Goal: Information Seeking & Learning: Learn about a topic

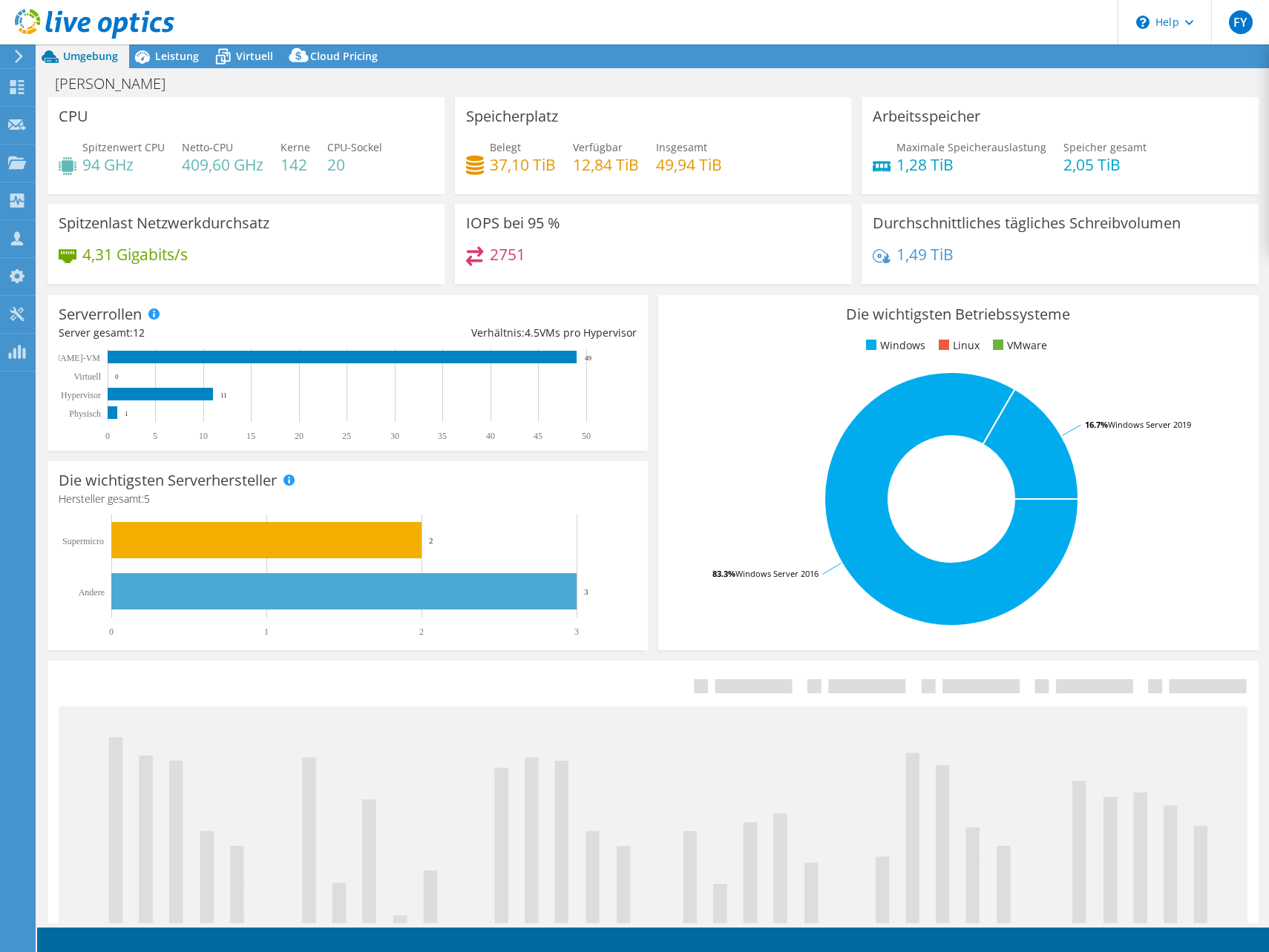
select select "USD"
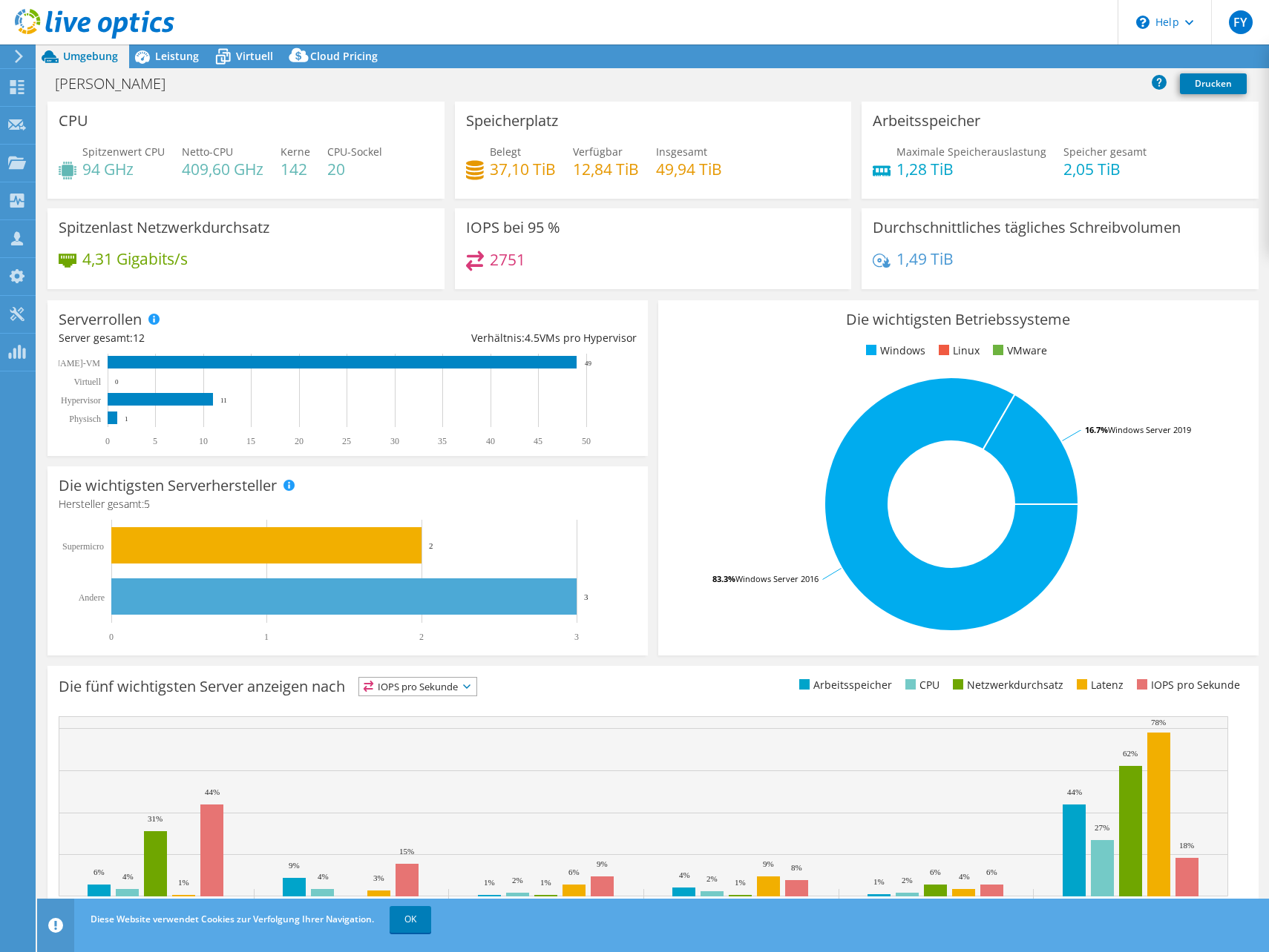
click at [14, 56] on icon at bounding box center [19, 57] width 11 height 13
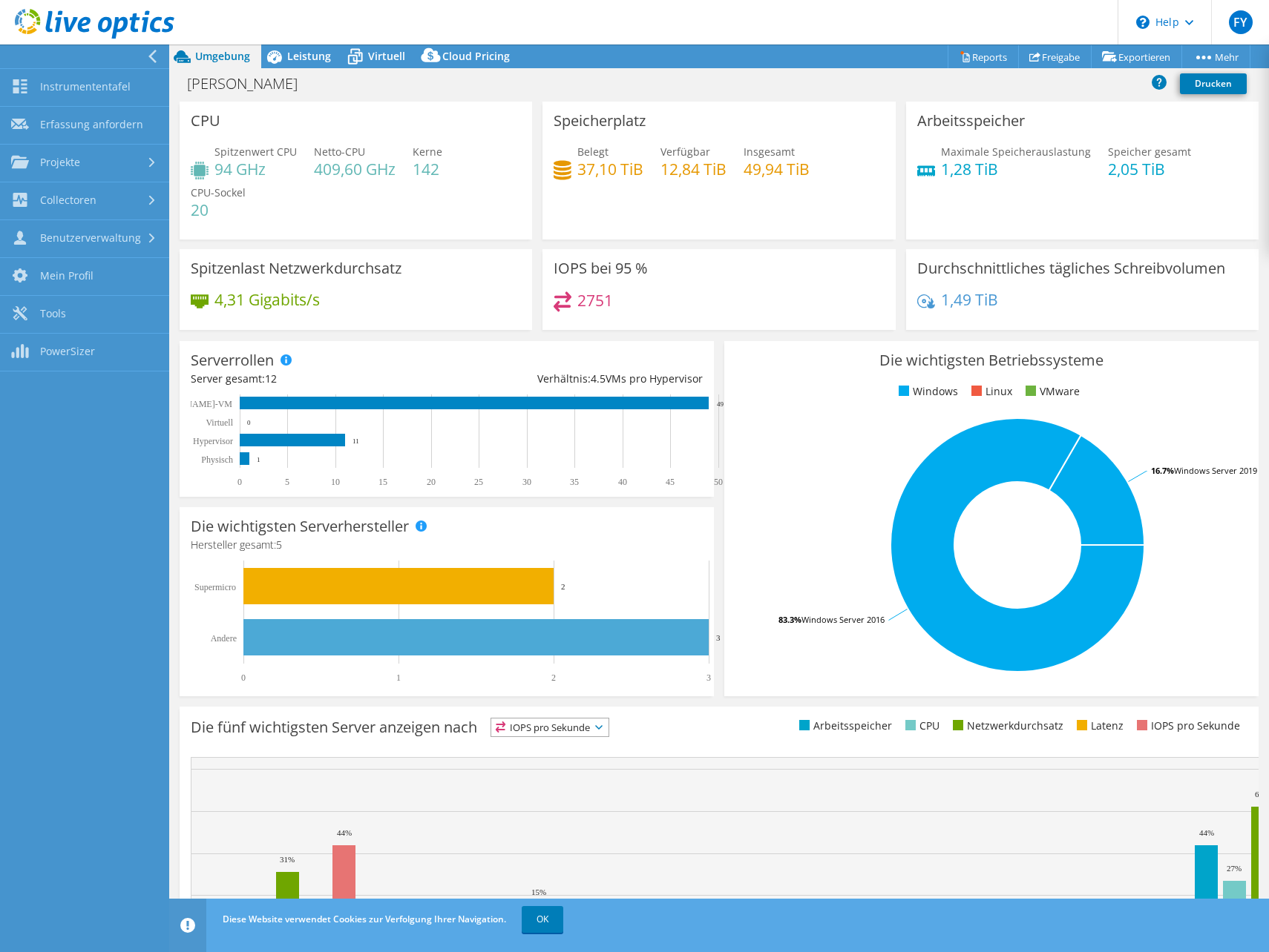
click at [130, 57] on div at bounding box center [81, 57] width 169 height 24
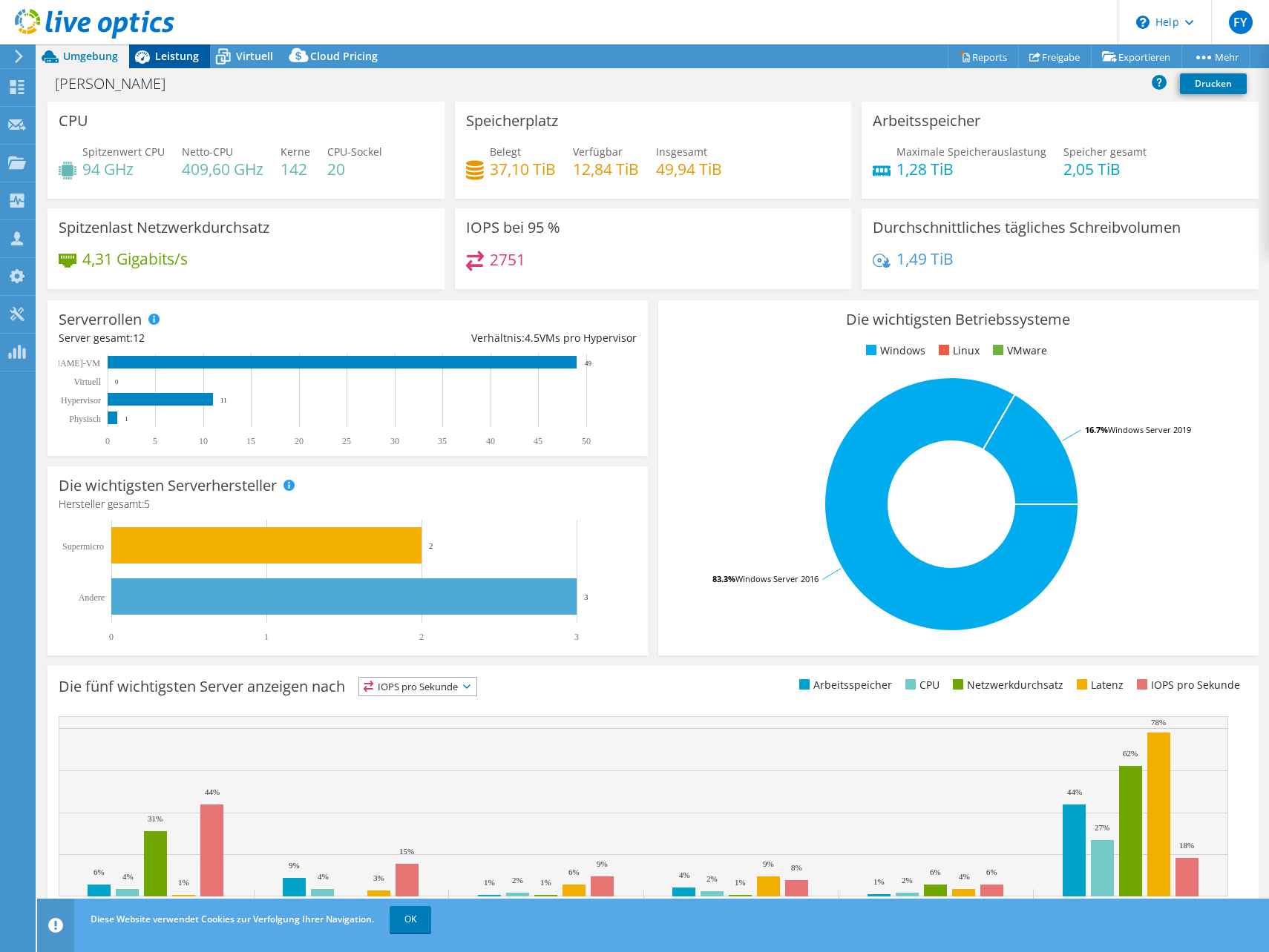
click at [172, 52] on span "Leistung" at bounding box center [177, 56] width 44 height 14
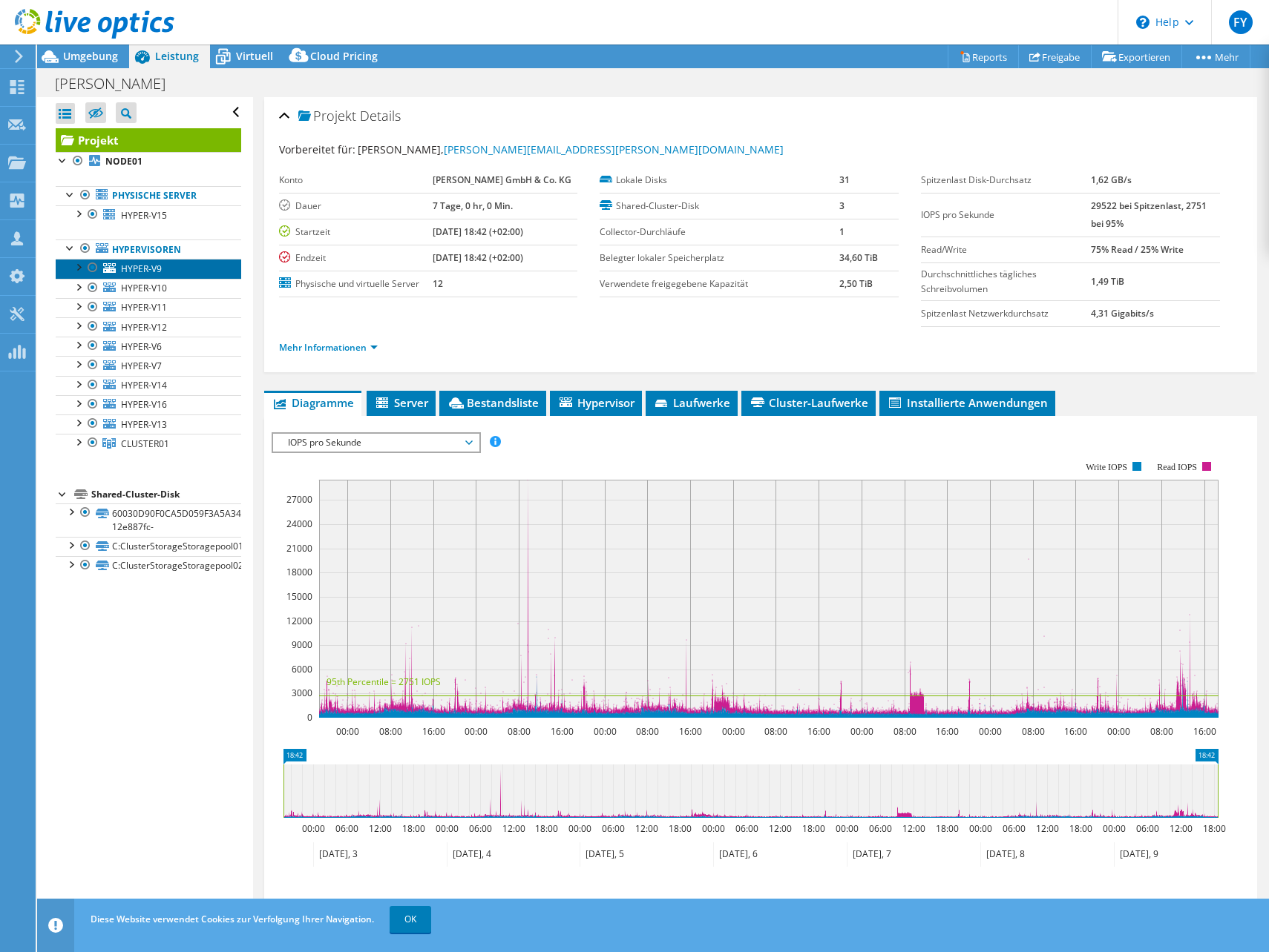
click at [168, 268] on link "HYPER-V9" at bounding box center [149, 269] width 185 height 19
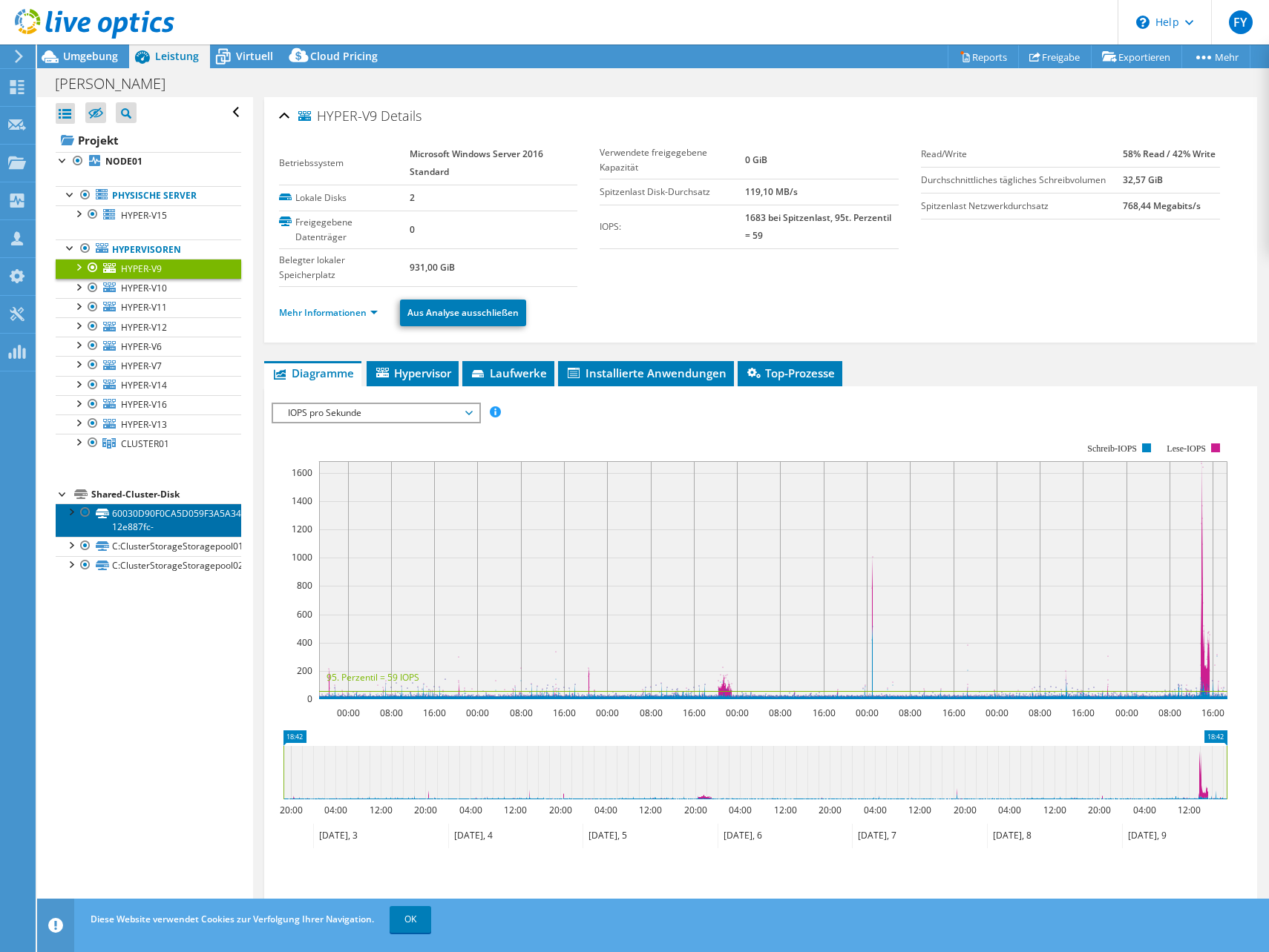
click at [152, 515] on link "60030D90F0CA5D059F3A5A340DD25253-12e887fc-" at bounding box center [149, 520] width 185 height 33
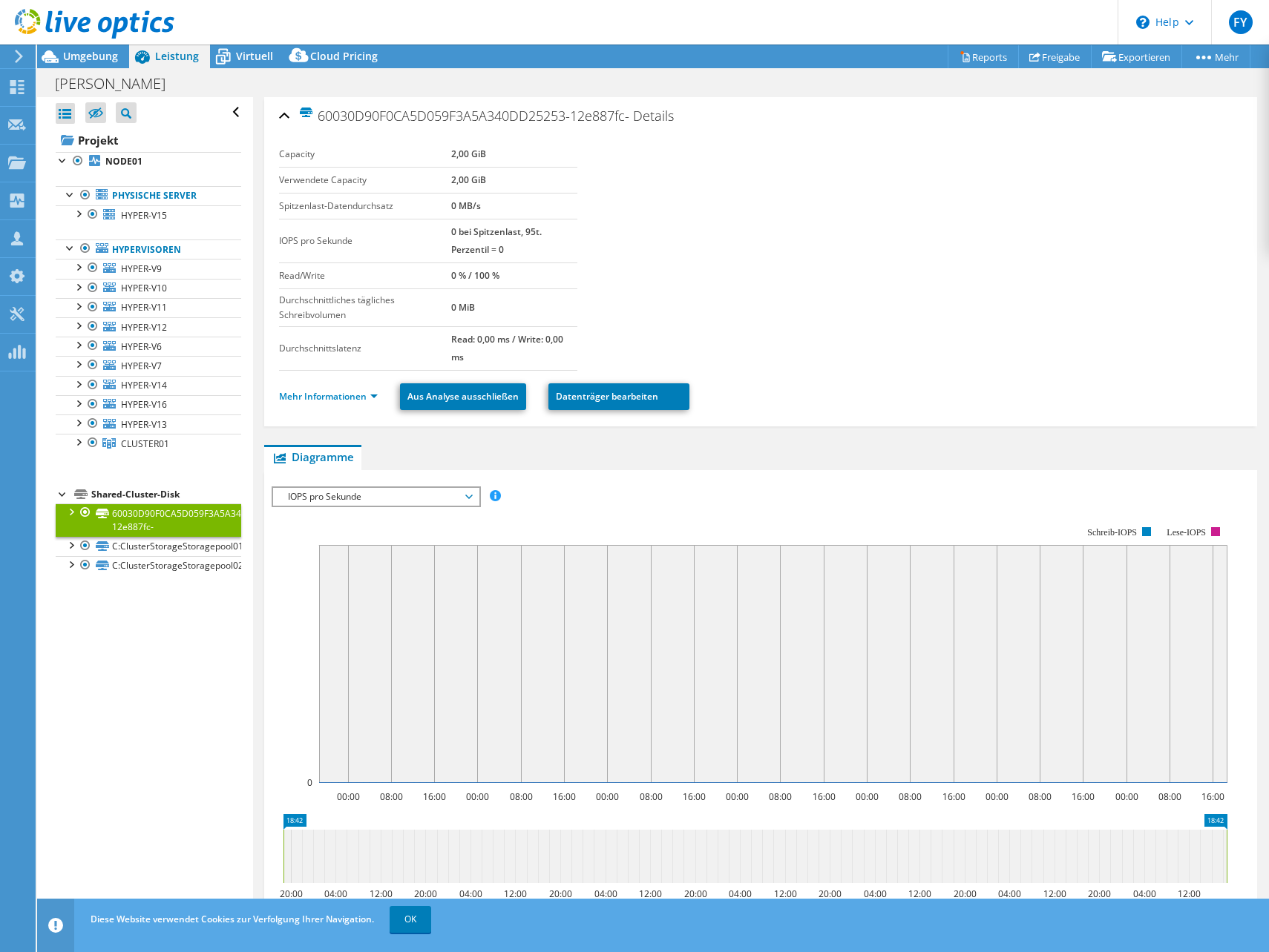
click at [356, 389] on li "Mehr Informationen" at bounding box center [333, 397] width 108 height 16
click at [355, 399] on link "Mehr Informationen" at bounding box center [329, 396] width 99 height 13
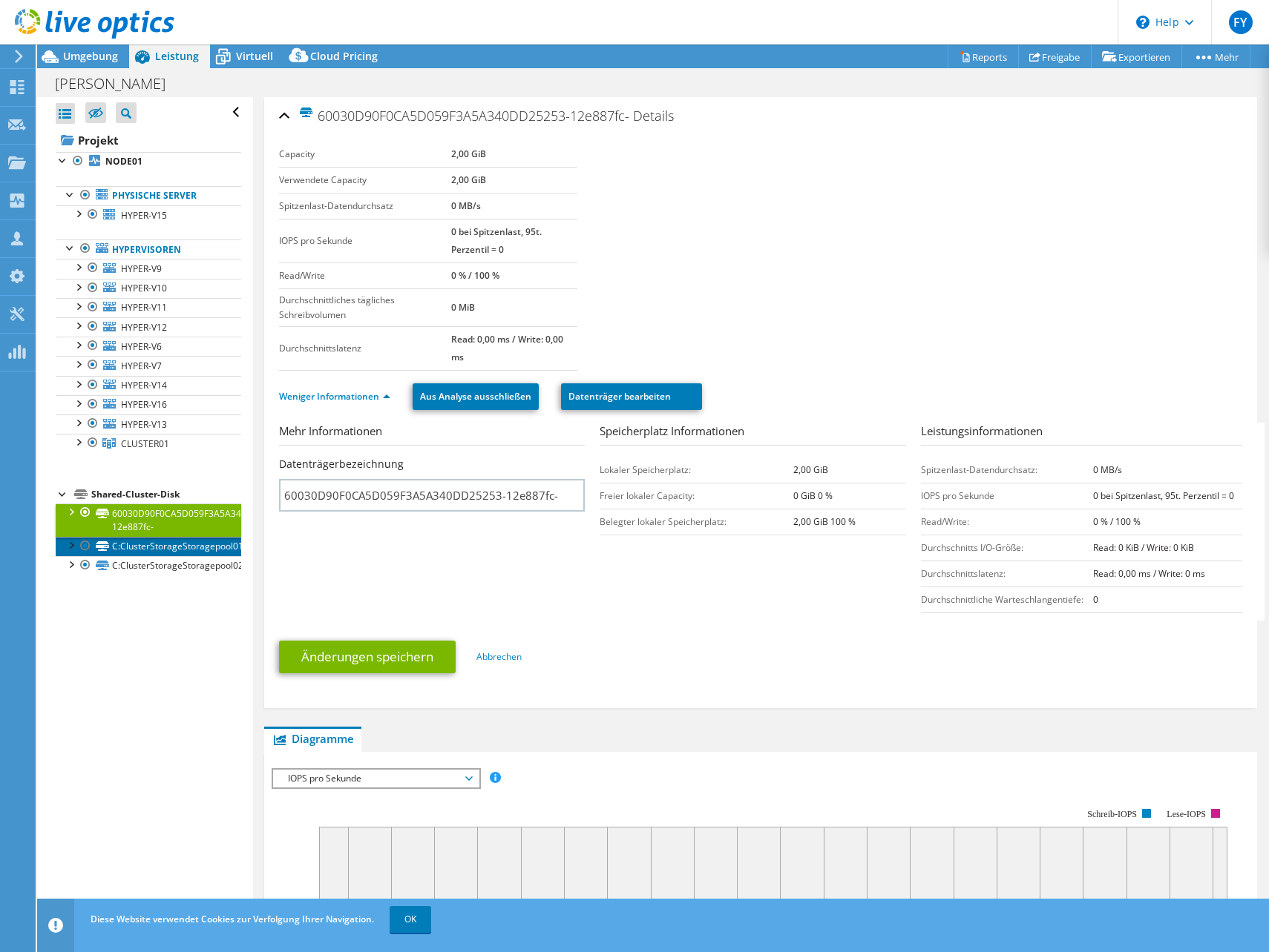
click at [109, 544] on link "C:ClusterStorageStoragepool01" at bounding box center [149, 547] width 185 height 19
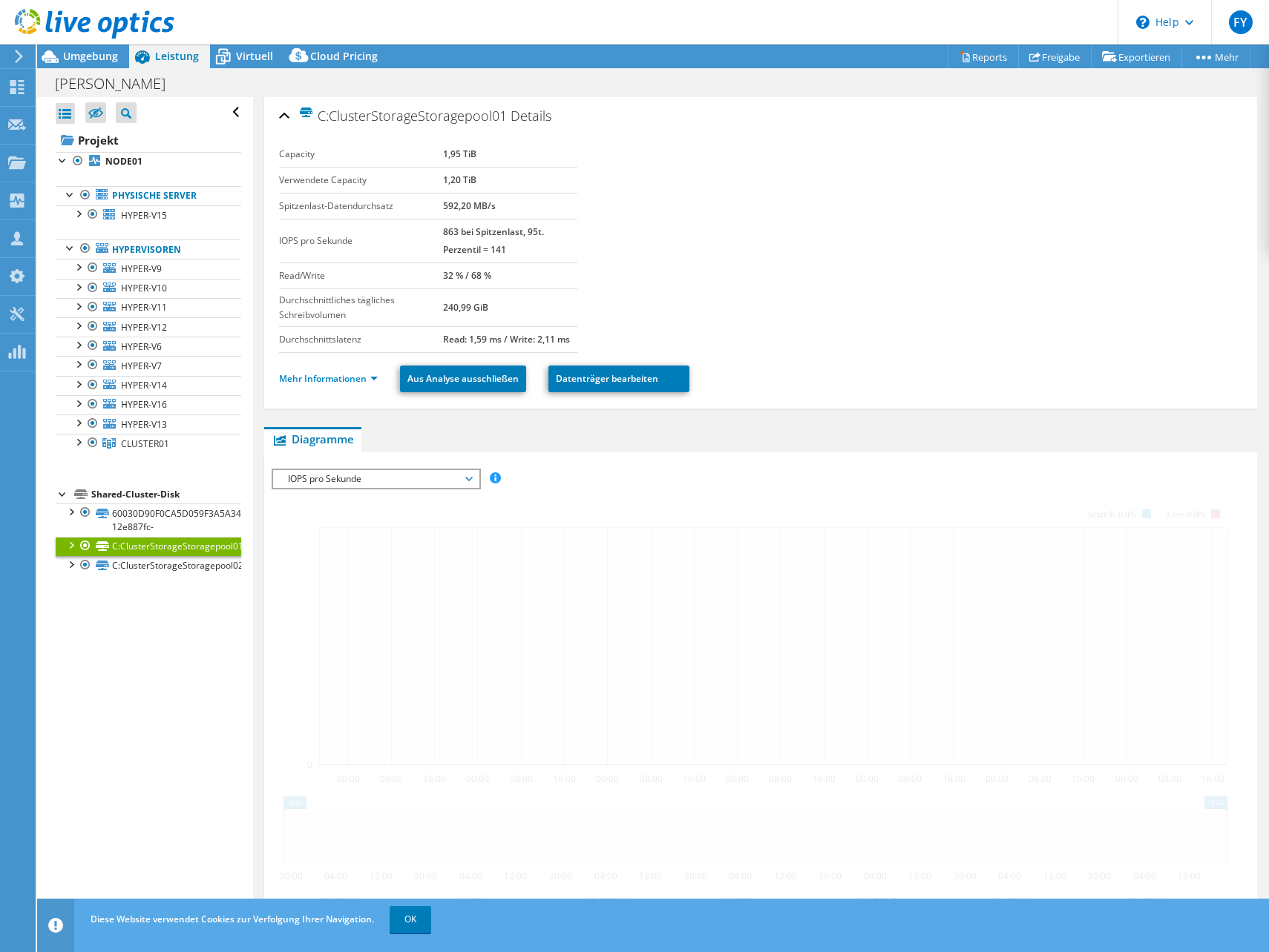
click at [152, 487] on div "Shared-Cluster-Disk" at bounding box center [166, 495] width 150 height 18
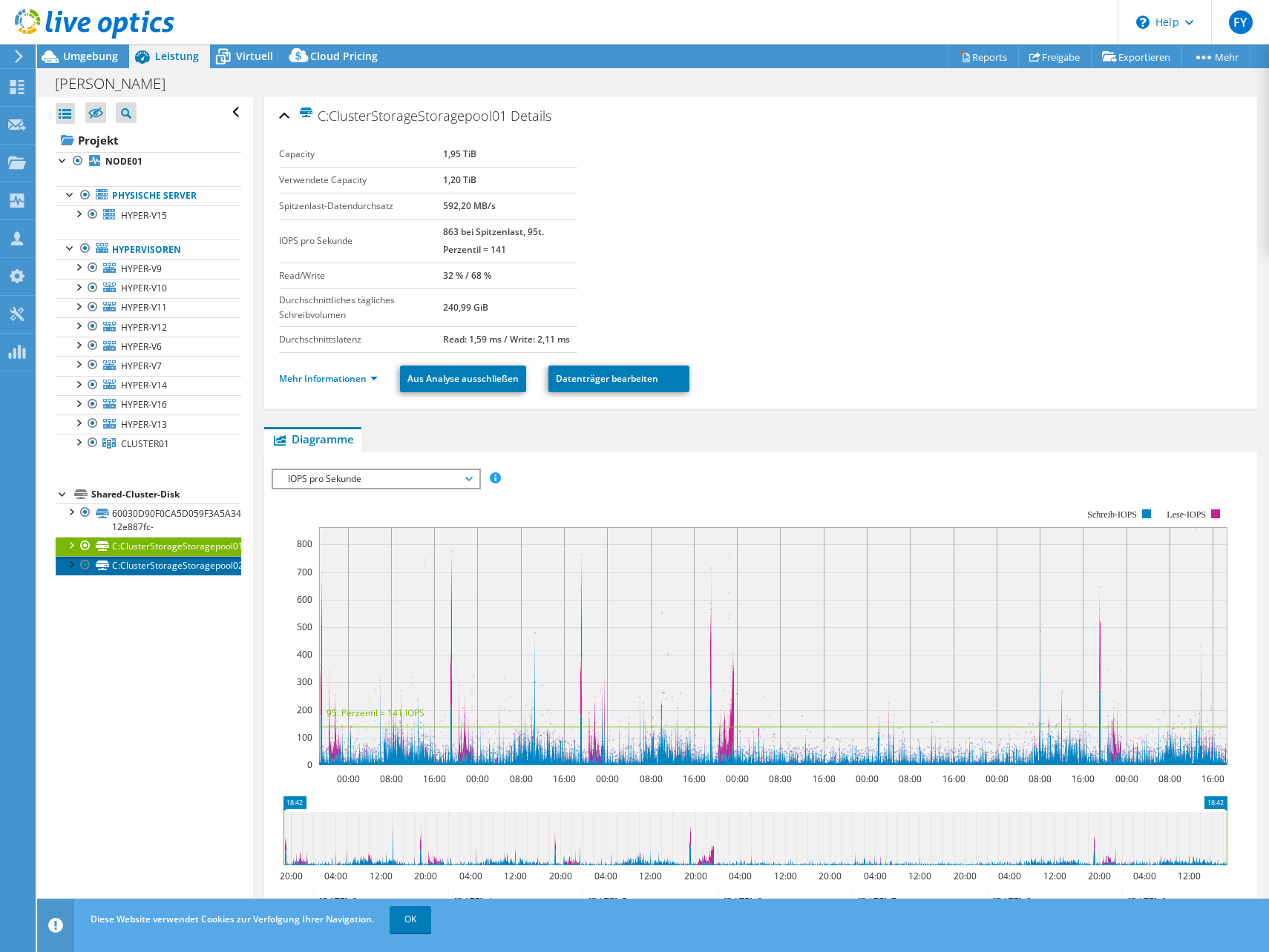
click at [169, 563] on link "C:ClusterStorageStoragepool02" at bounding box center [149, 566] width 185 height 19
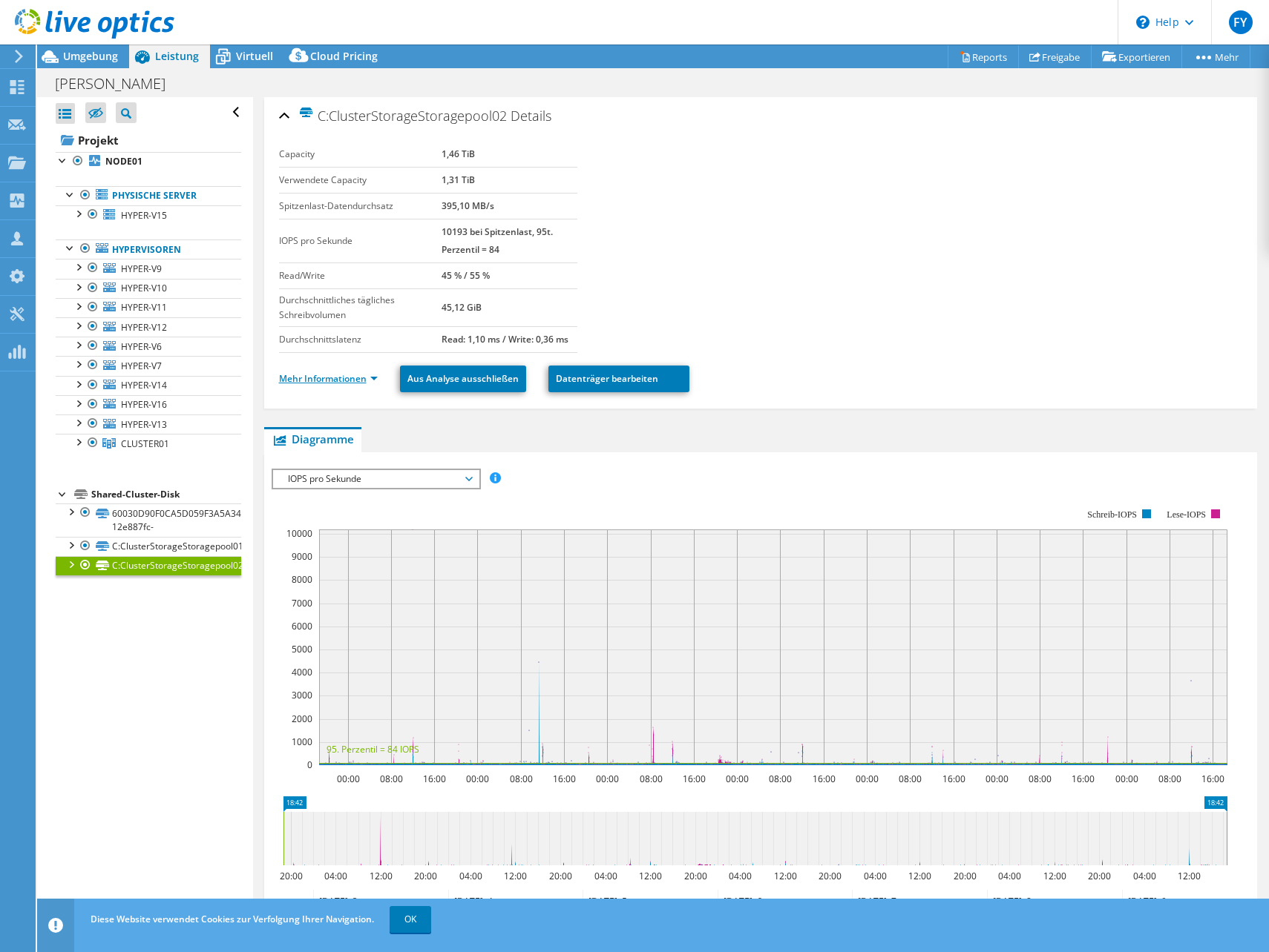
click at [341, 373] on link "Mehr Informationen" at bounding box center [329, 379] width 99 height 13
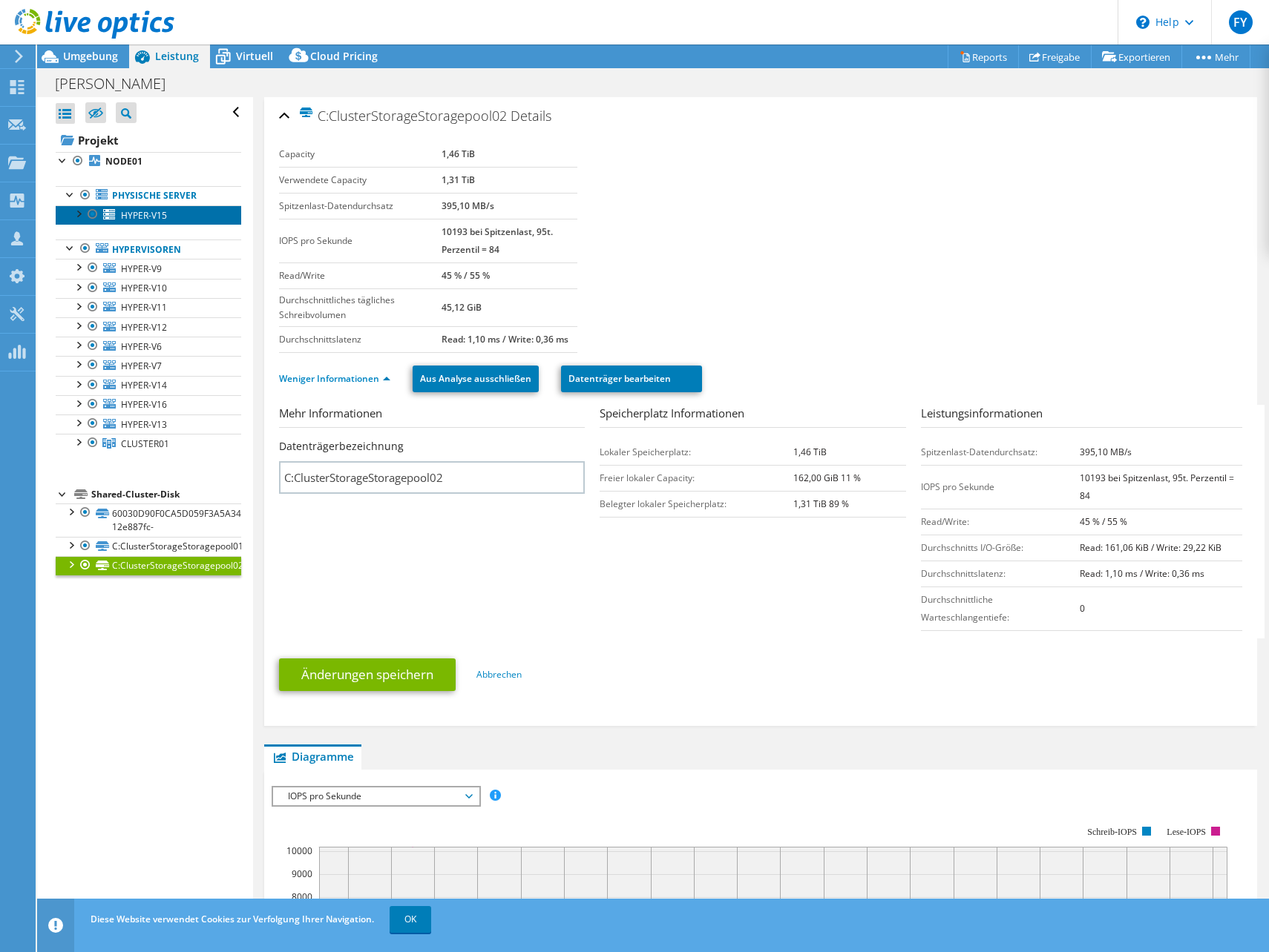
click at [174, 210] on link "HYPER-V15" at bounding box center [149, 215] width 185 height 19
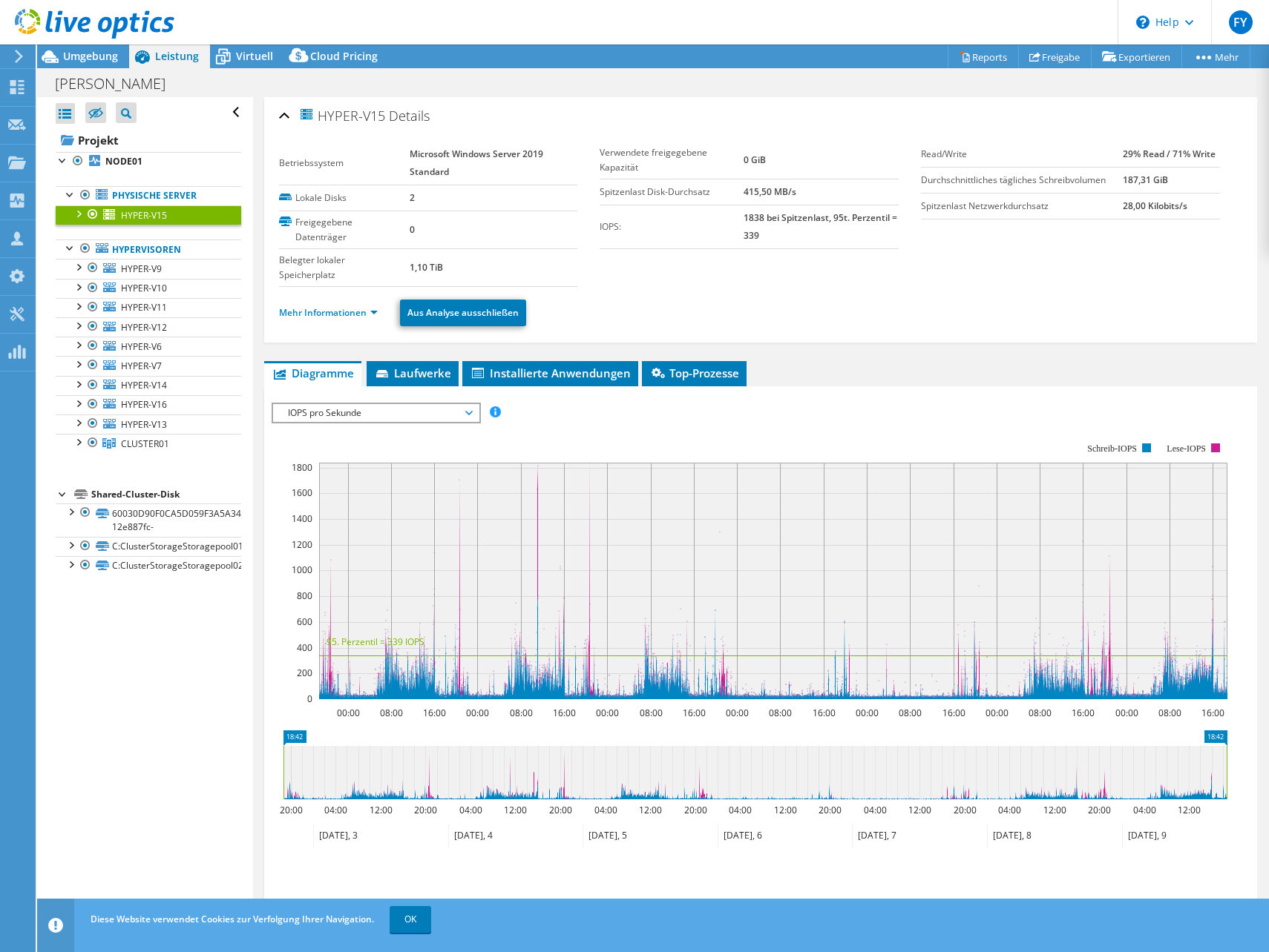
click at [355, 319] on li "Mehr Informationen" at bounding box center [333, 313] width 108 height 16
click at [355, 311] on link "Mehr Informationen" at bounding box center [329, 312] width 99 height 13
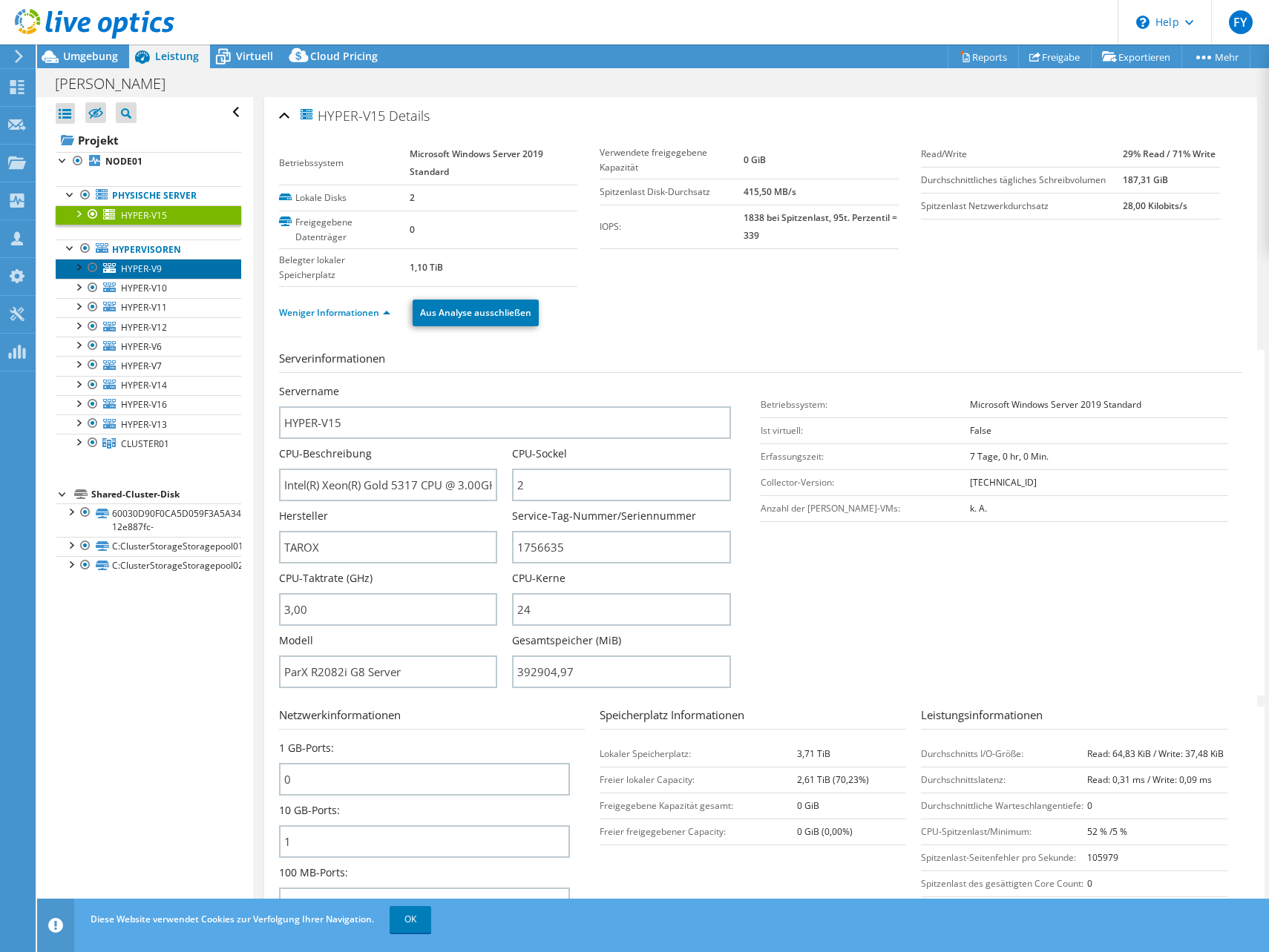
click at [150, 263] on span "HYPER-V9" at bounding box center [141, 269] width 41 height 13
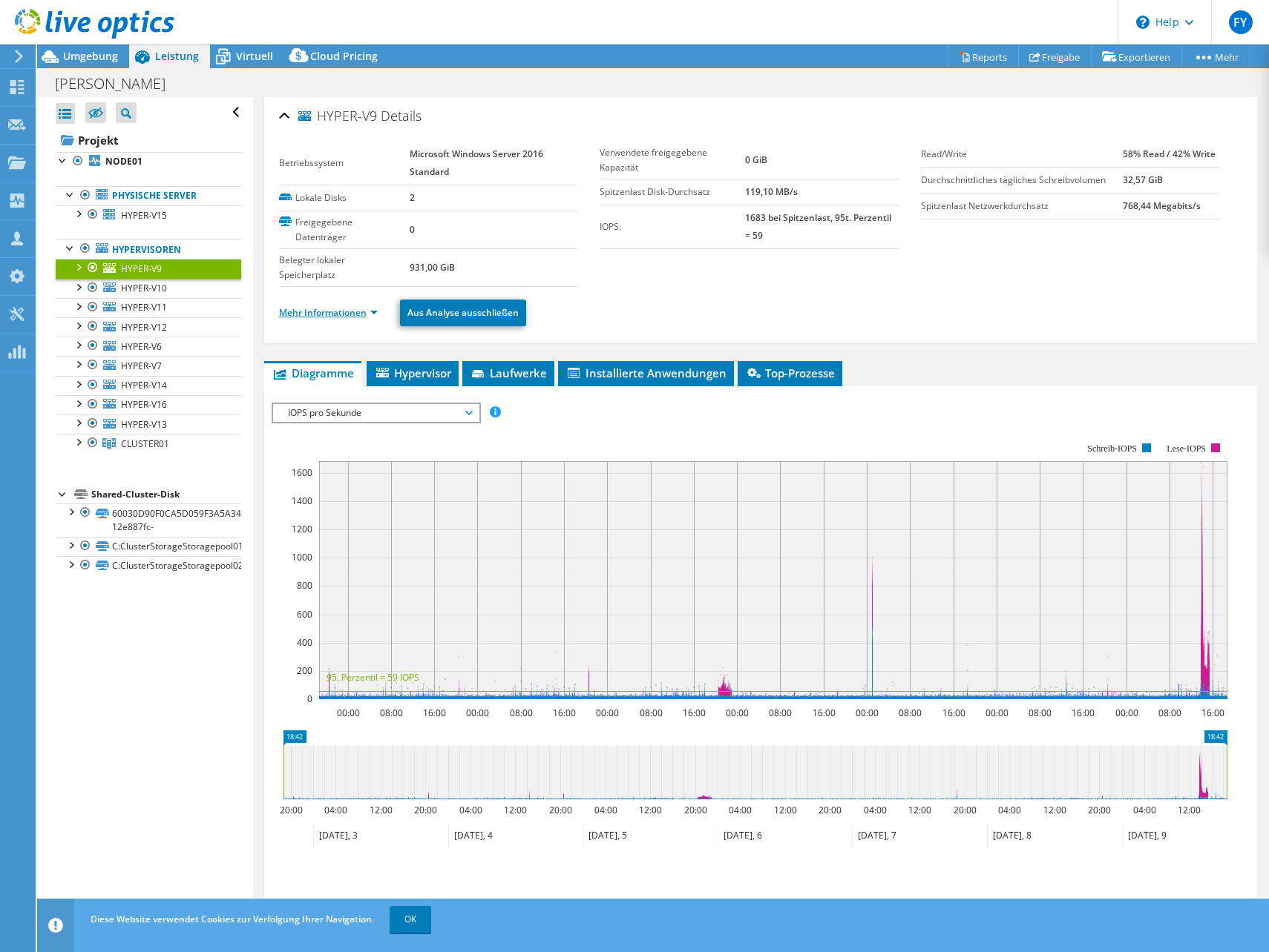
click at [307, 316] on link "Mehr Informationen" at bounding box center [329, 312] width 99 height 13
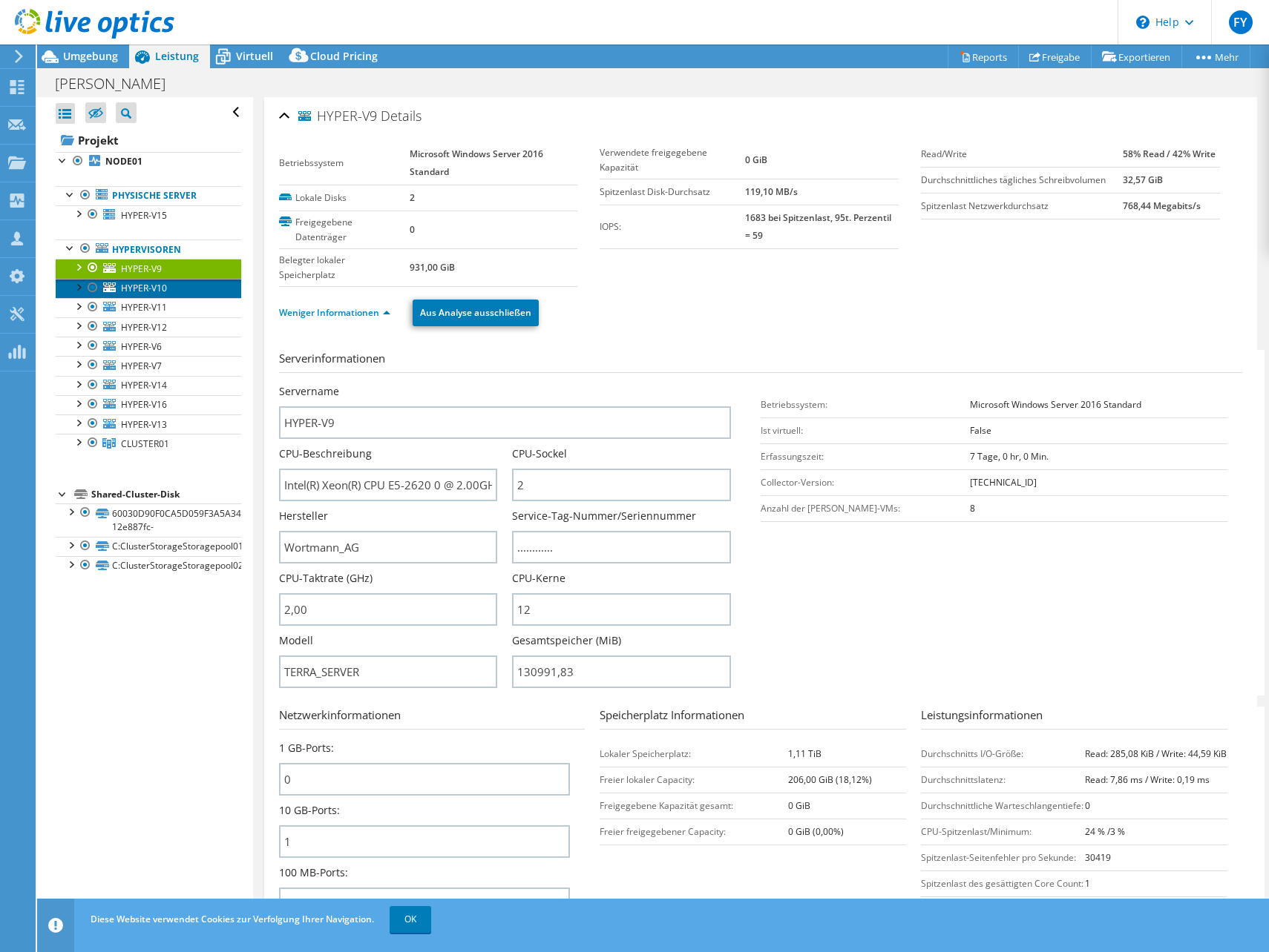
click at [154, 290] on span "HYPER-V10" at bounding box center [144, 287] width 46 height 13
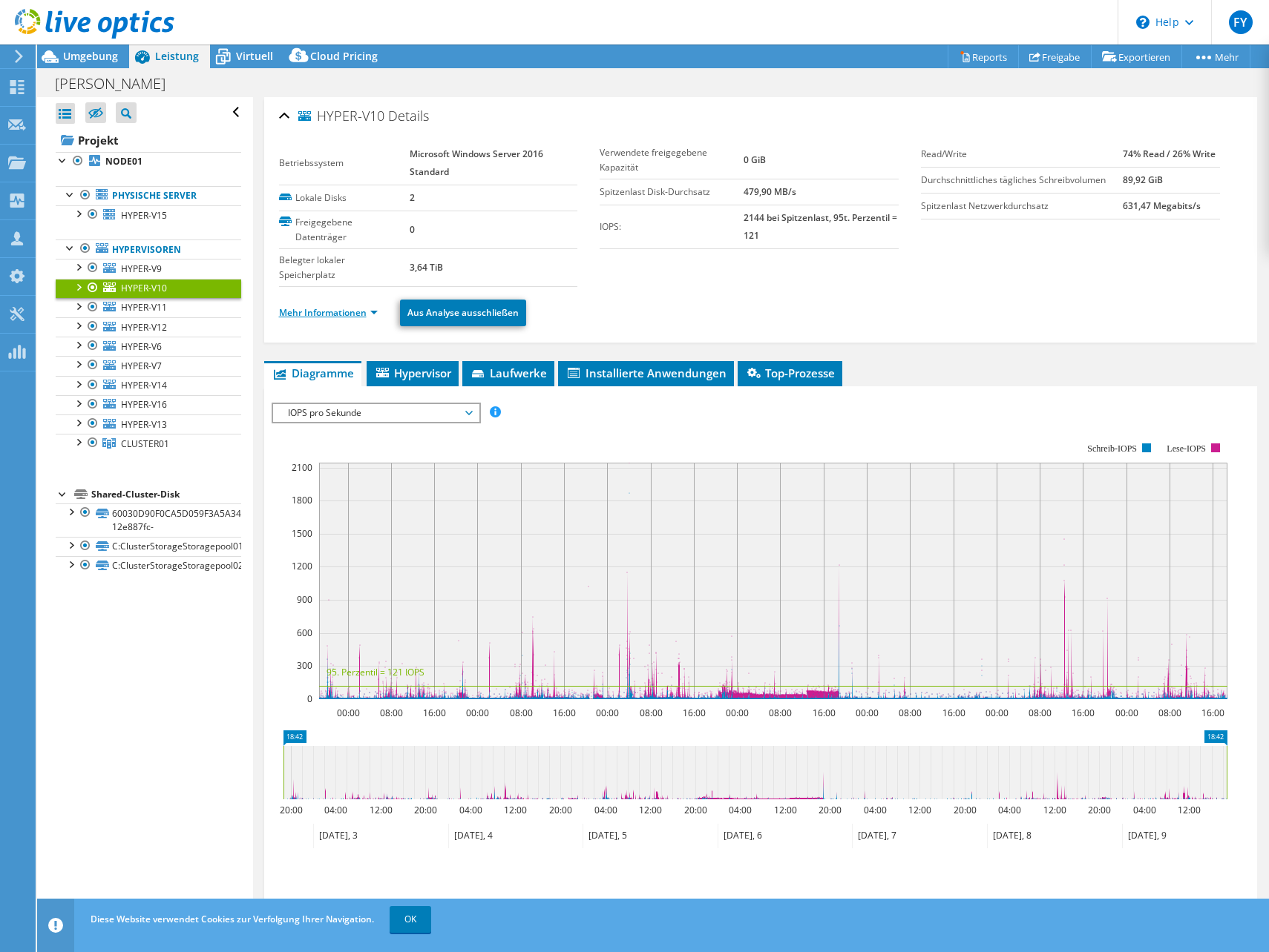
click at [335, 311] on link "Mehr Informationen" at bounding box center [329, 312] width 99 height 13
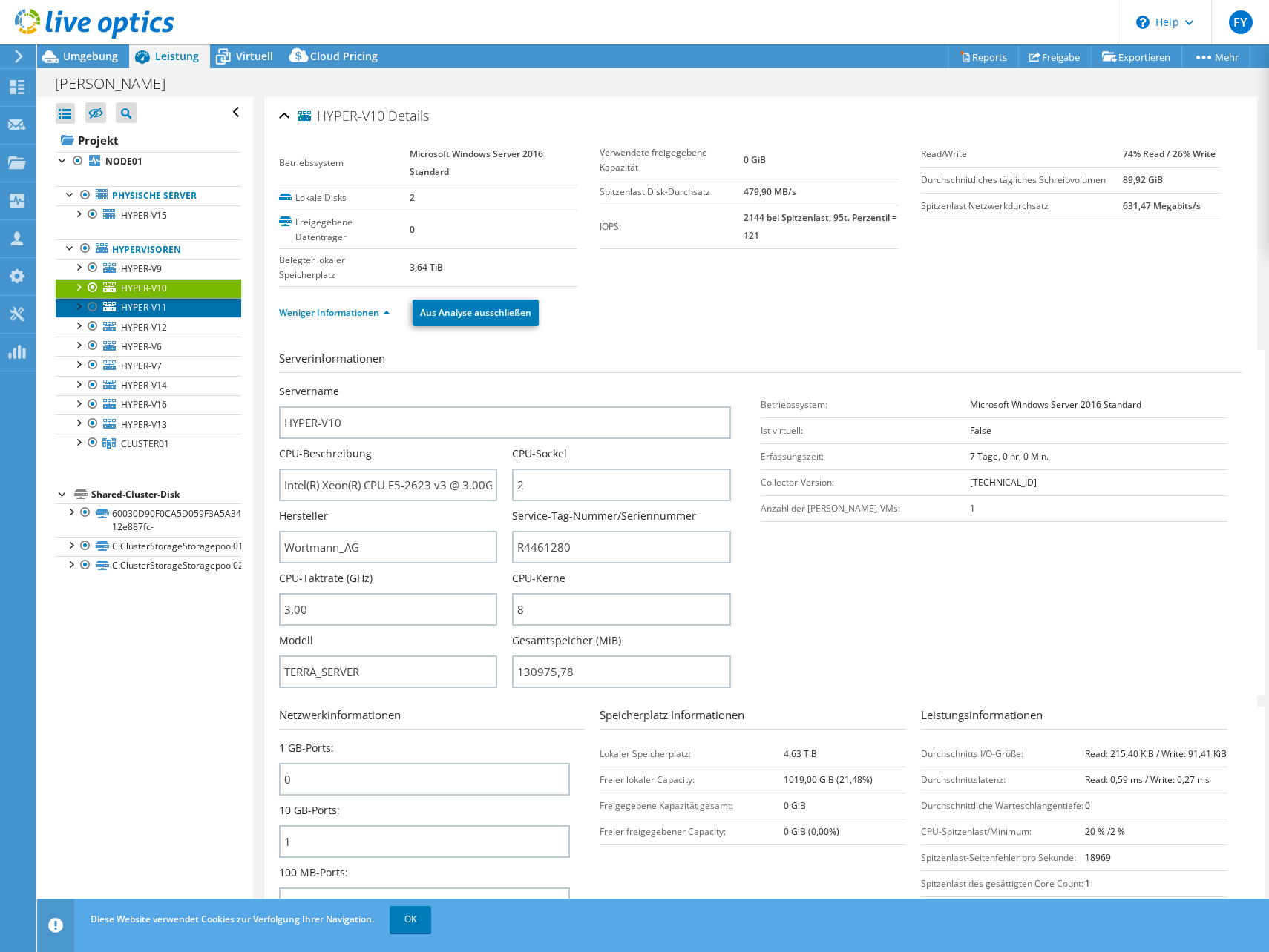
click at [169, 300] on link "HYPER-V11" at bounding box center [149, 308] width 185 height 19
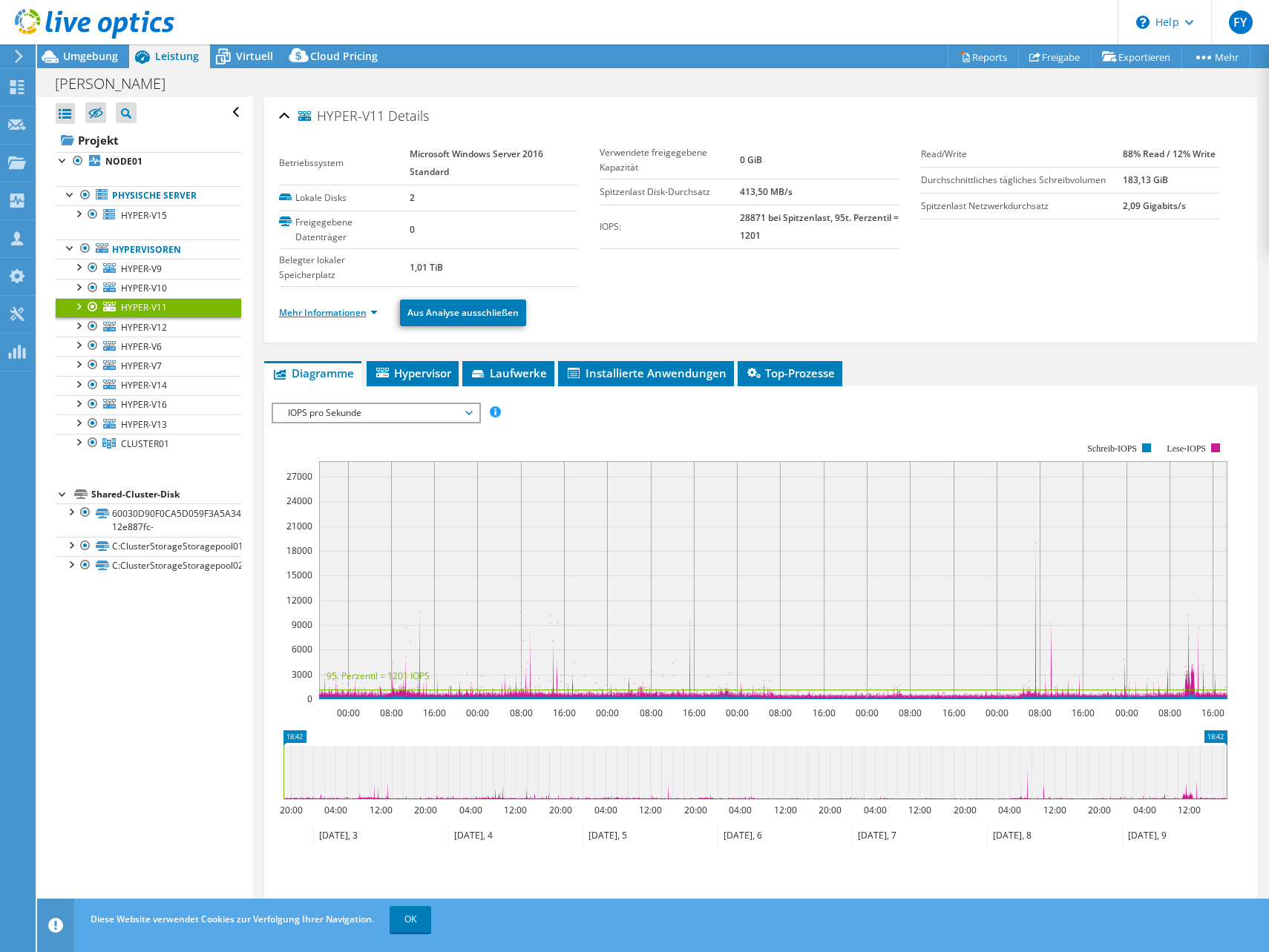
click at [335, 308] on link "Mehr Informationen" at bounding box center [329, 312] width 99 height 13
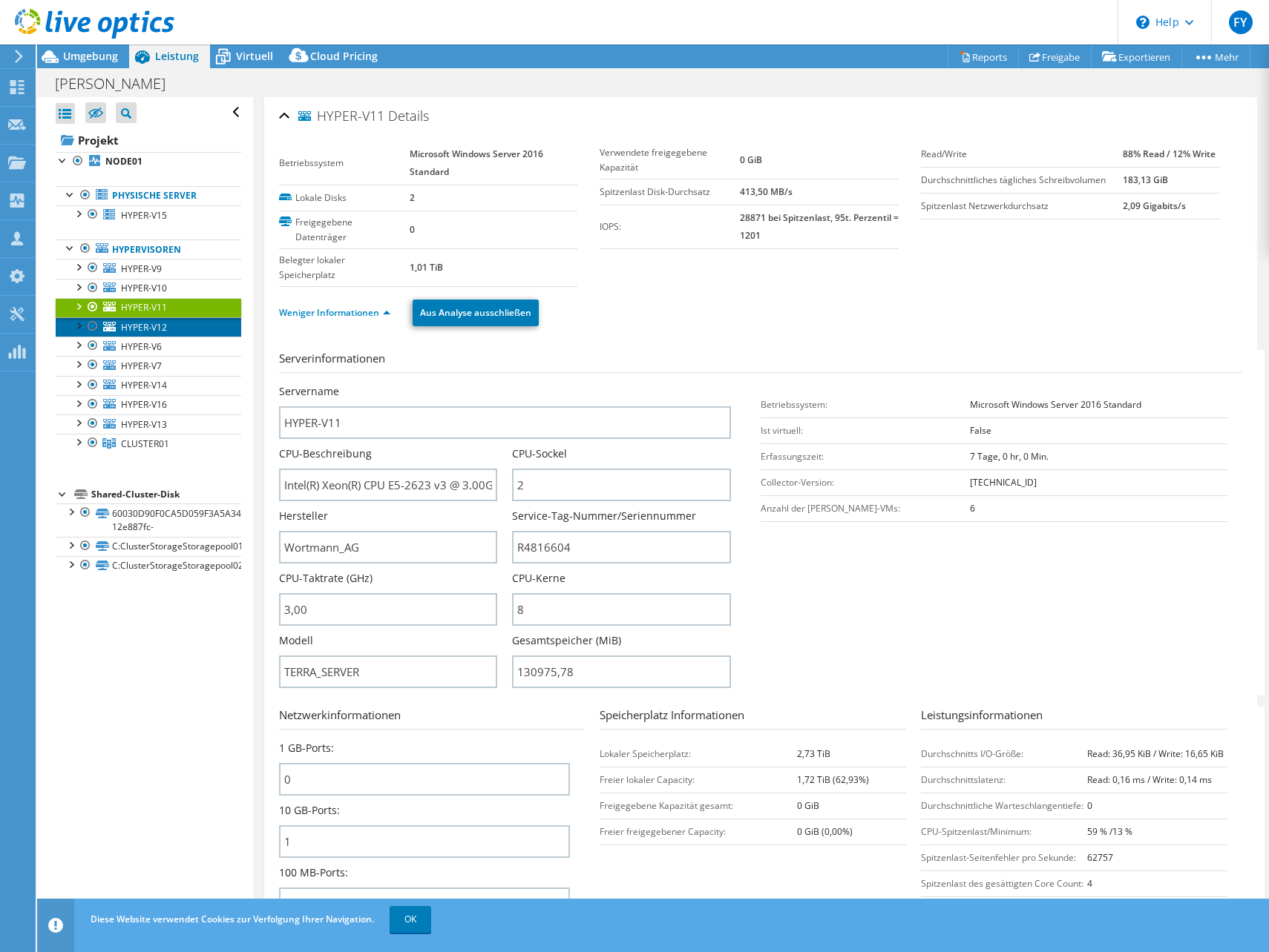
click at [142, 324] on span "HYPER-V12" at bounding box center [144, 327] width 46 height 13
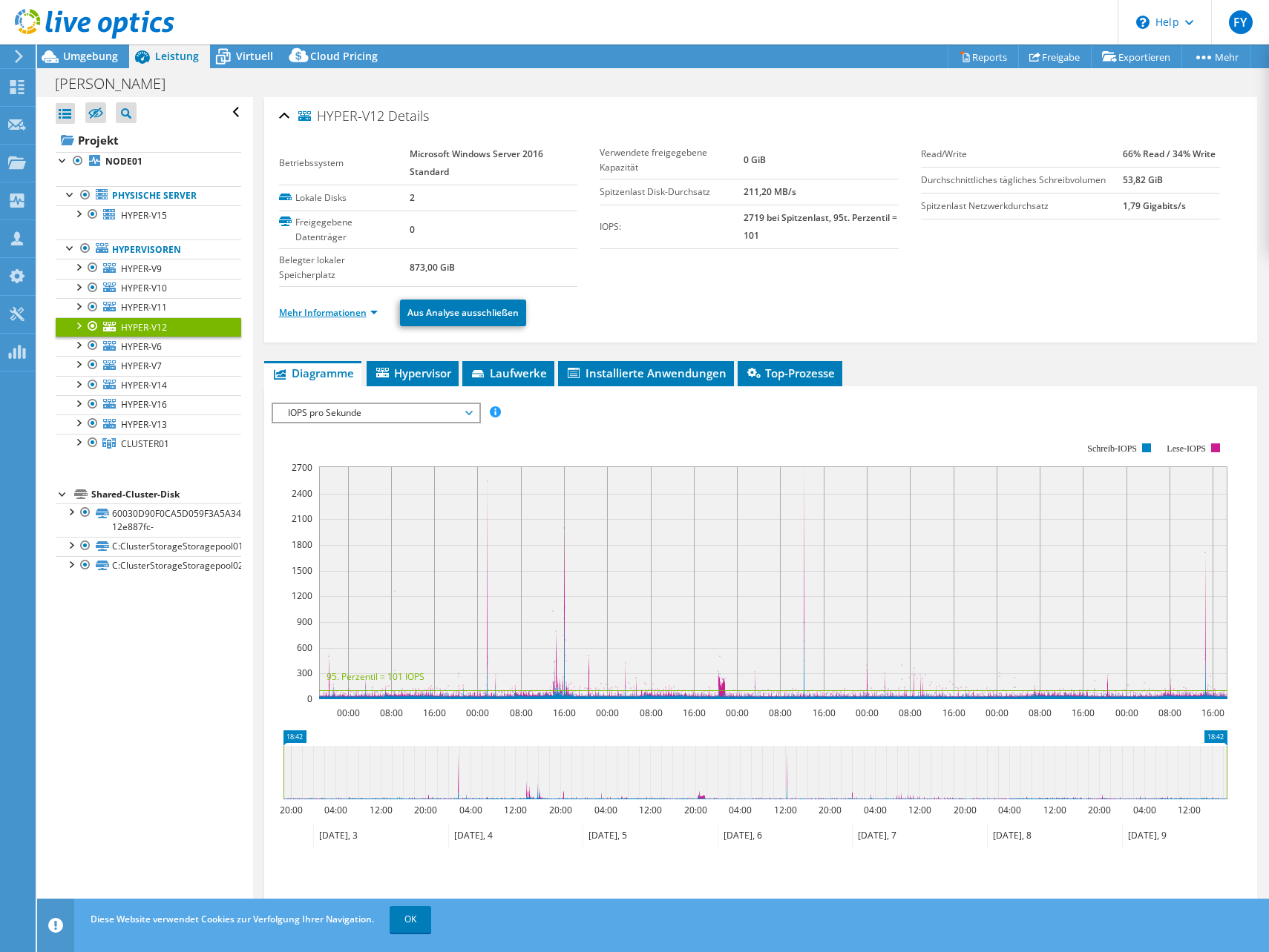
click at [317, 312] on link "Mehr Informationen" at bounding box center [329, 312] width 99 height 13
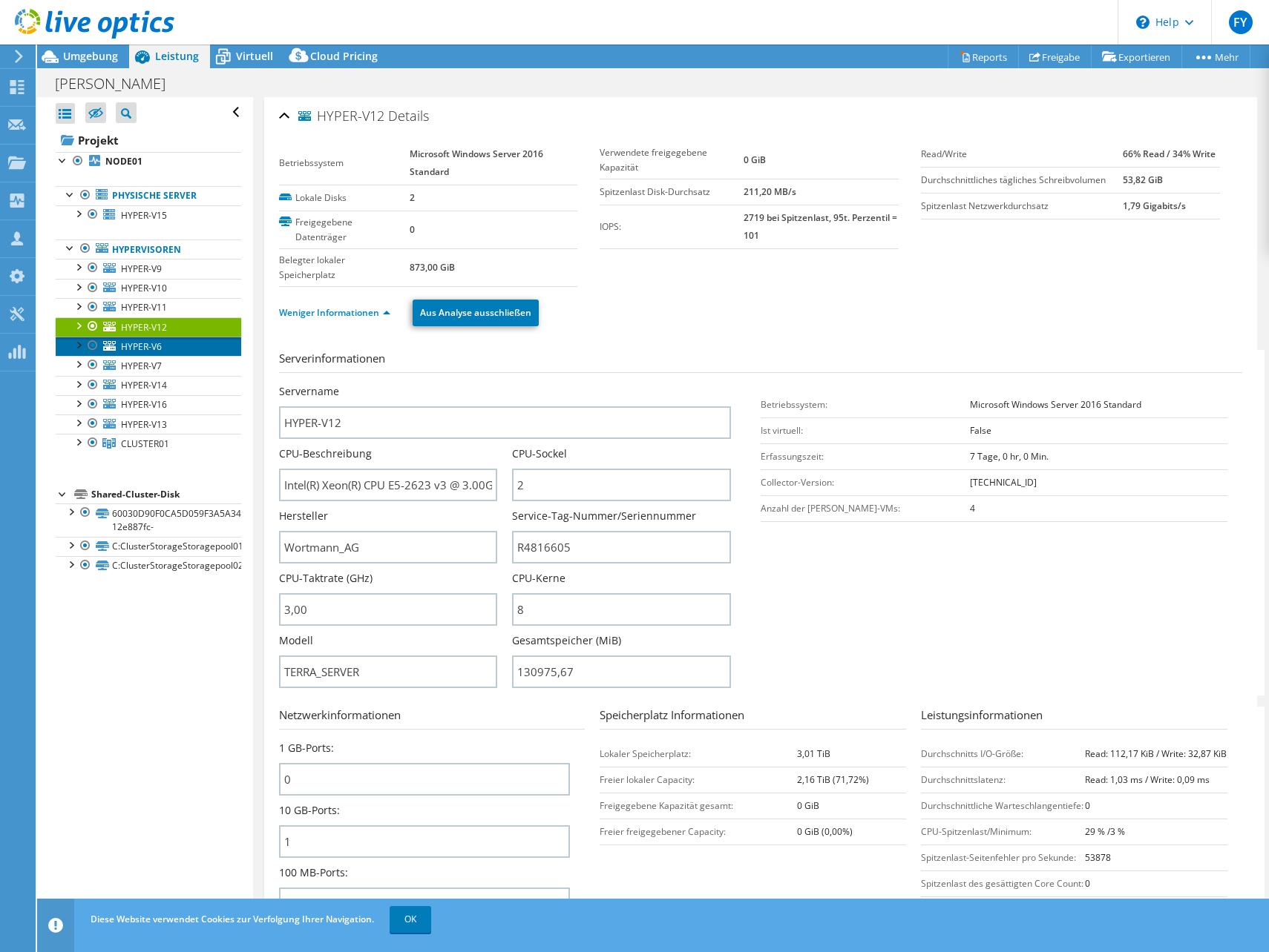
click at [179, 350] on link "HYPER-V6" at bounding box center [149, 346] width 185 height 19
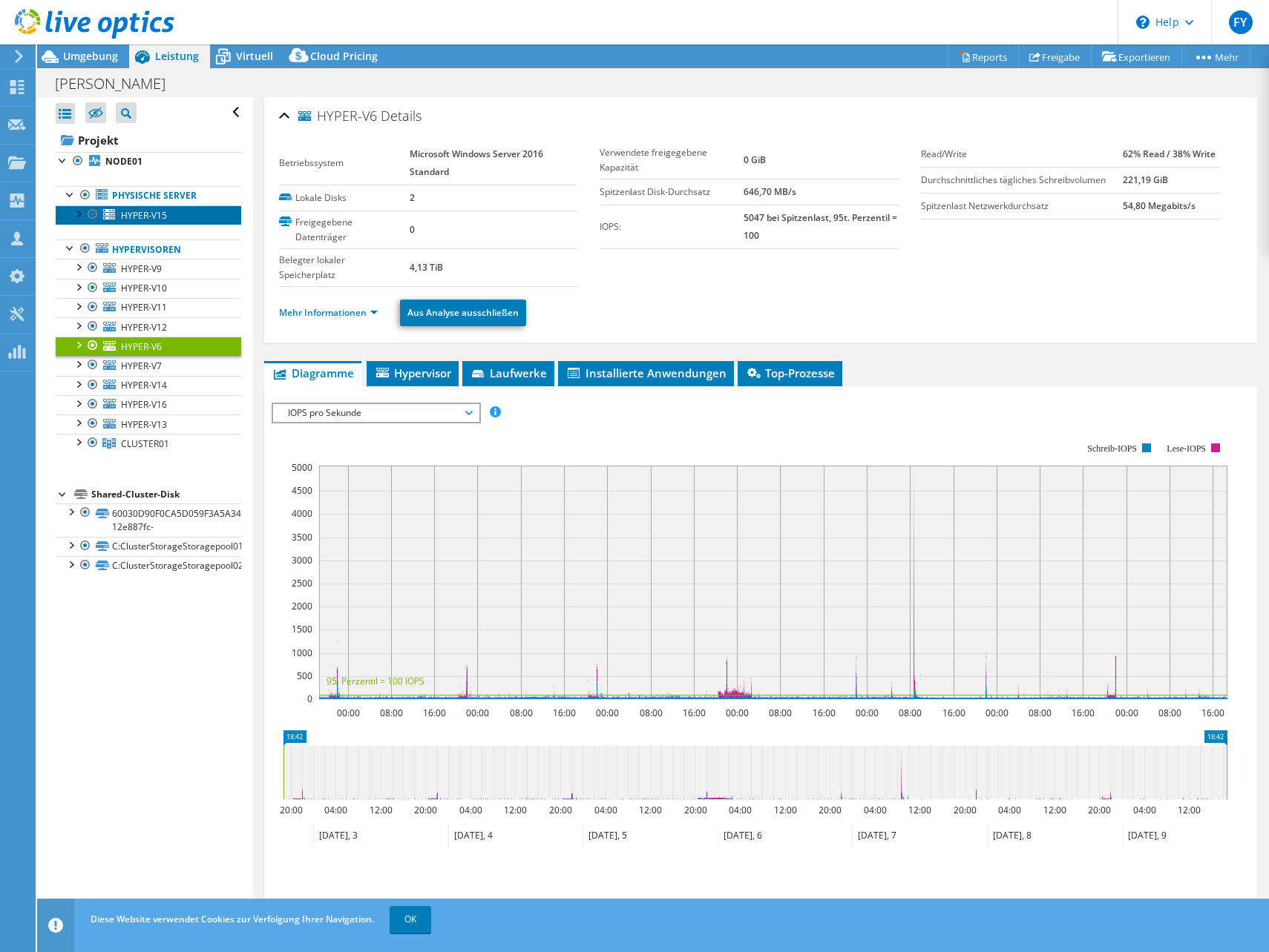
click at [131, 212] on span "HYPER-V15" at bounding box center [144, 215] width 46 height 13
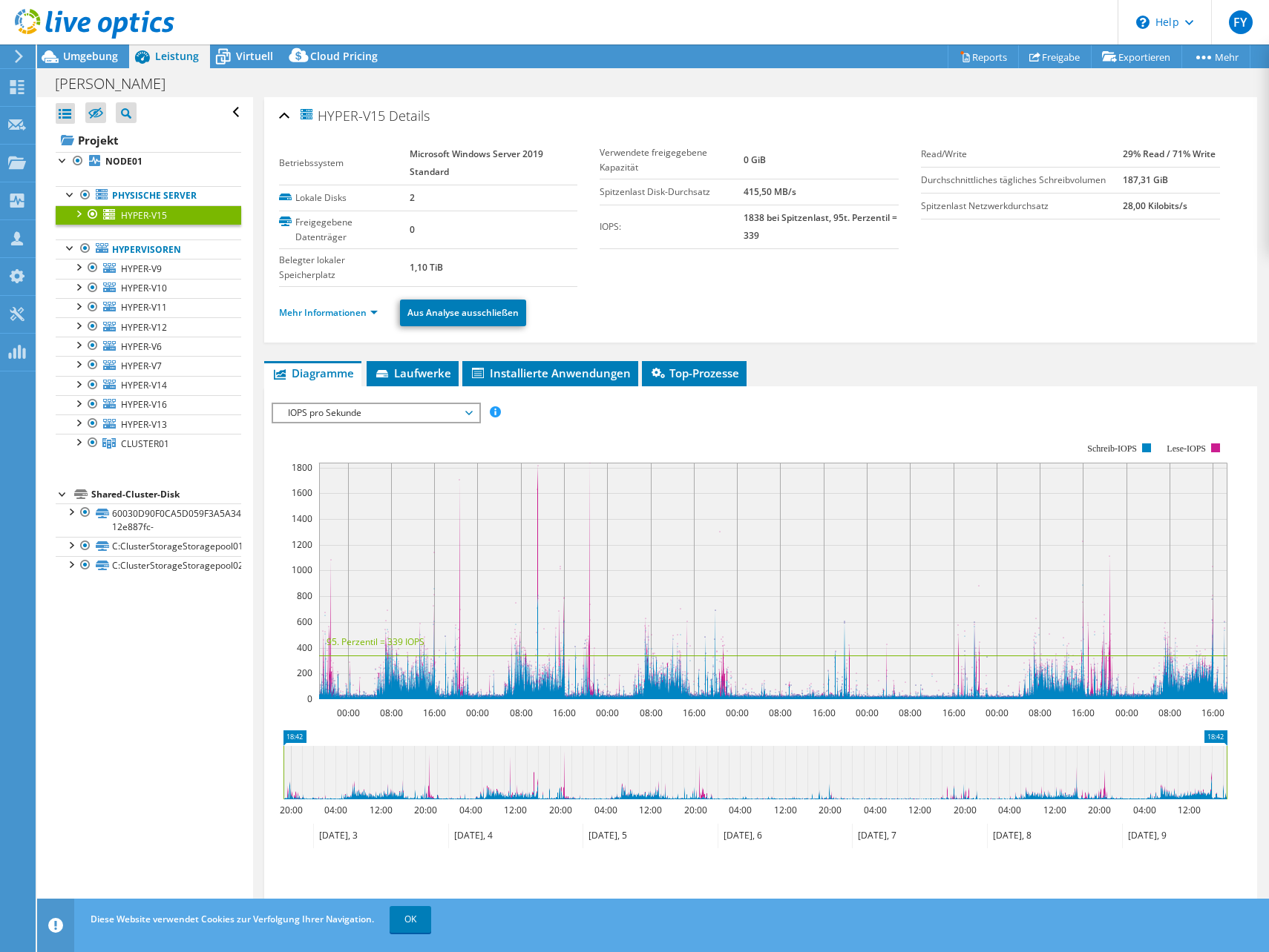
click at [79, 213] on div at bounding box center [78, 213] width 15 height 15
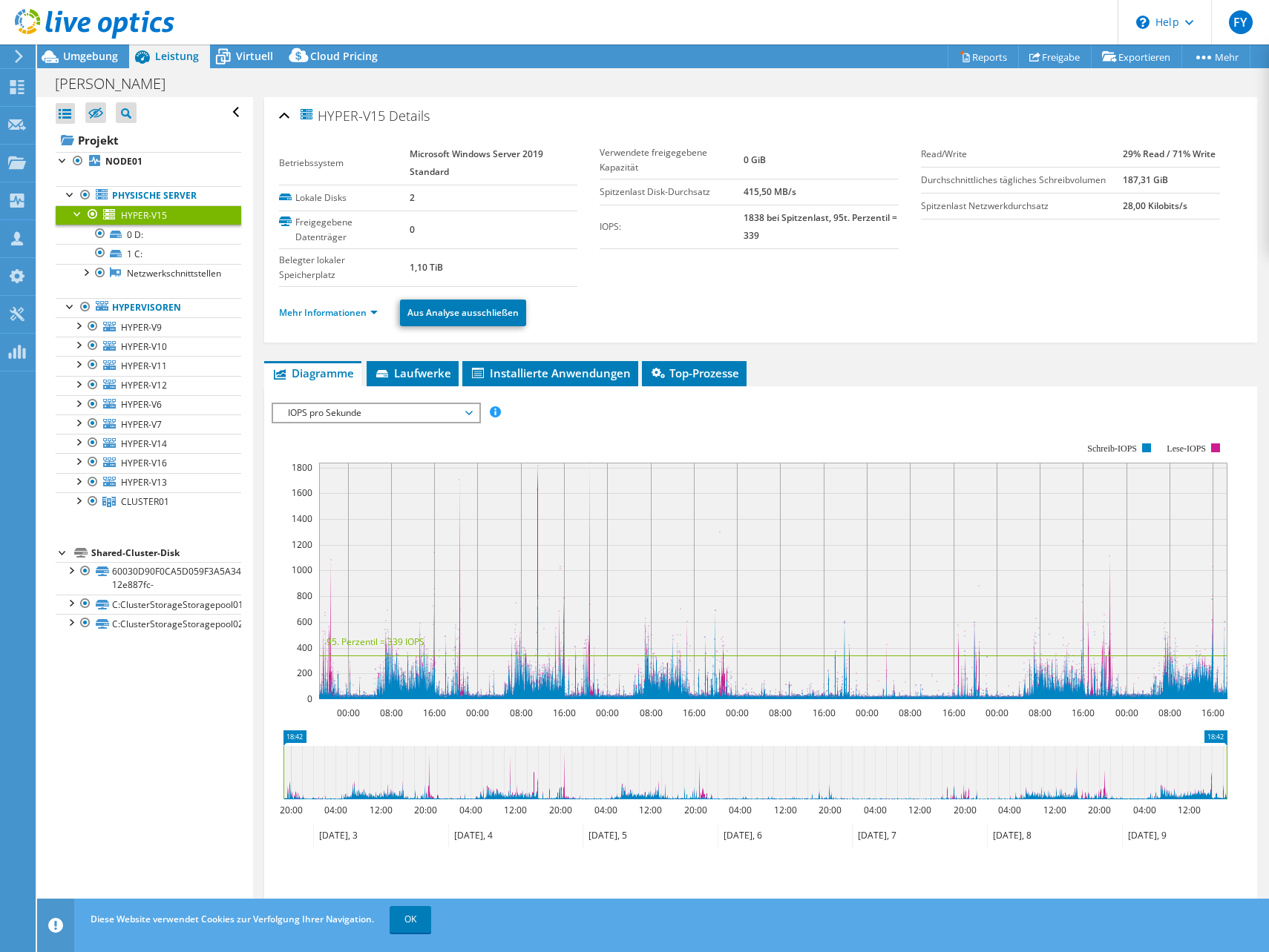
click at [75, 219] on div at bounding box center [78, 213] width 15 height 15
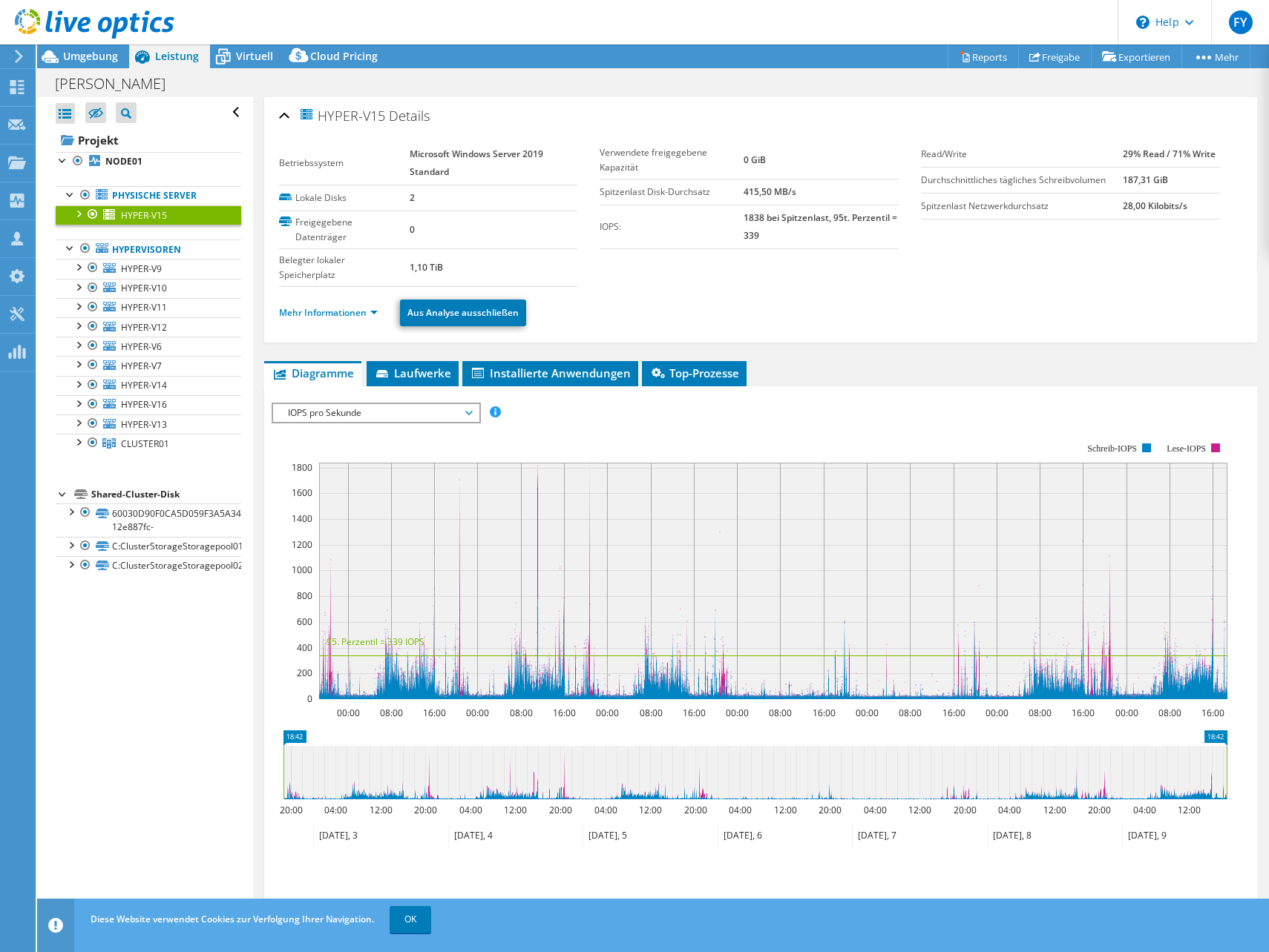
click at [220, 113] on div "Alle öffnen Alle schließen Ausgeschlossene Knoten verbergen Projektbaumfilter" at bounding box center [149, 113] width 185 height 31
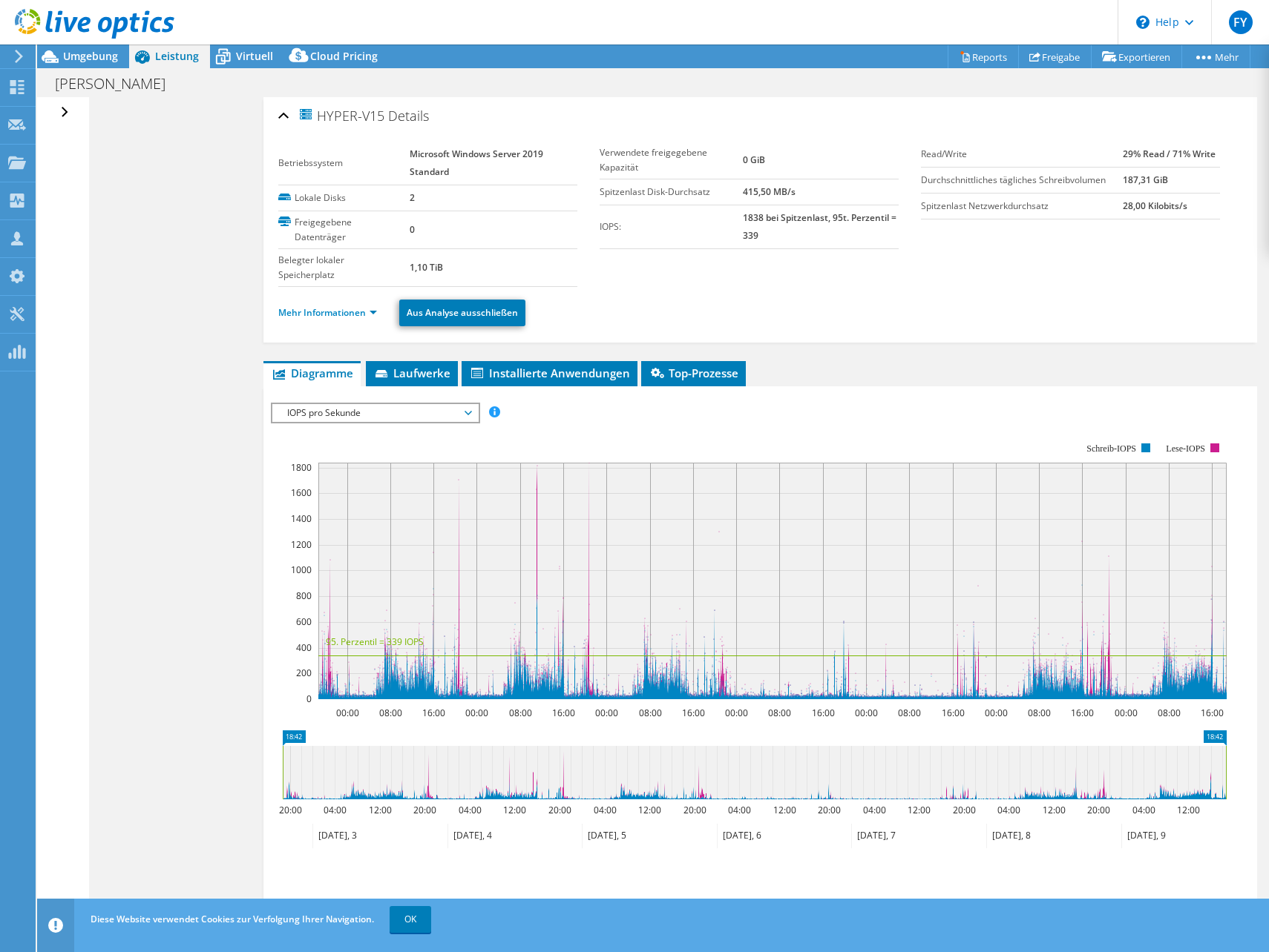
click at [64, 110] on div "Alle öffnen Alle schließen Ausgeschlossene Knoten verbergen Projektbaumfilter" at bounding box center [66, 113] width 22 height 31
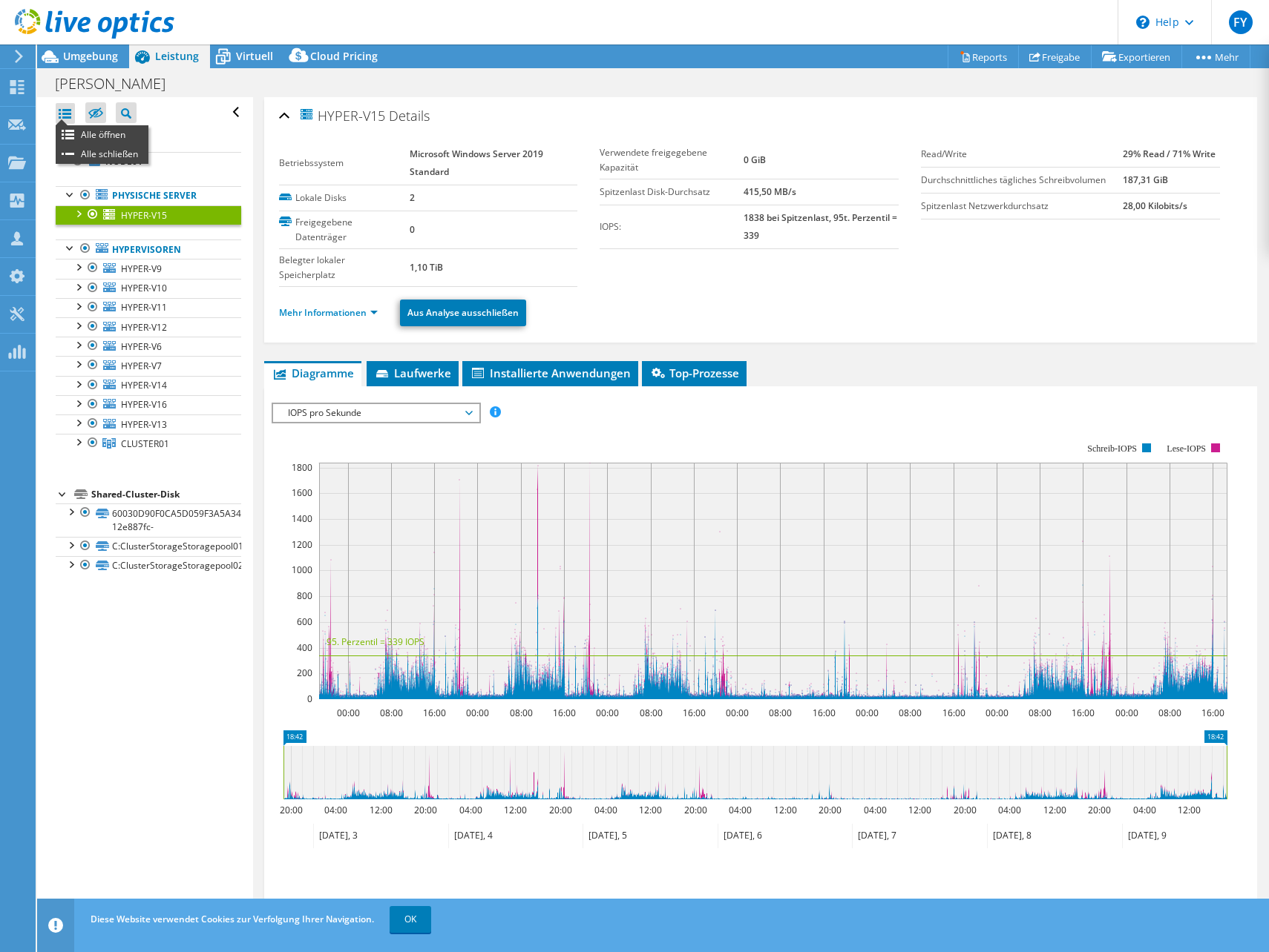
click at [60, 116] on div at bounding box center [66, 113] width 19 height 21
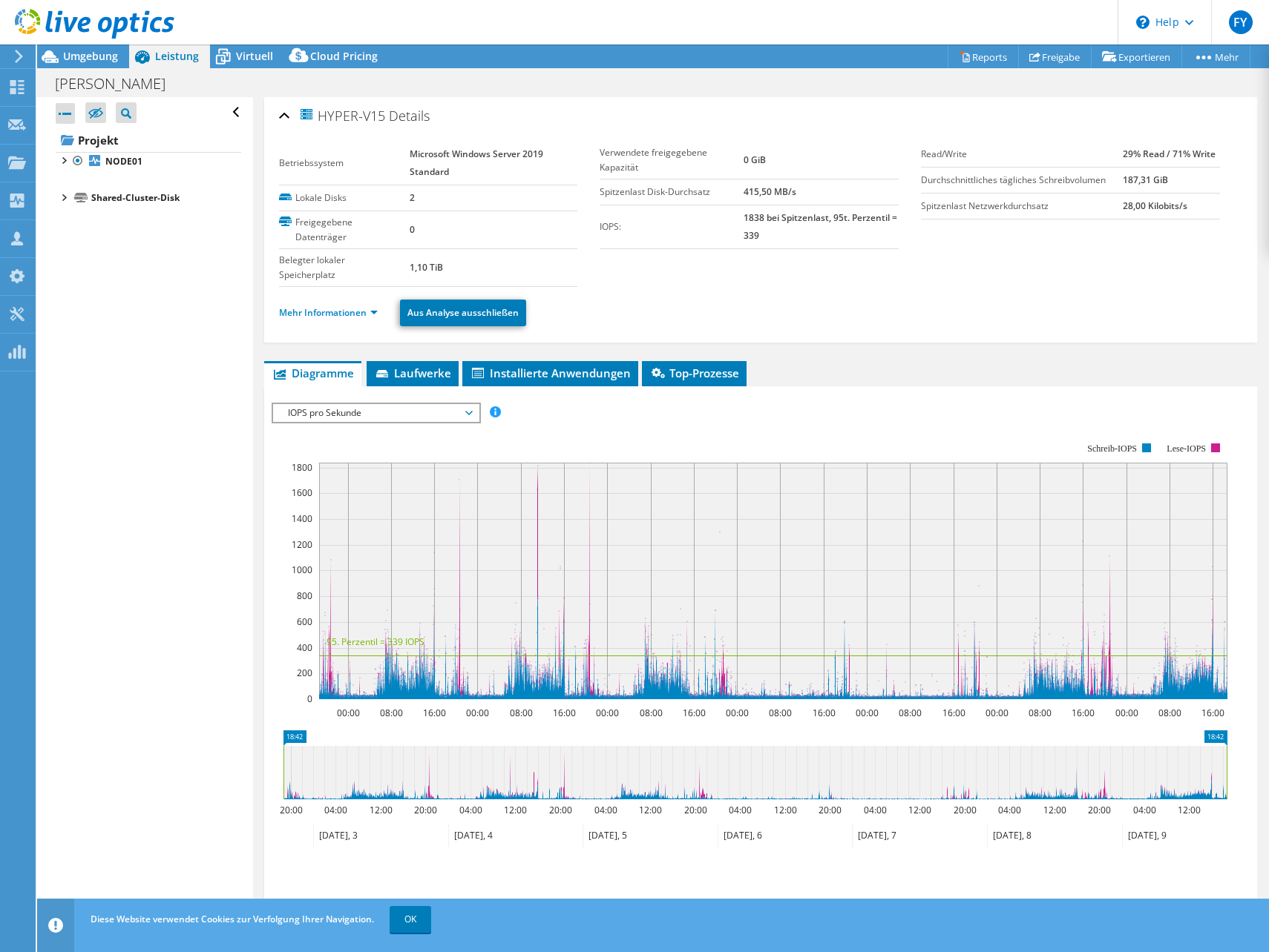
click at [60, 116] on div at bounding box center [66, 113] width 19 height 21
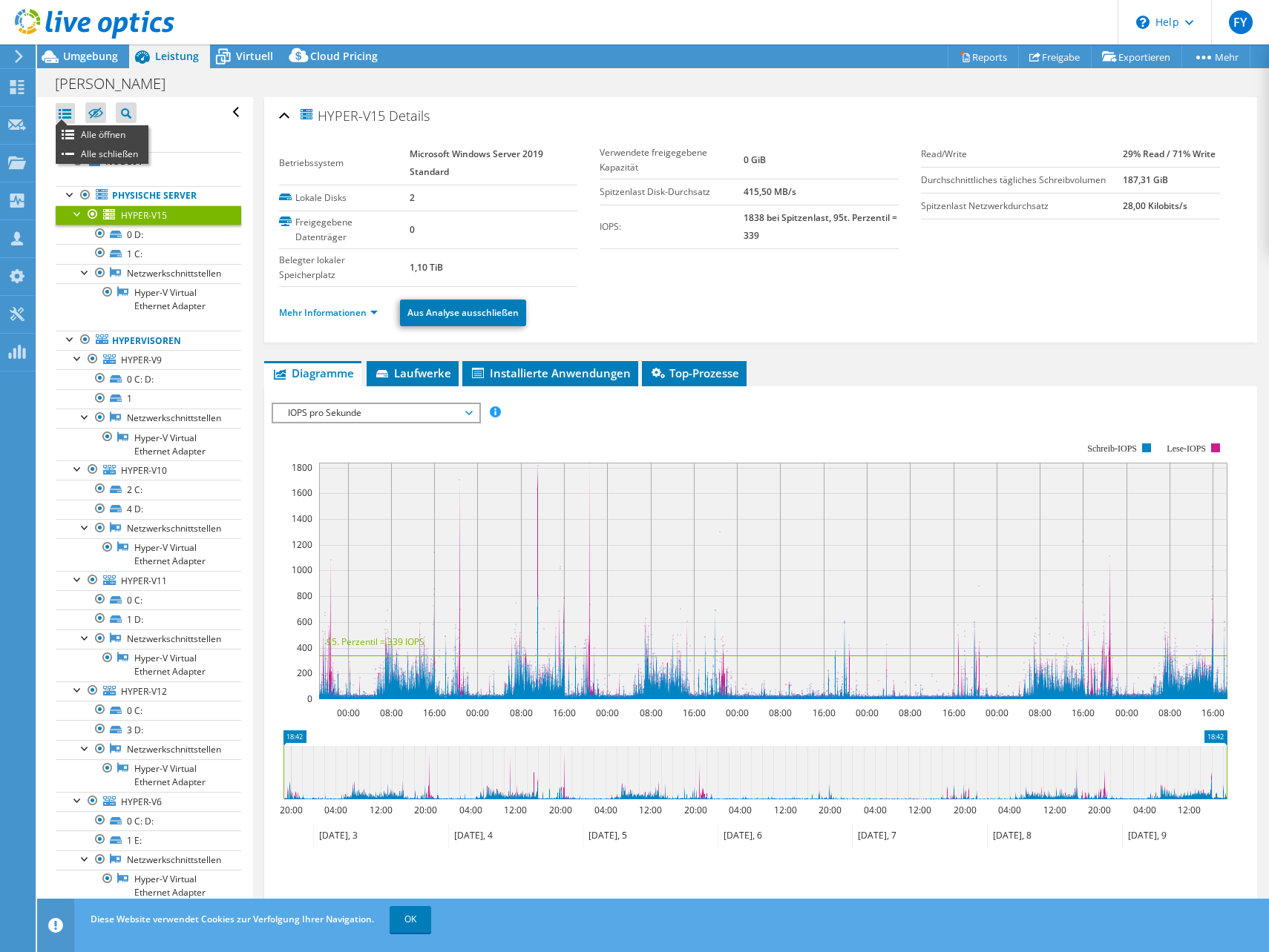
click at [56, 108] on div at bounding box center [66, 113] width 19 height 21
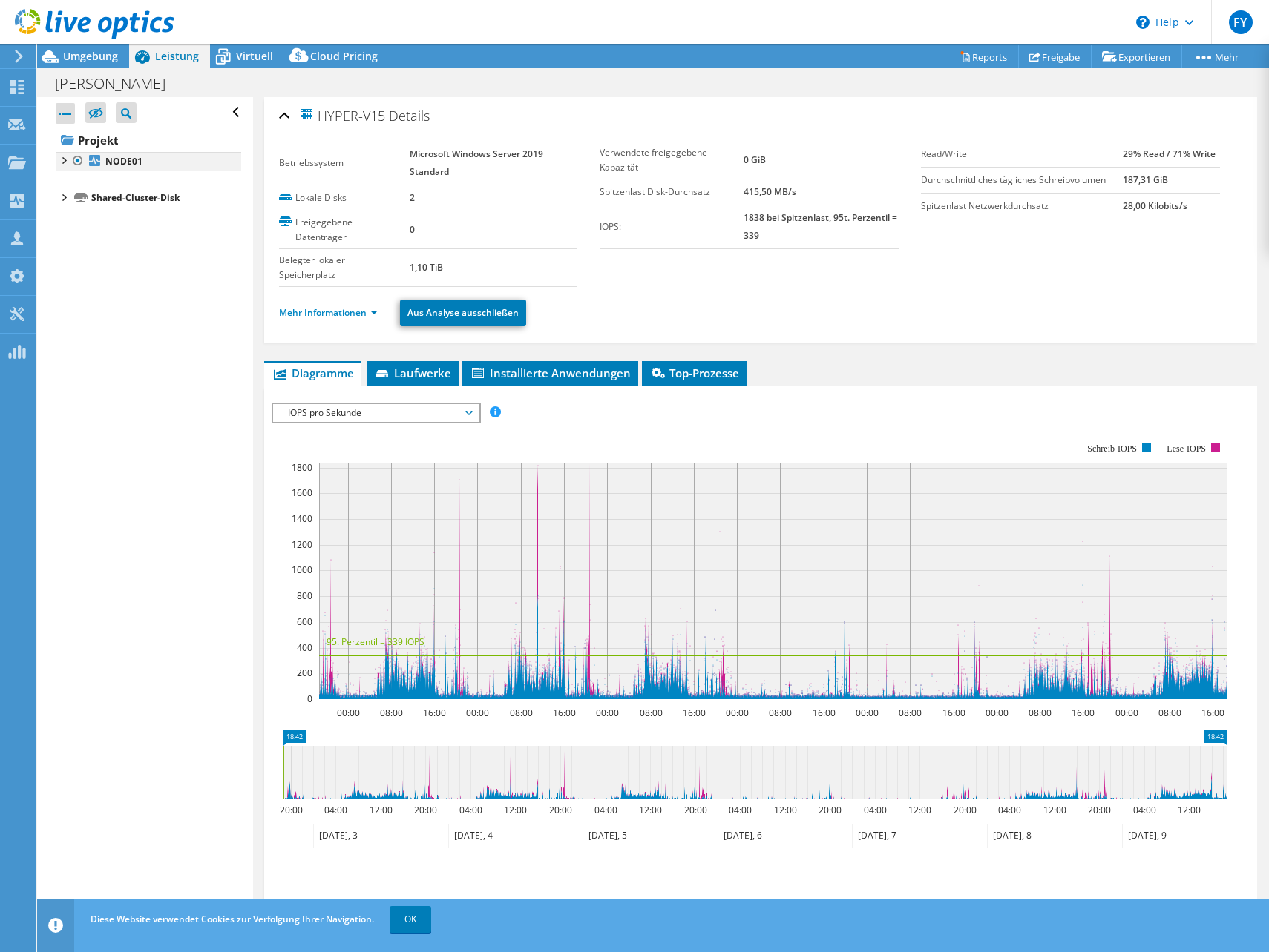
click at [63, 156] on div at bounding box center [63, 160] width 15 height 15
click at [70, 196] on div at bounding box center [70, 193] width 15 height 15
click at [81, 214] on div at bounding box center [78, 213] width 15 height 15
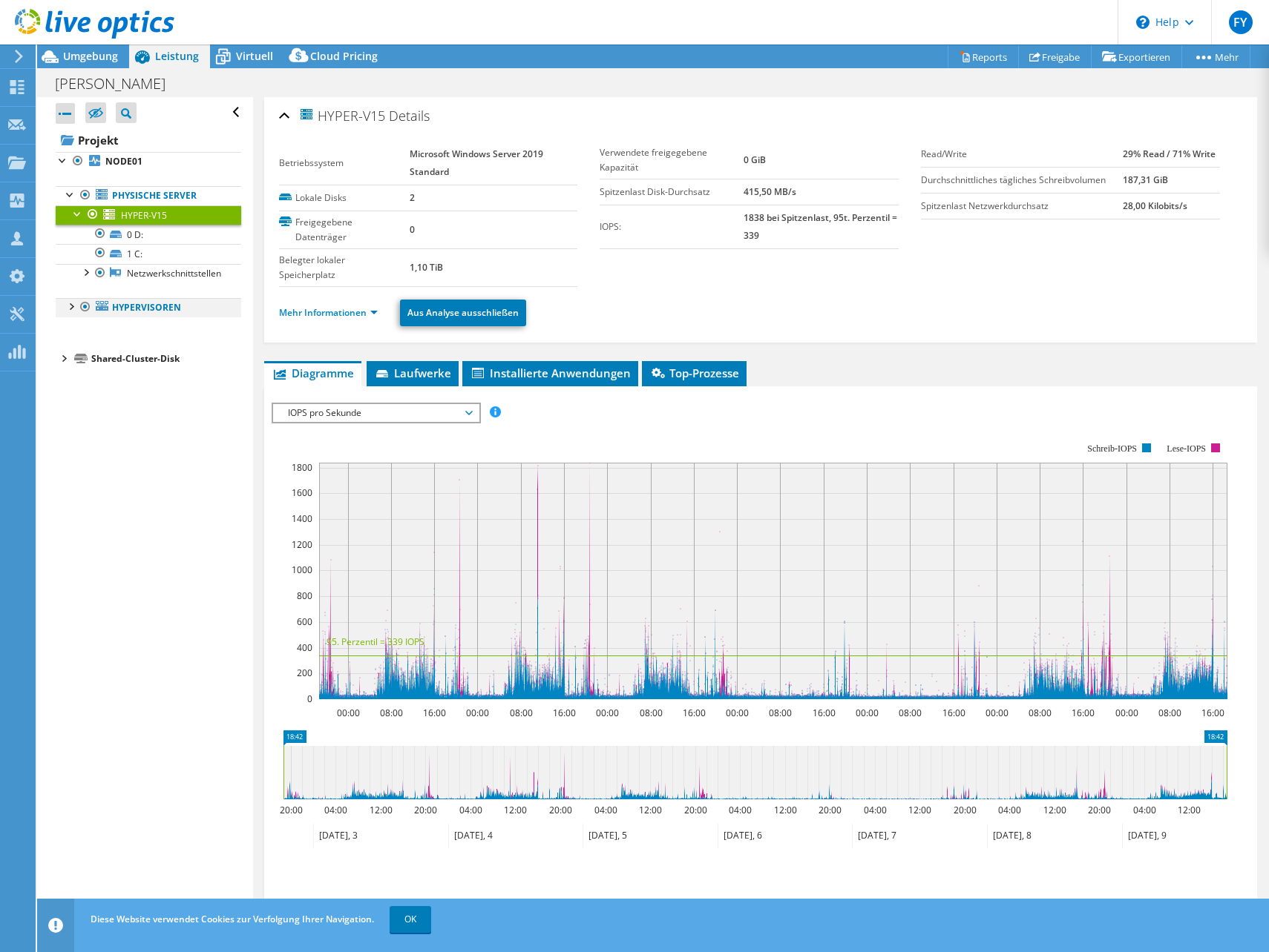
click at [66, 309] on div at bounding box center [70, 305] width 15 height 15
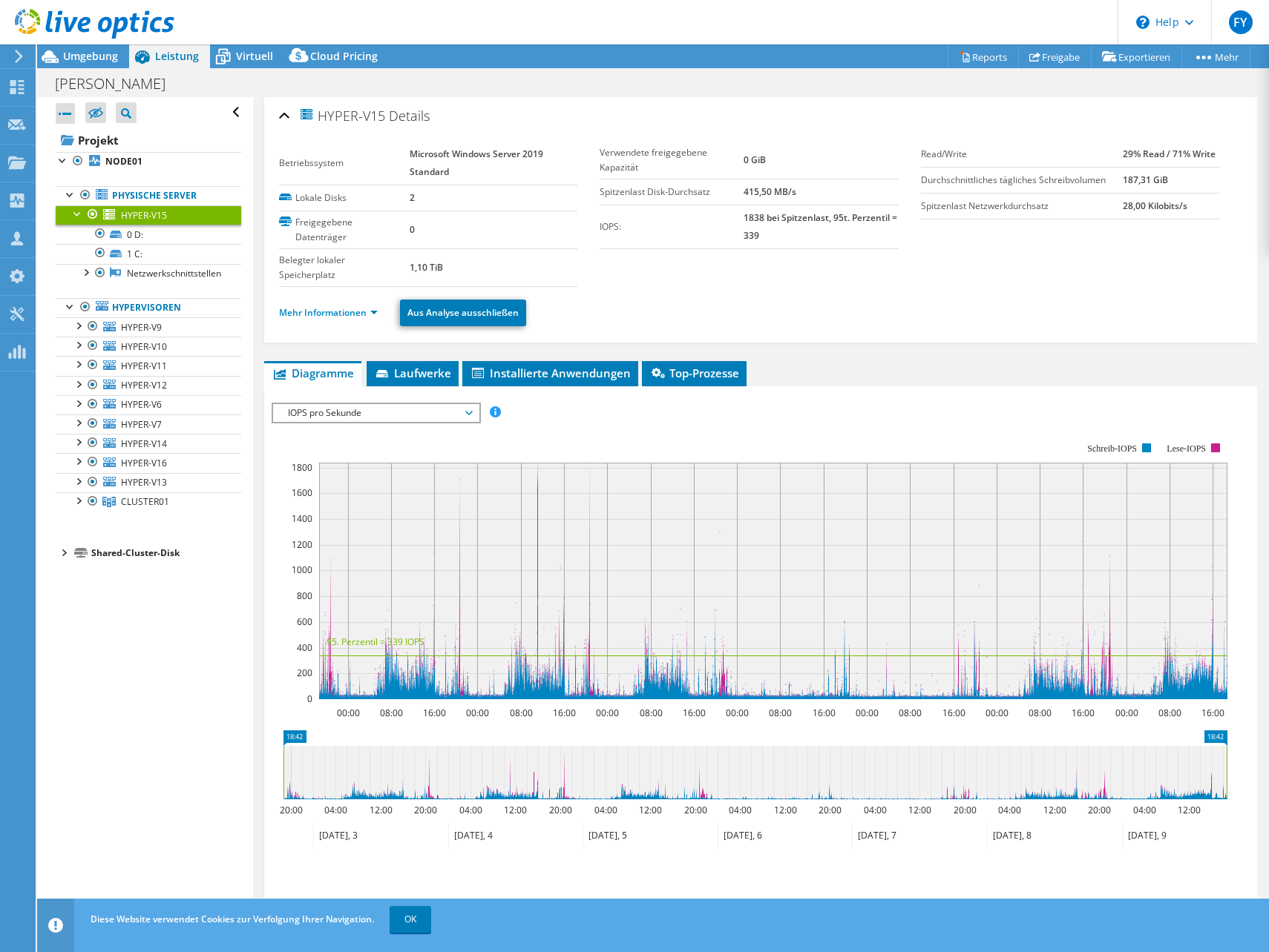
click at [58, 553] on div at bounding box center [63, 552] width 15 height 15
click at [158, 572] on link "60030D90F0CA5D059F3A5A340DD25253-12e887fc-" at bounding box center [149, 579] width 185 height 33
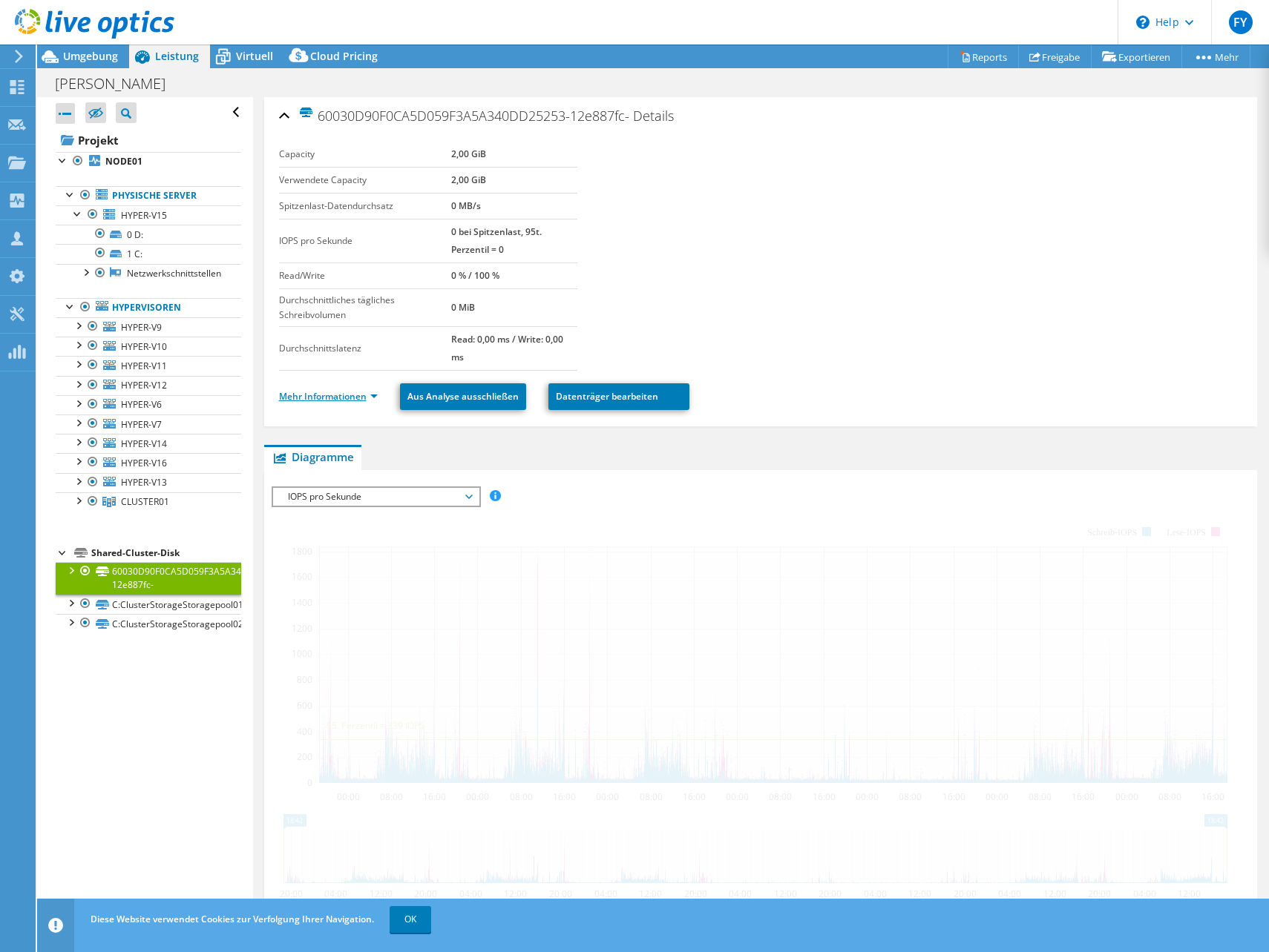
click at [353, 396] on link "Mehr Informationen" at bounding box center [329, 396] width 99 height 13
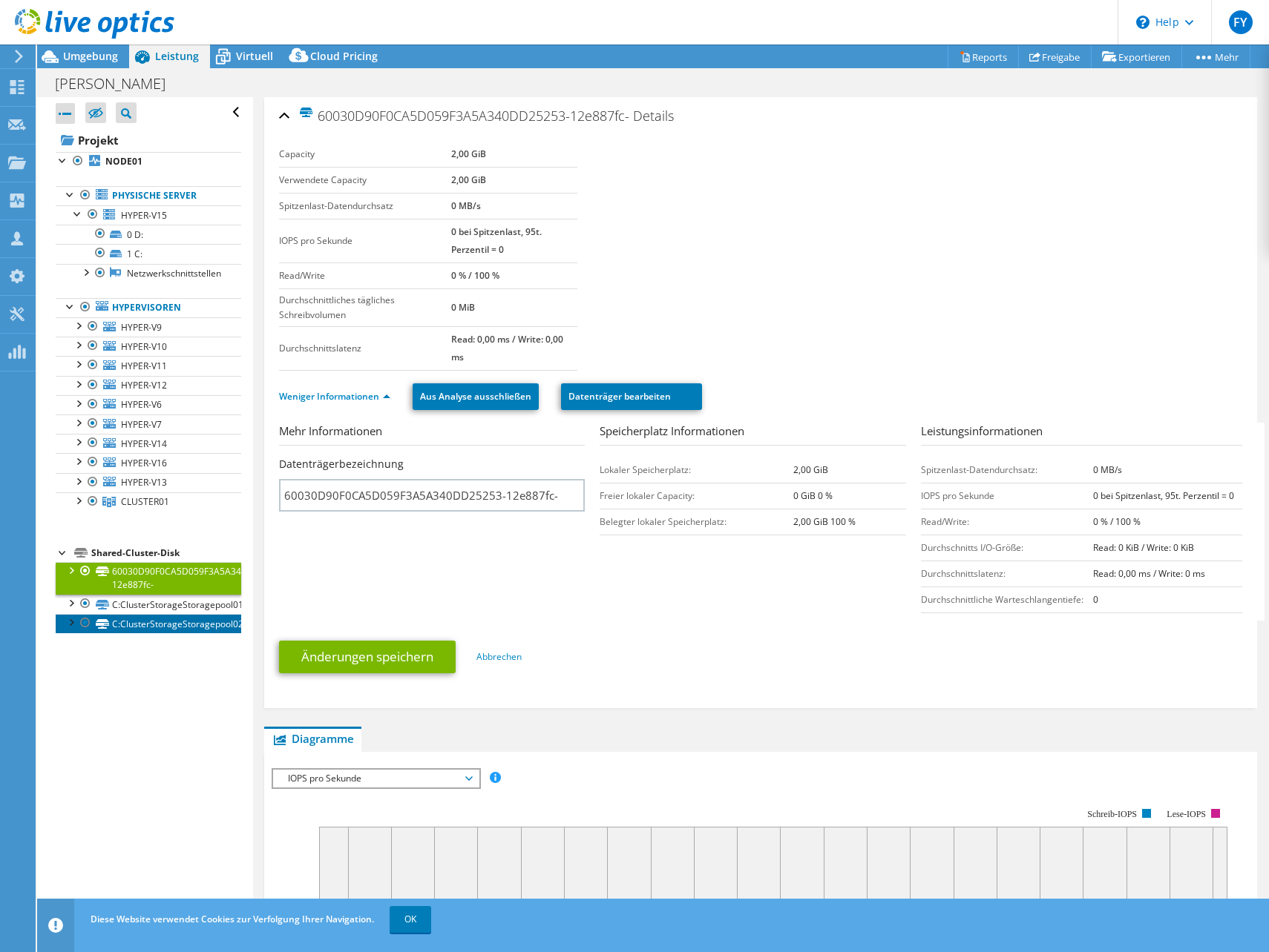
click at [133, 629] on link "C:ClusterStorageStoragepool02" at bounding box center [149, 623] width 185 height 19
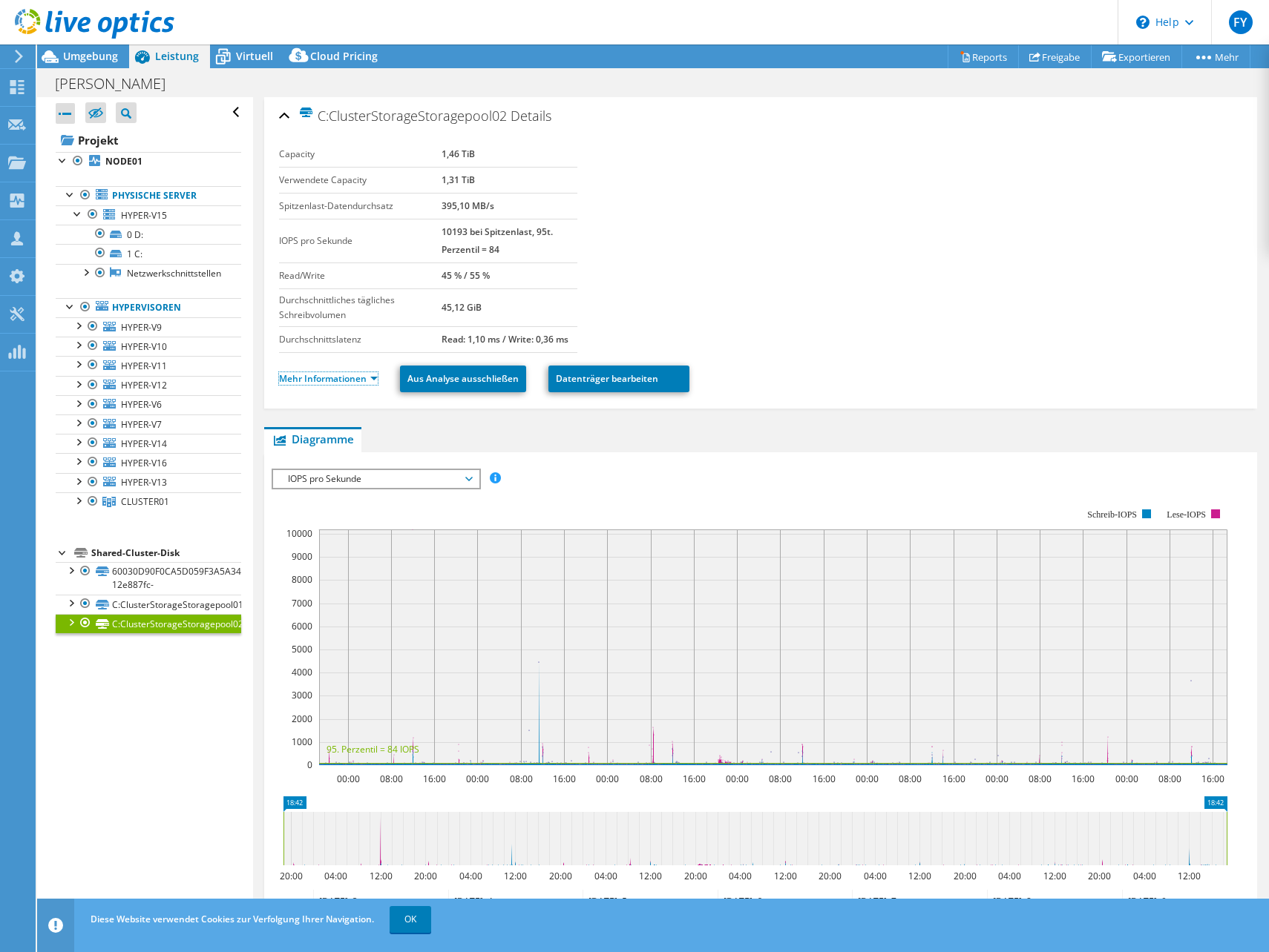
click at [352, 385] on link "Mehr Informationen" at bounding box center [329, 379] width 99 height 13
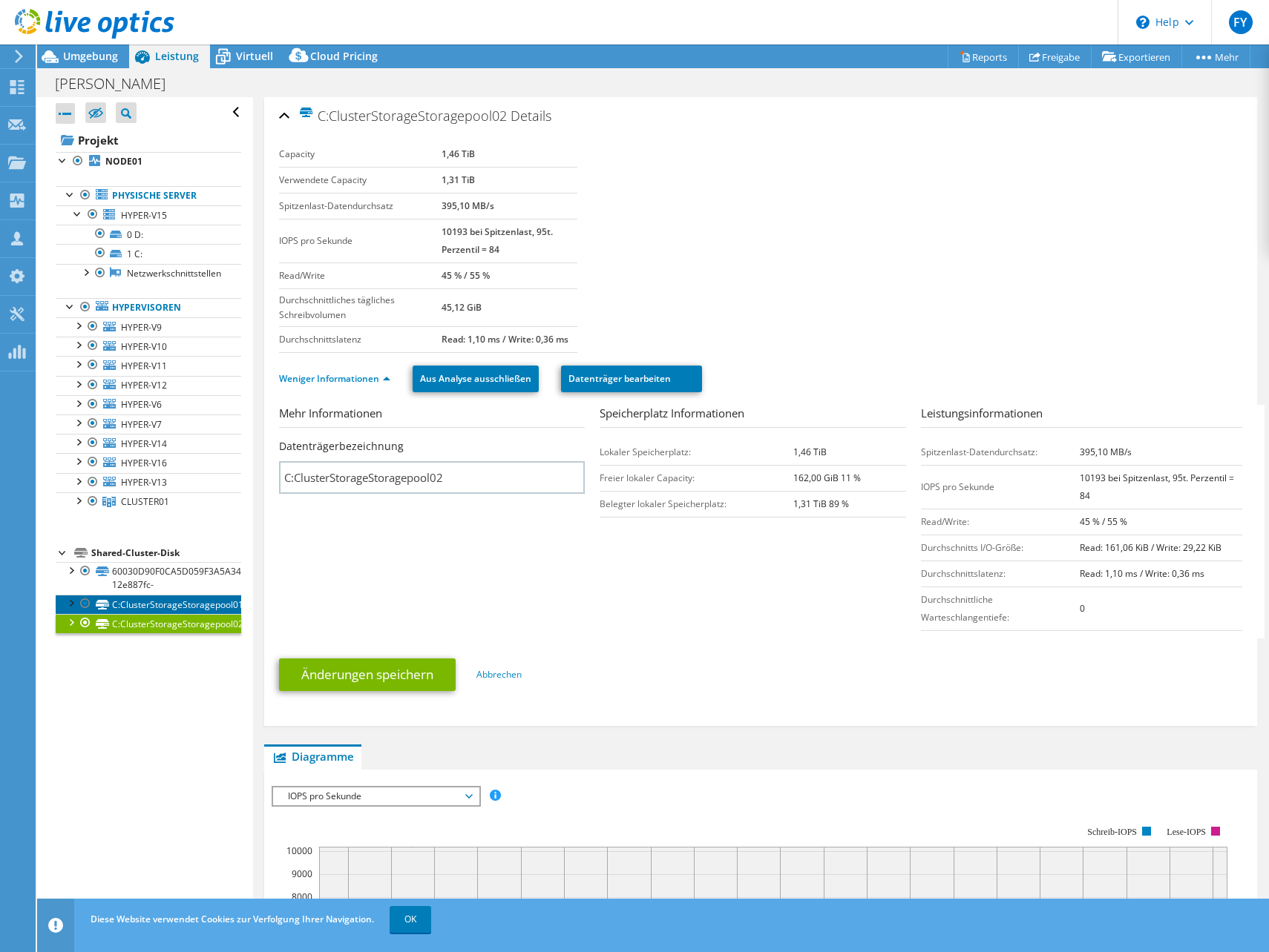
click at [120, 602] on link "C:ClusterStorageStoragepool01" at bounding box center [149, 605] width 185 height 19
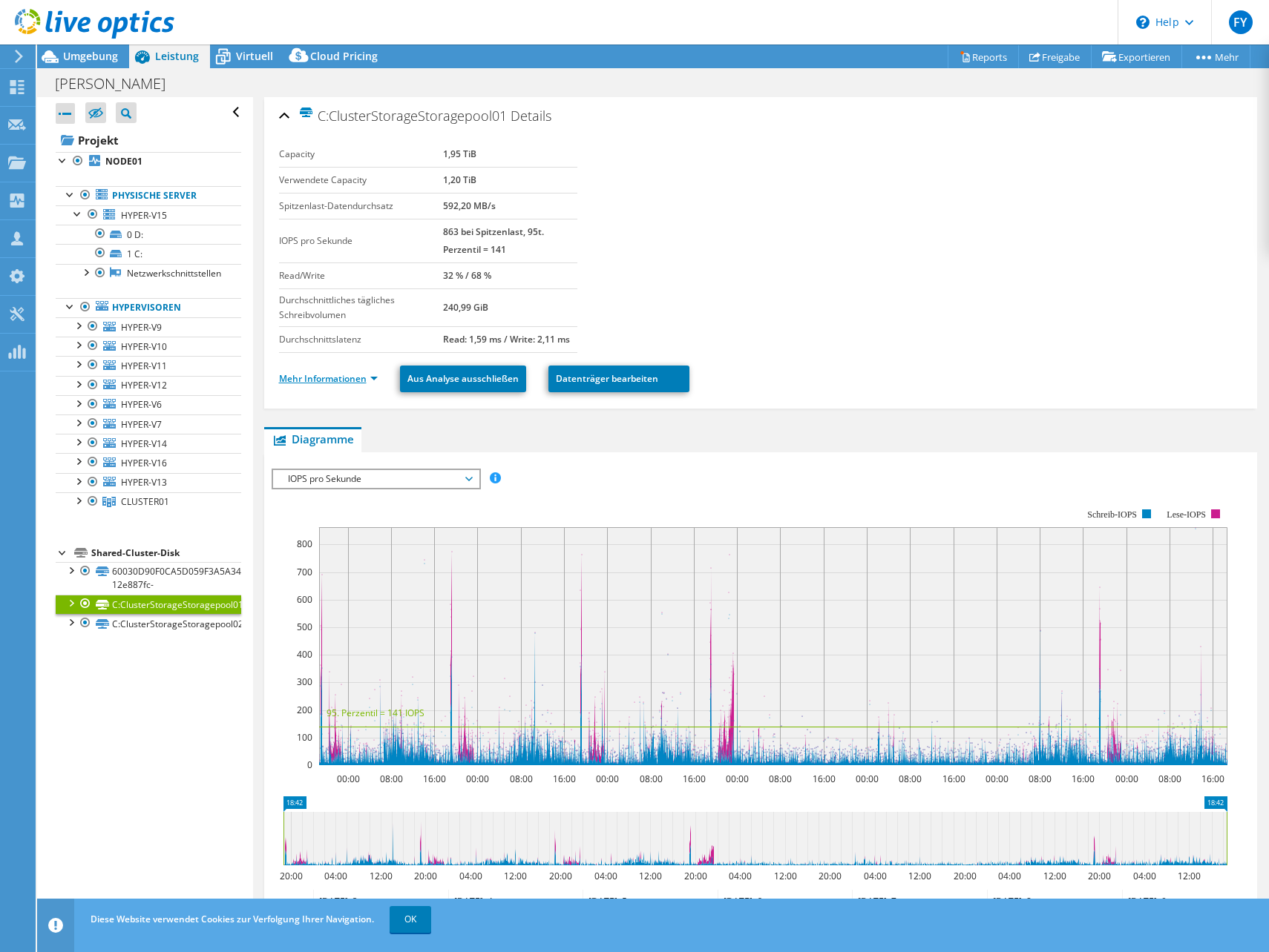
click at [351, 383] on link "Mehr Informationen" at bounding box center [329, 379] width 99 height 13
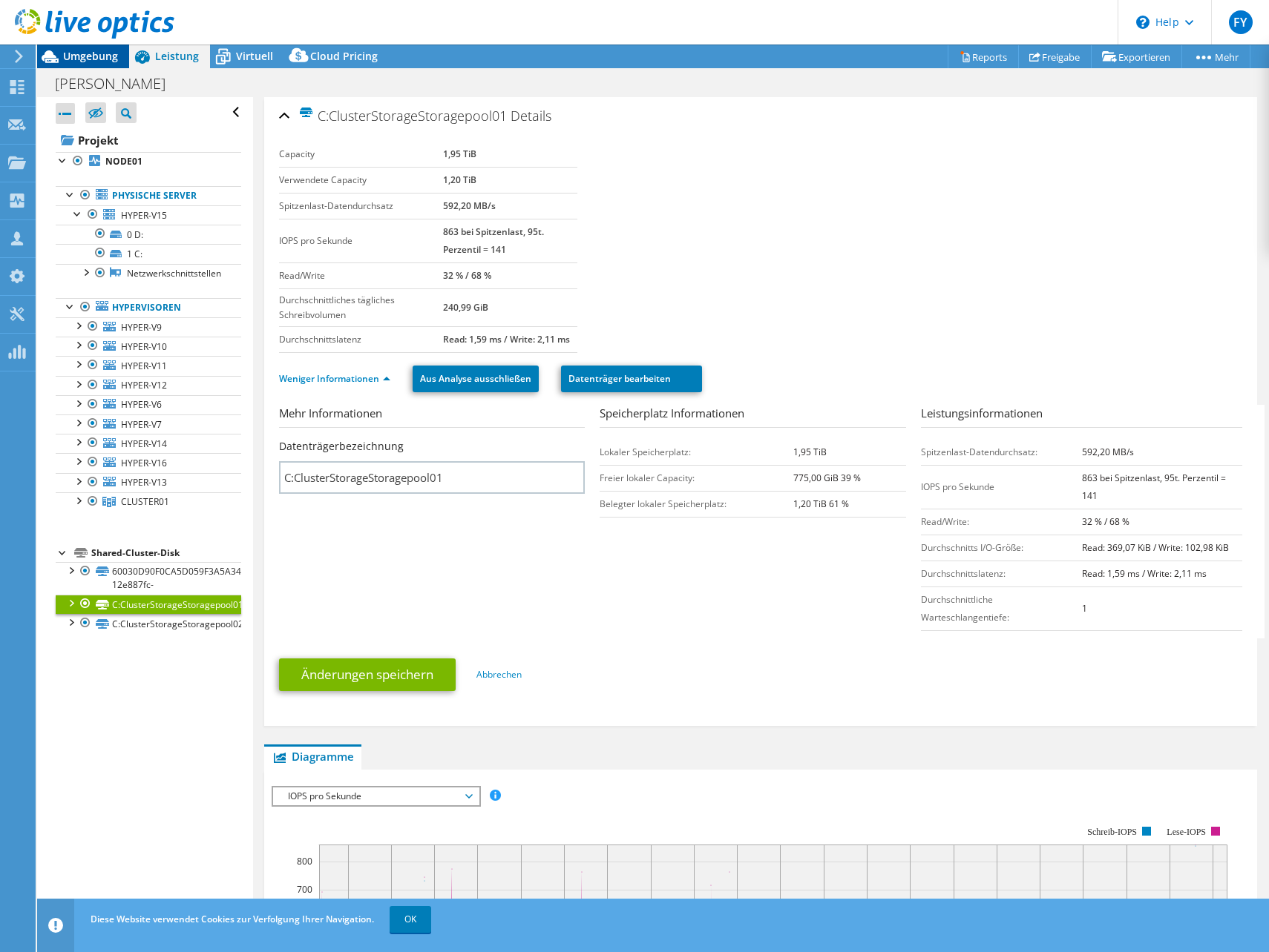
click at [75, 60] on span "Umgebung" at bounding box center [90, 56] width 55 height 14
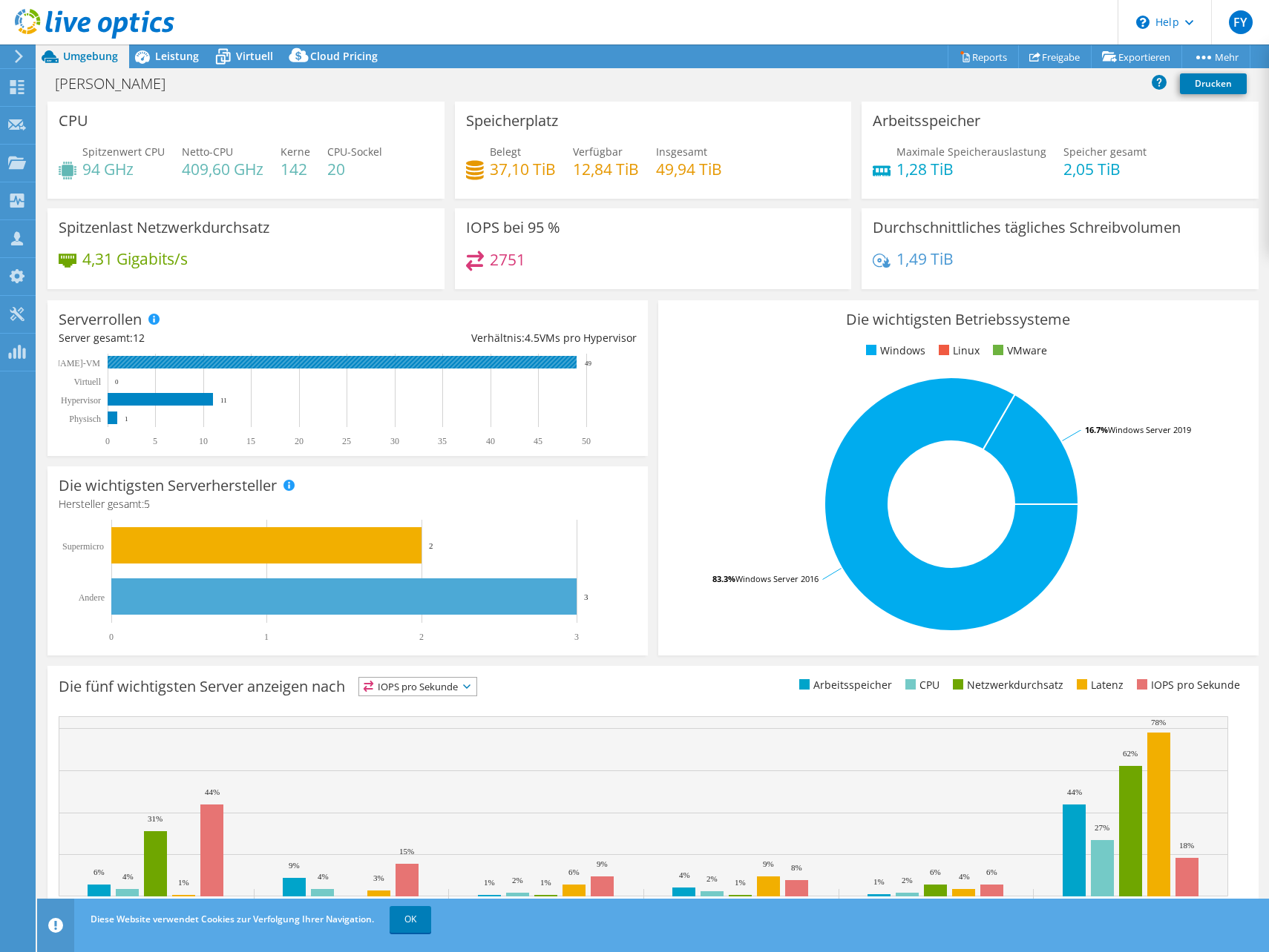
scroll to position [38, 0]
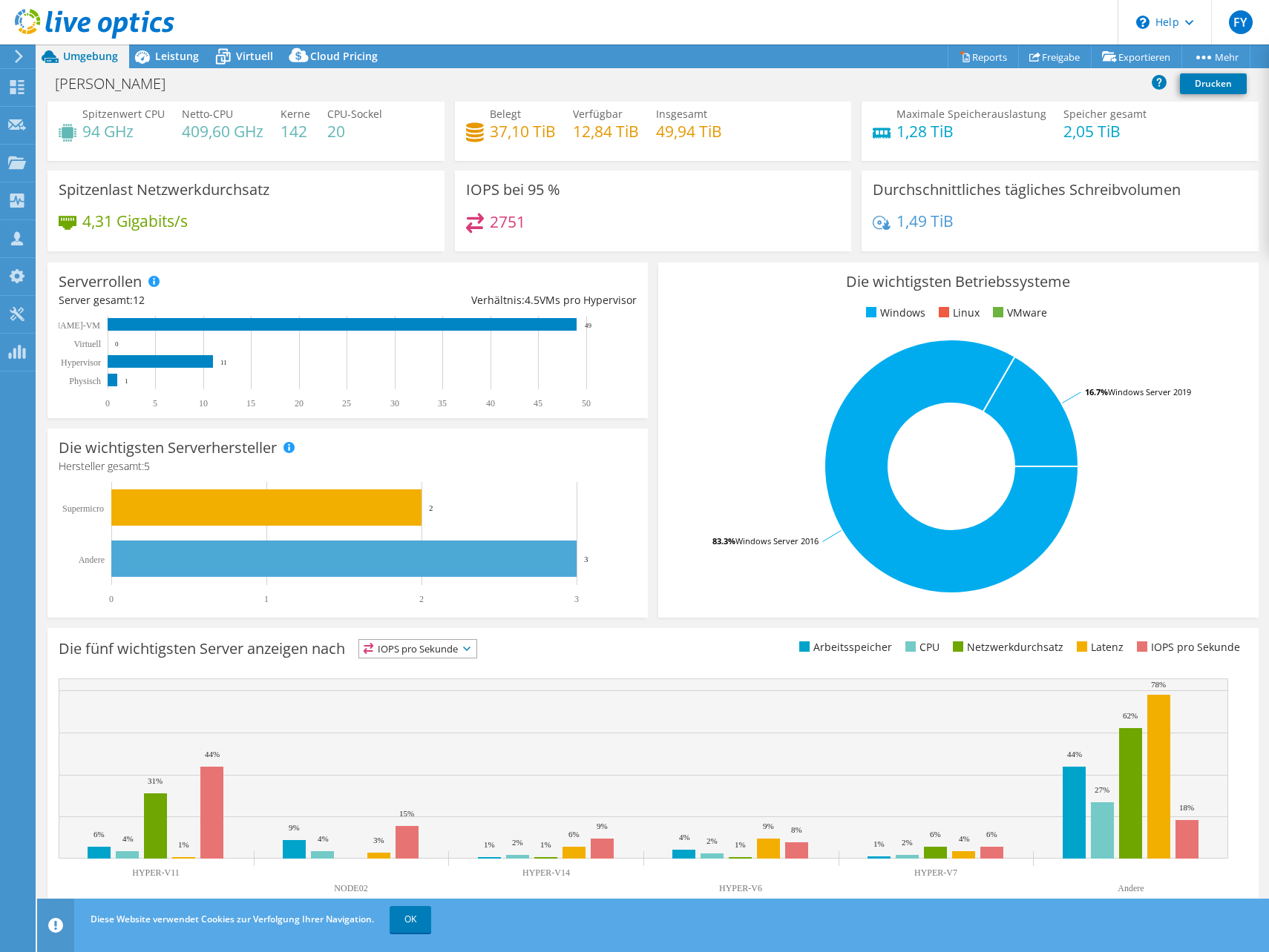
click at [707, 379] on rect at bounding box center [952, 467] width 565 height 260
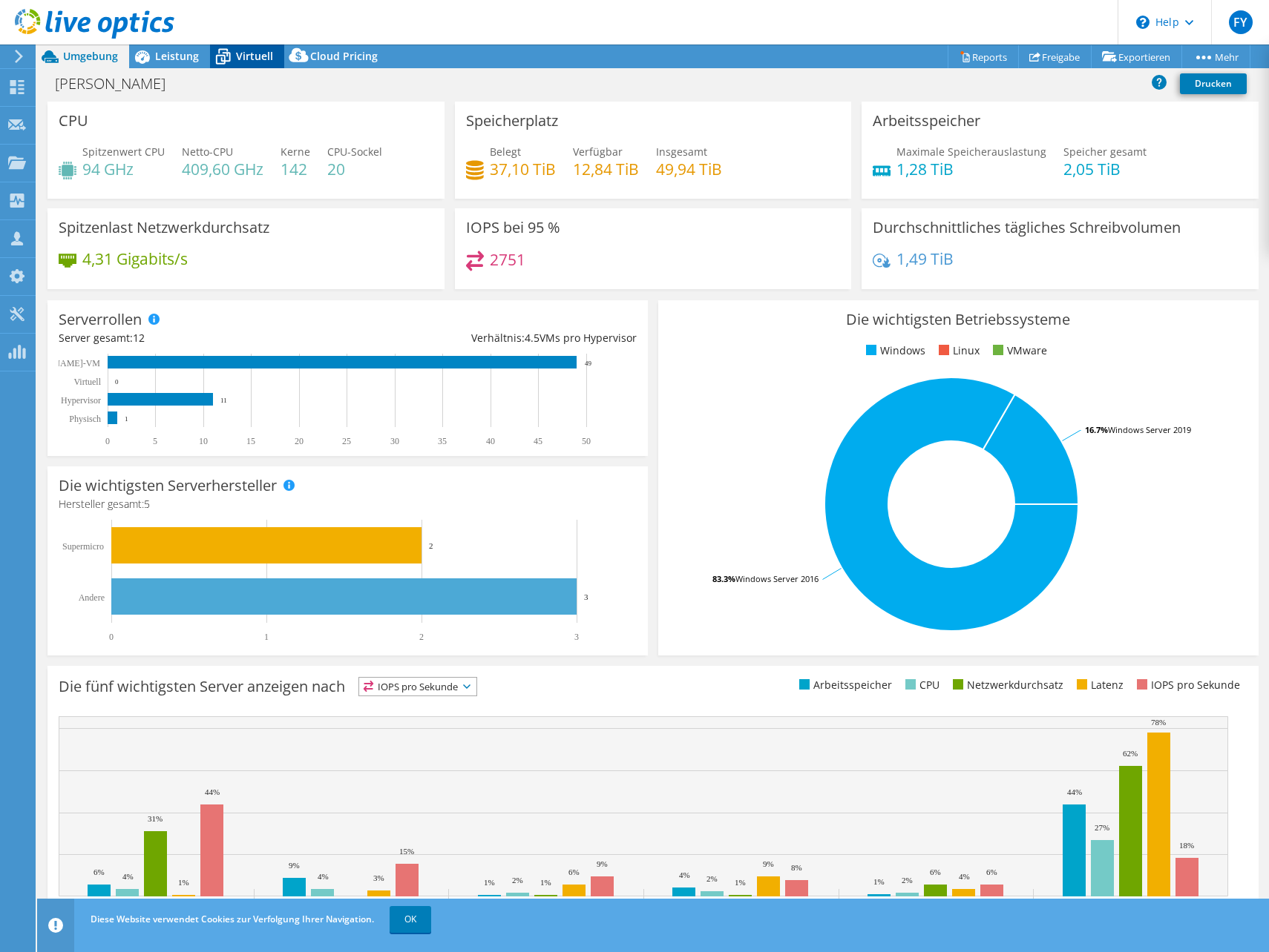
click at [211, 54] on icon at bounding box center [223, 57] width 26 height 26
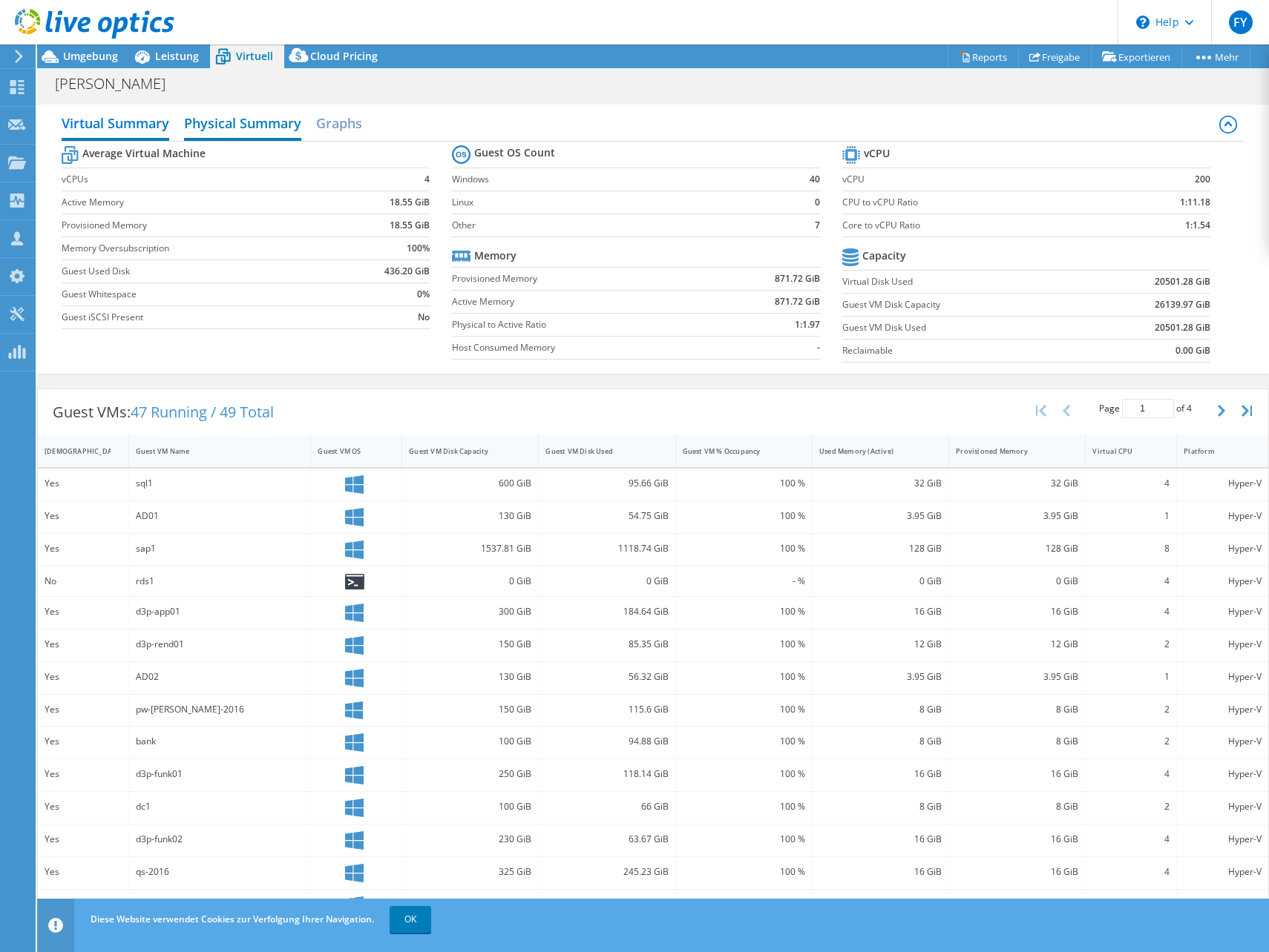
click at [273, 114] on h2 "Physical Summary" at bounding box center [242, 125] width 117 height 33
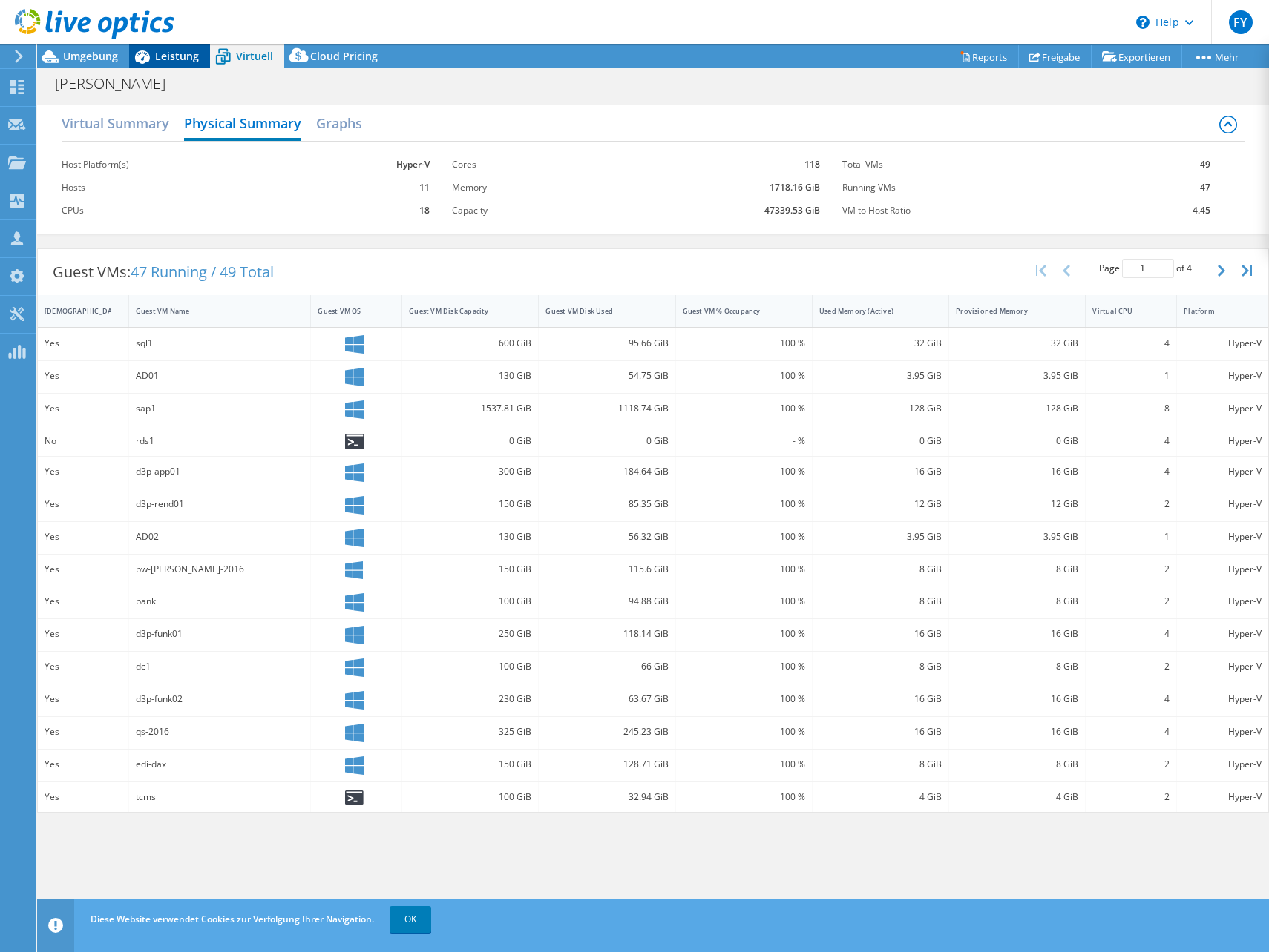
click at [194, 52] on span "Leistung" at bounding box center [177, 56] width 44 height 14
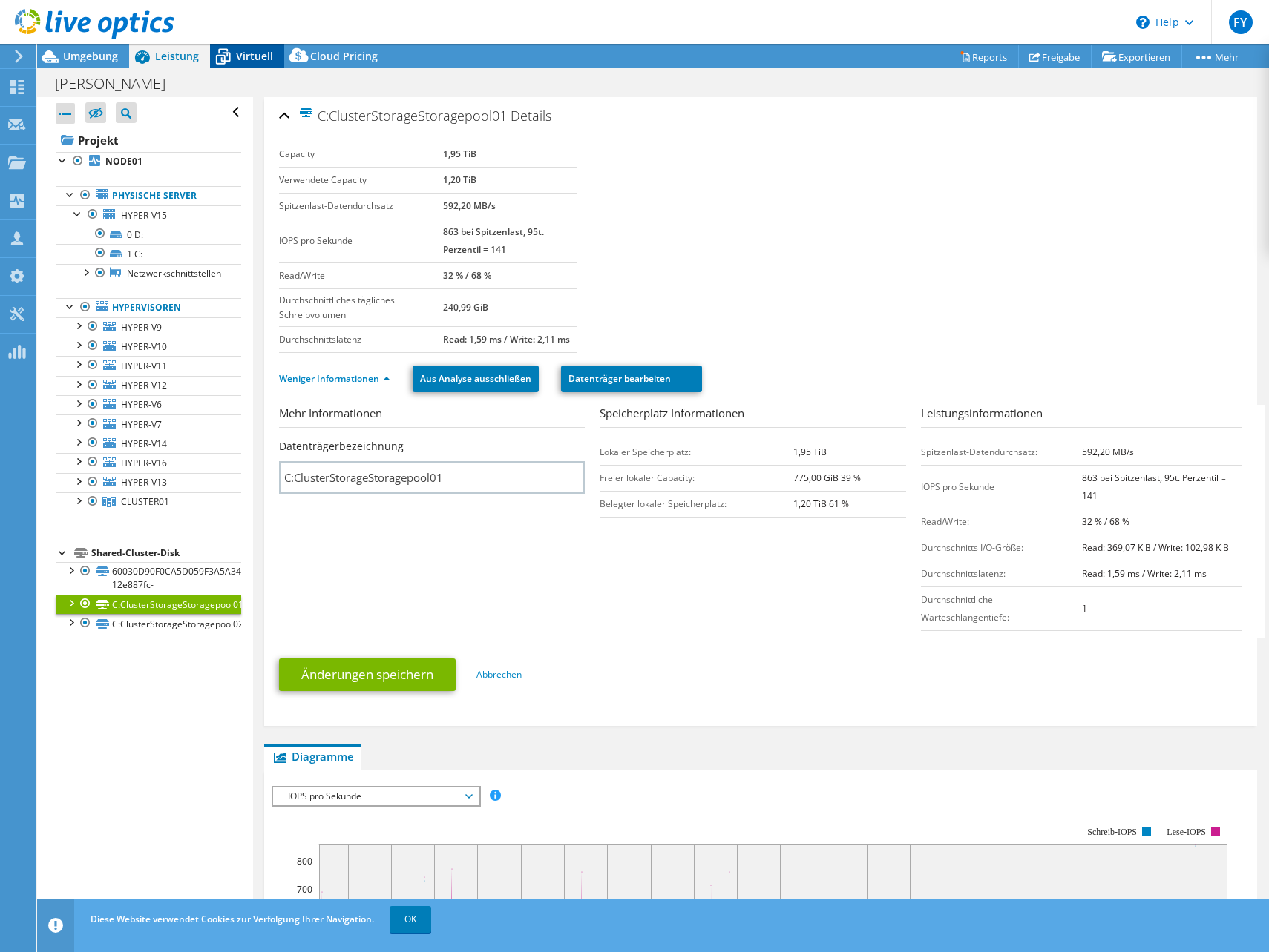
click at [226, 55] on icon at bounding box center [223, 58] width 15 height 12
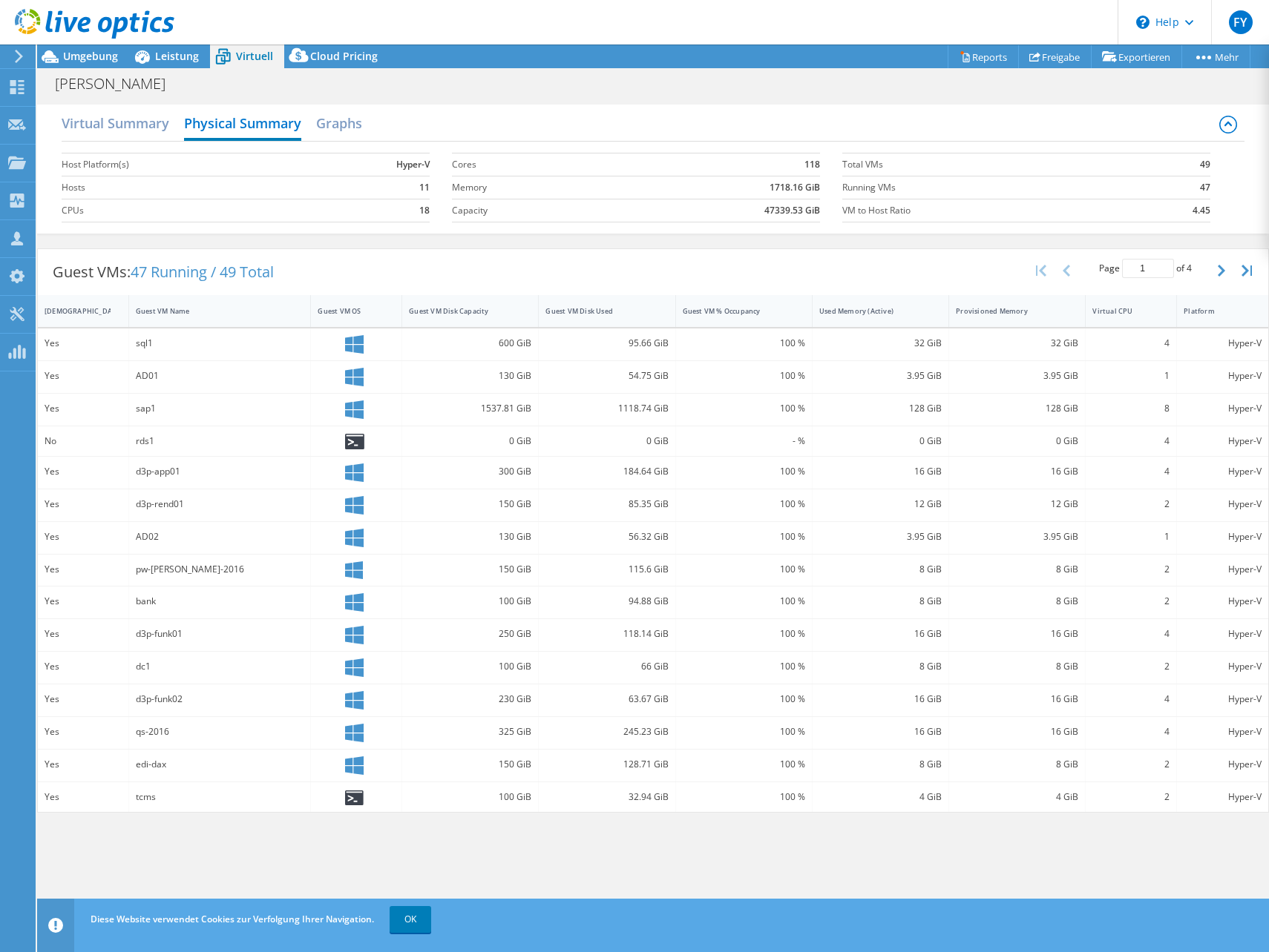
click at [175, 70] on div "Schieffer Drucken" at bounding box center [653, 83] width 1232 height 28
click at [173, 63] on div "Leistung" at bounding box center [170, 57] width 81 height 24
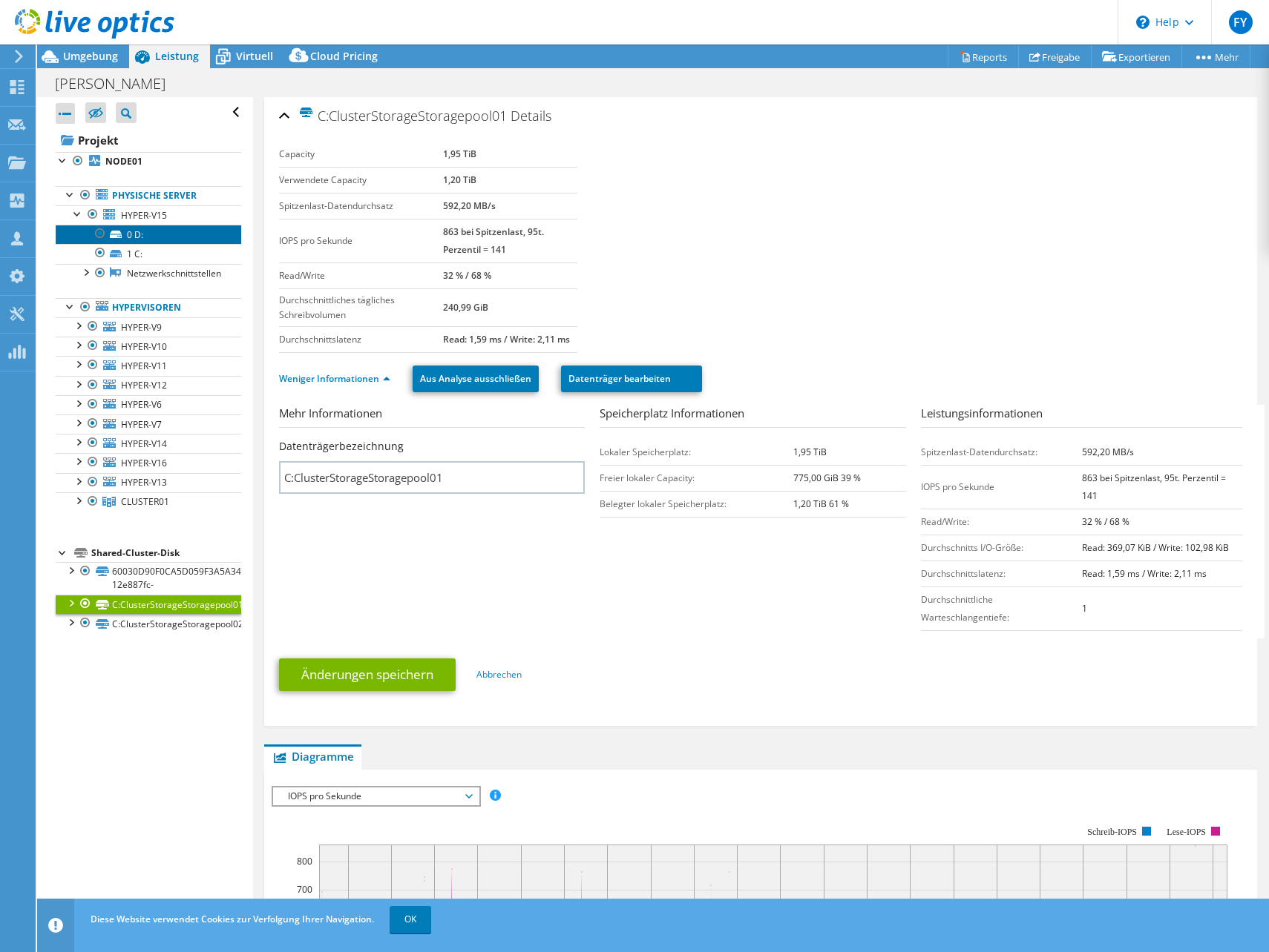
click at [134, 234] on link "0 D:" at bounding box center [149, 234] width 185 height 19
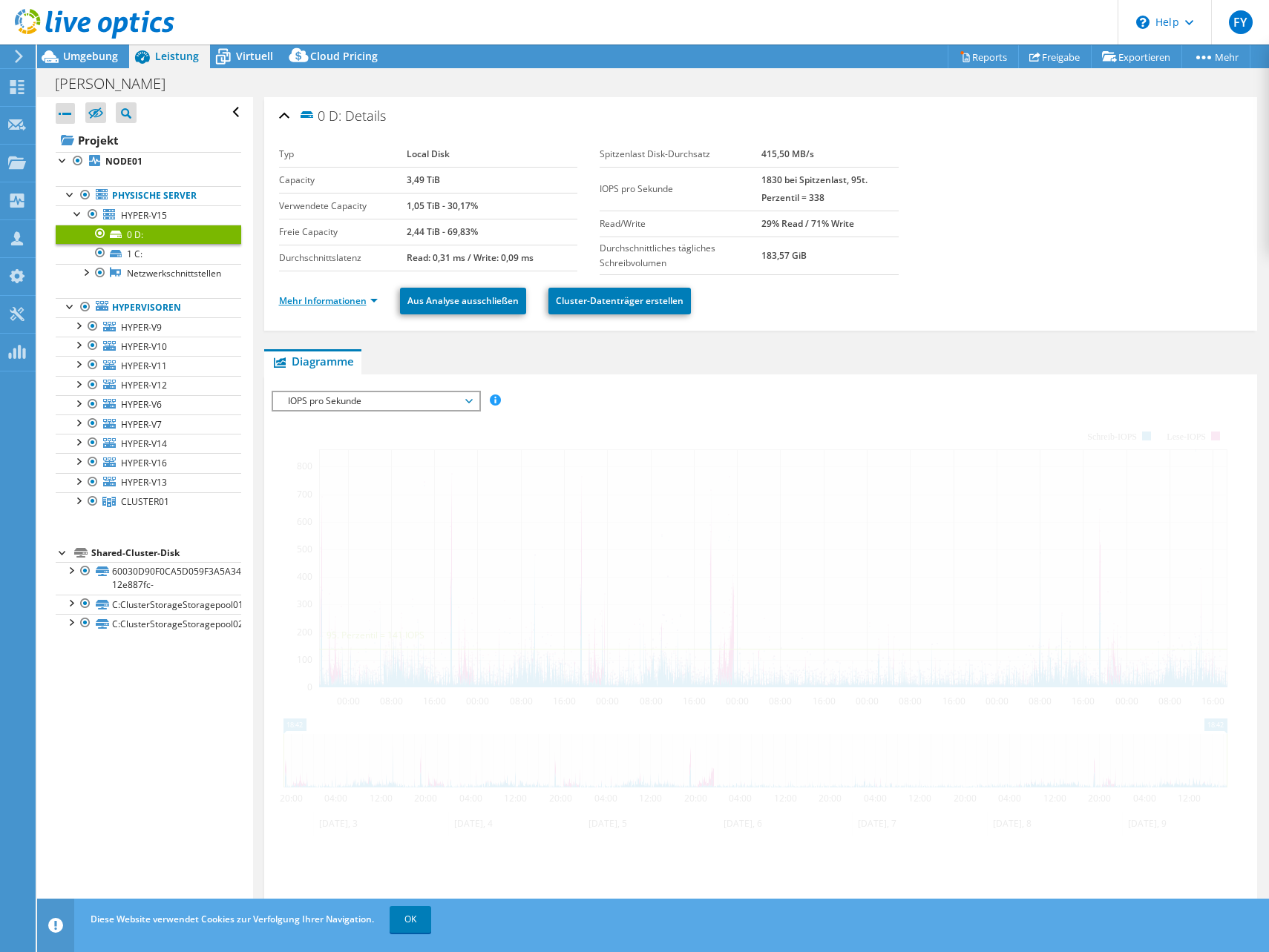
click at [356, 303] on link "Mehr Informationen" at bounding box center [329, 300] width 99 height 13
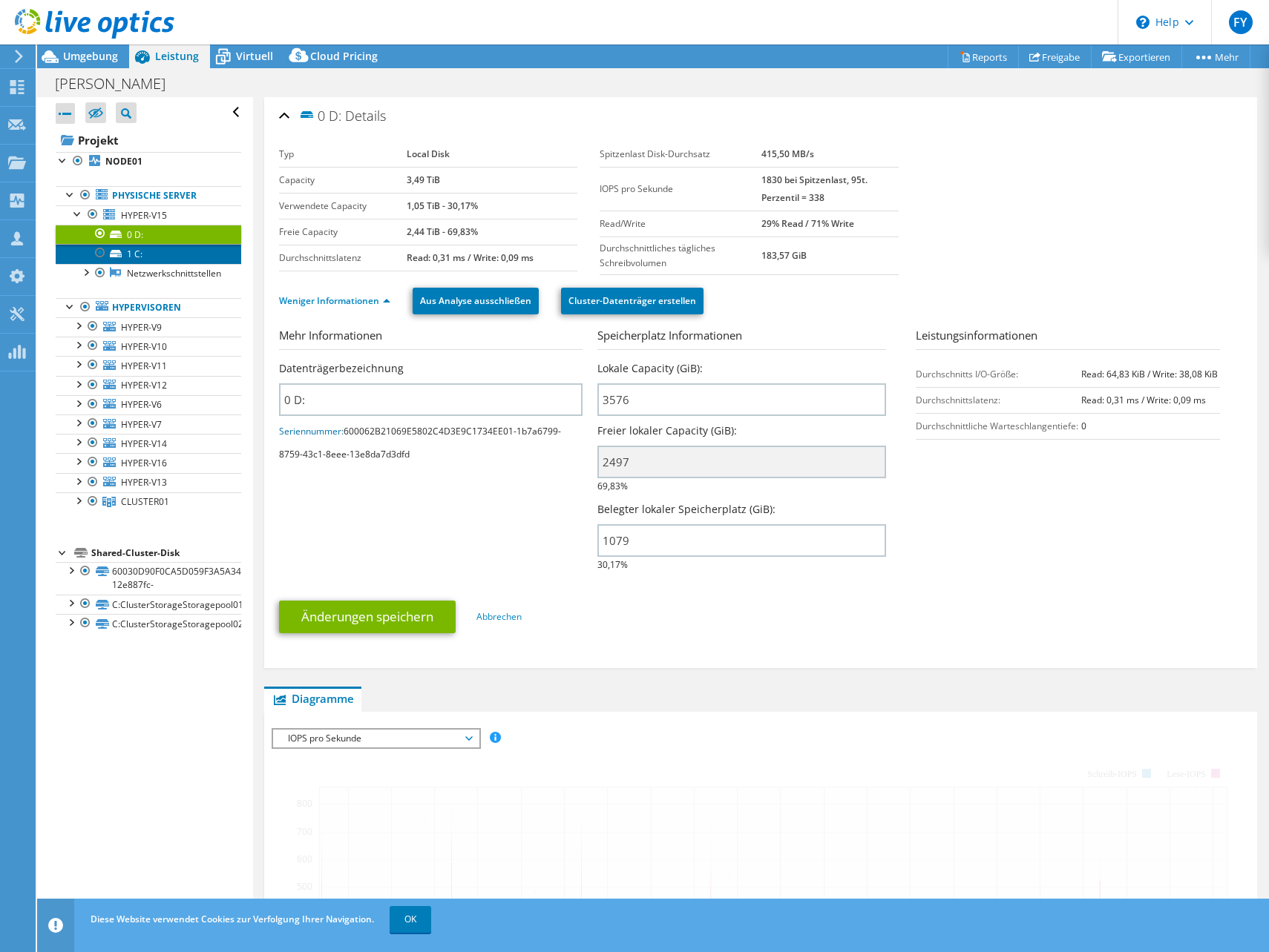
click at [160, 250] on link "1 C:" at bounding box center [149, 254] width 185 height 19
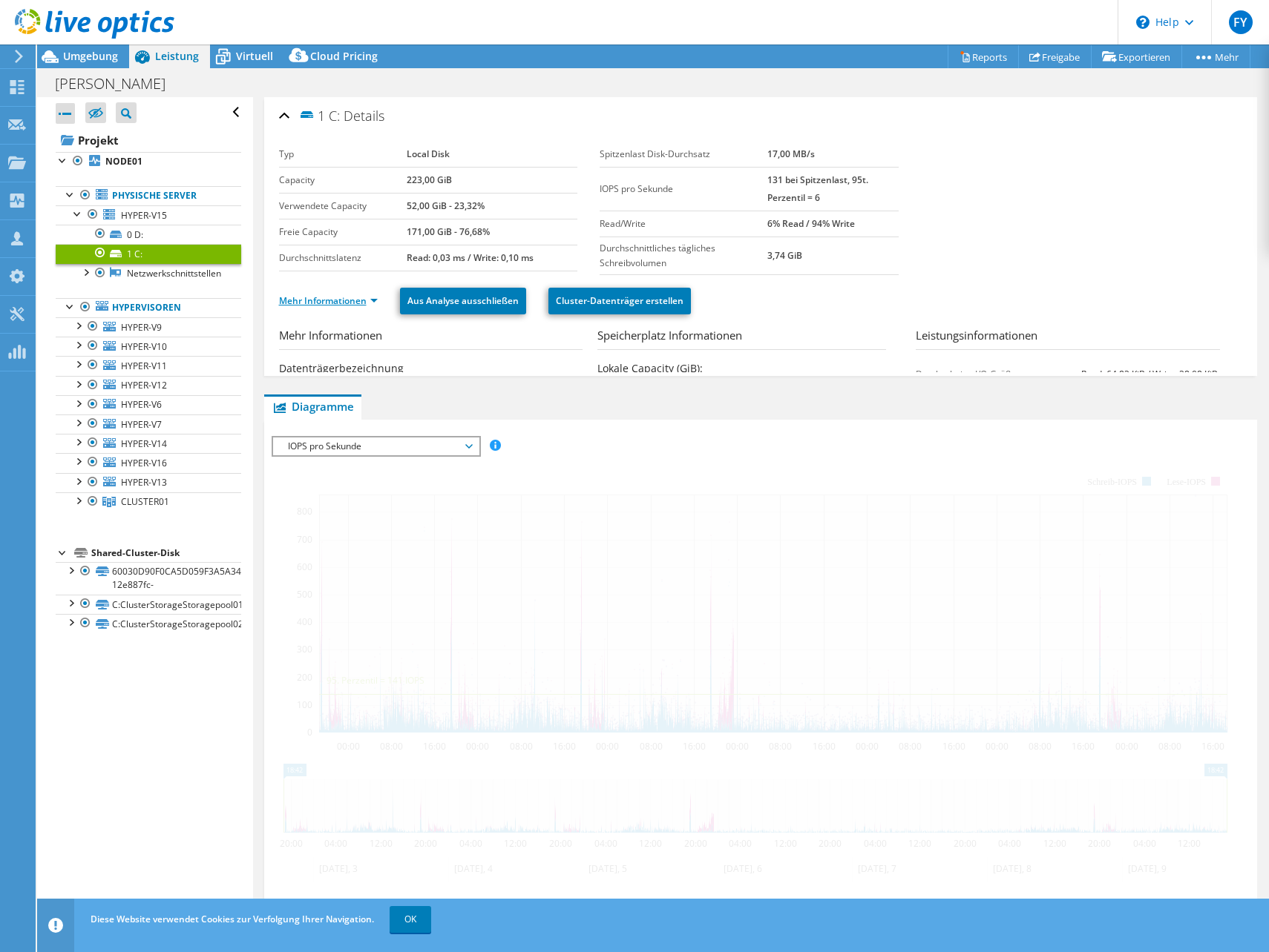
click at [366, 305] on link "Mehr Informationen" at bounding box center [329, 300] width 99 height 13
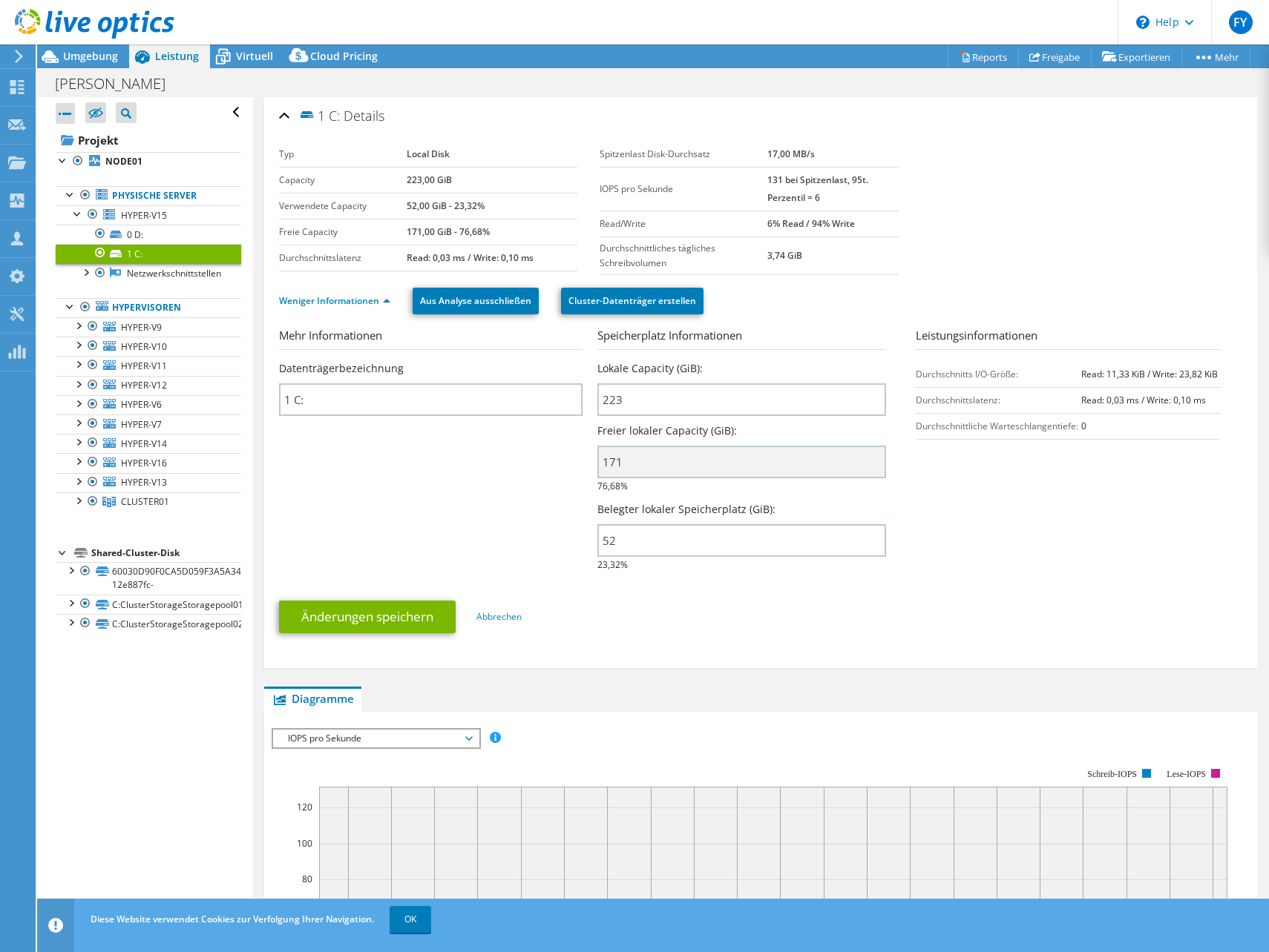
click at [148, 552] on div "Shared-Cluster-Disk" at bounding box center [166, 553] width 150 height 18
click at [153, 570] on link "60030D90F0CA5D059F3A5A340DD25253-12e887fc-" at bounding box center [149, 579] width 185 height 33
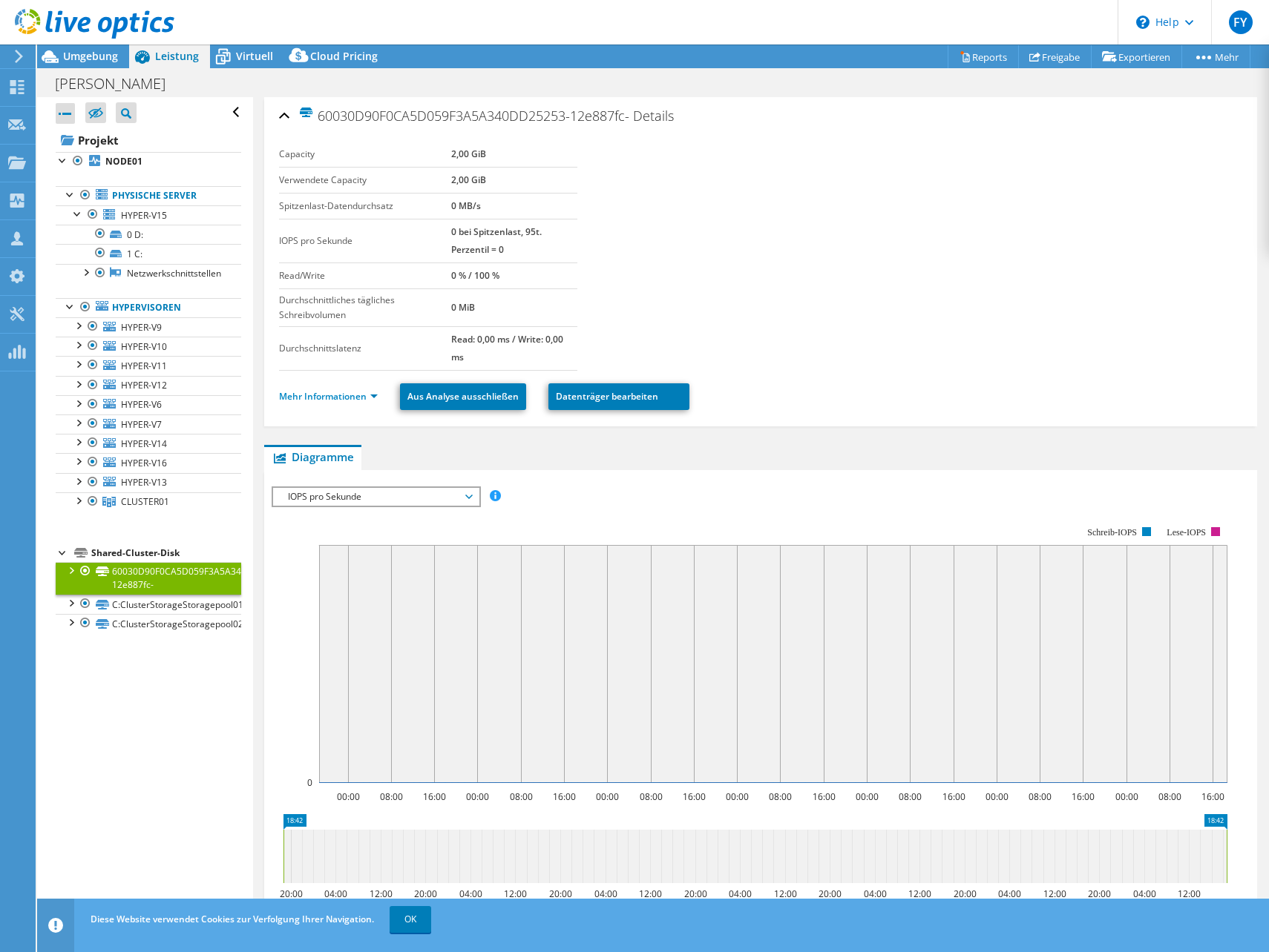
select select "USD"
click at [105, 599] on link "C:ClusterStorageStoragepool01" at bounding box center [149, 605] width 185 height 19
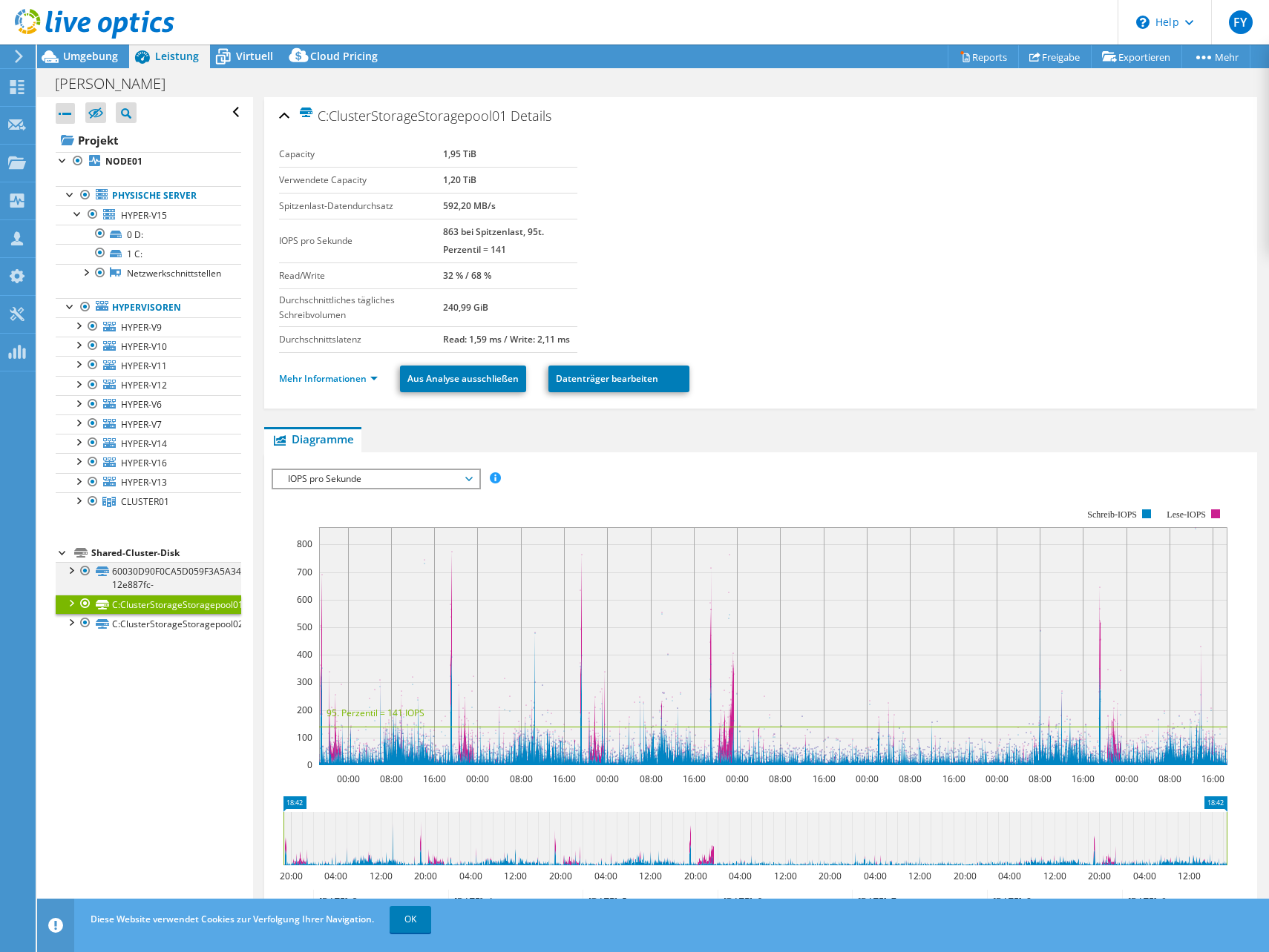
click at [66, 575] on div at bounding box center [70, 570] width 15 height 15
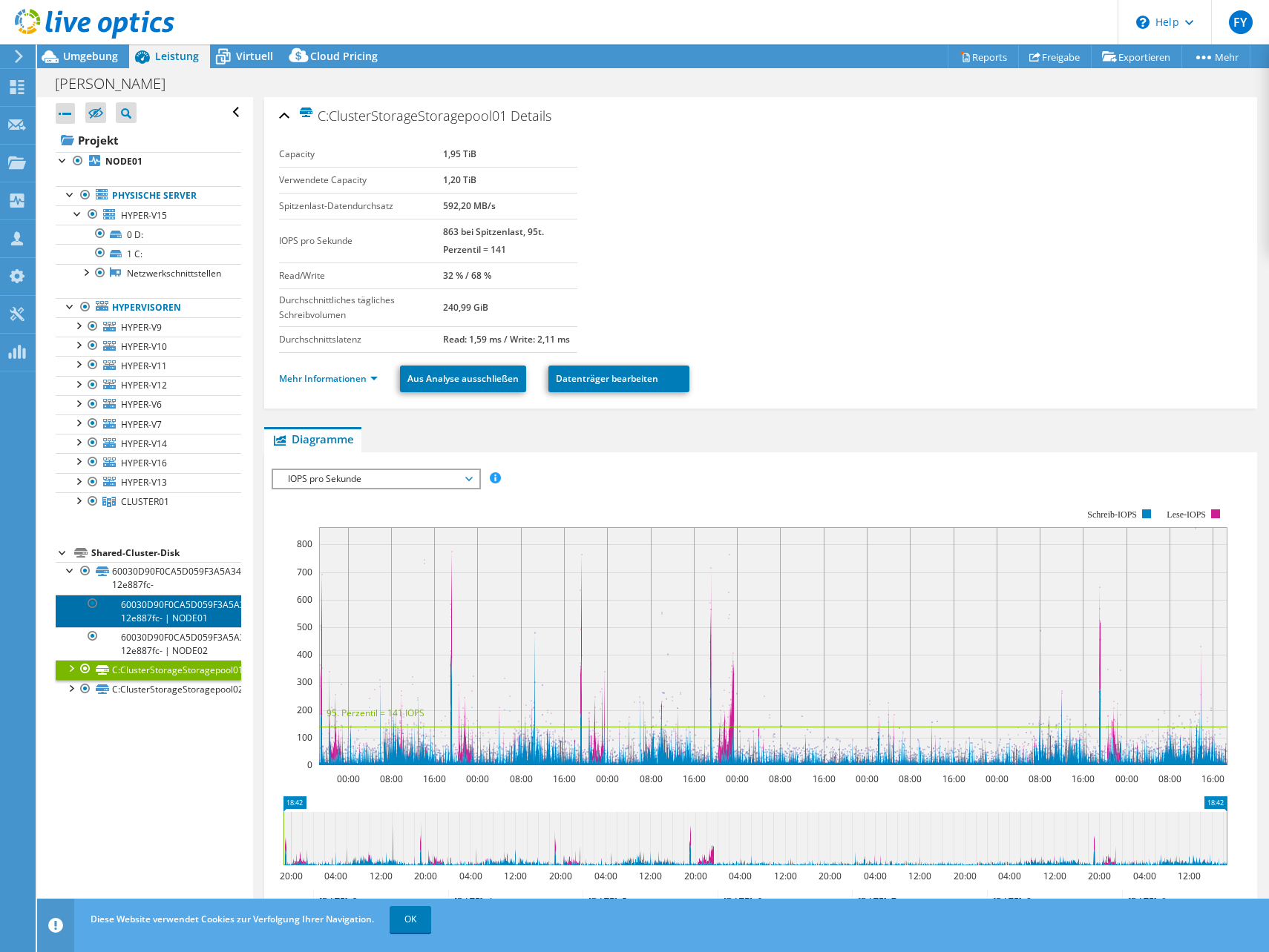
click at [186, 615] on link "60030D90F0CA5D059F3A5A340DD25253-12e887fc- | NODE01" at bounding box center [149, 612] width 185 height 33
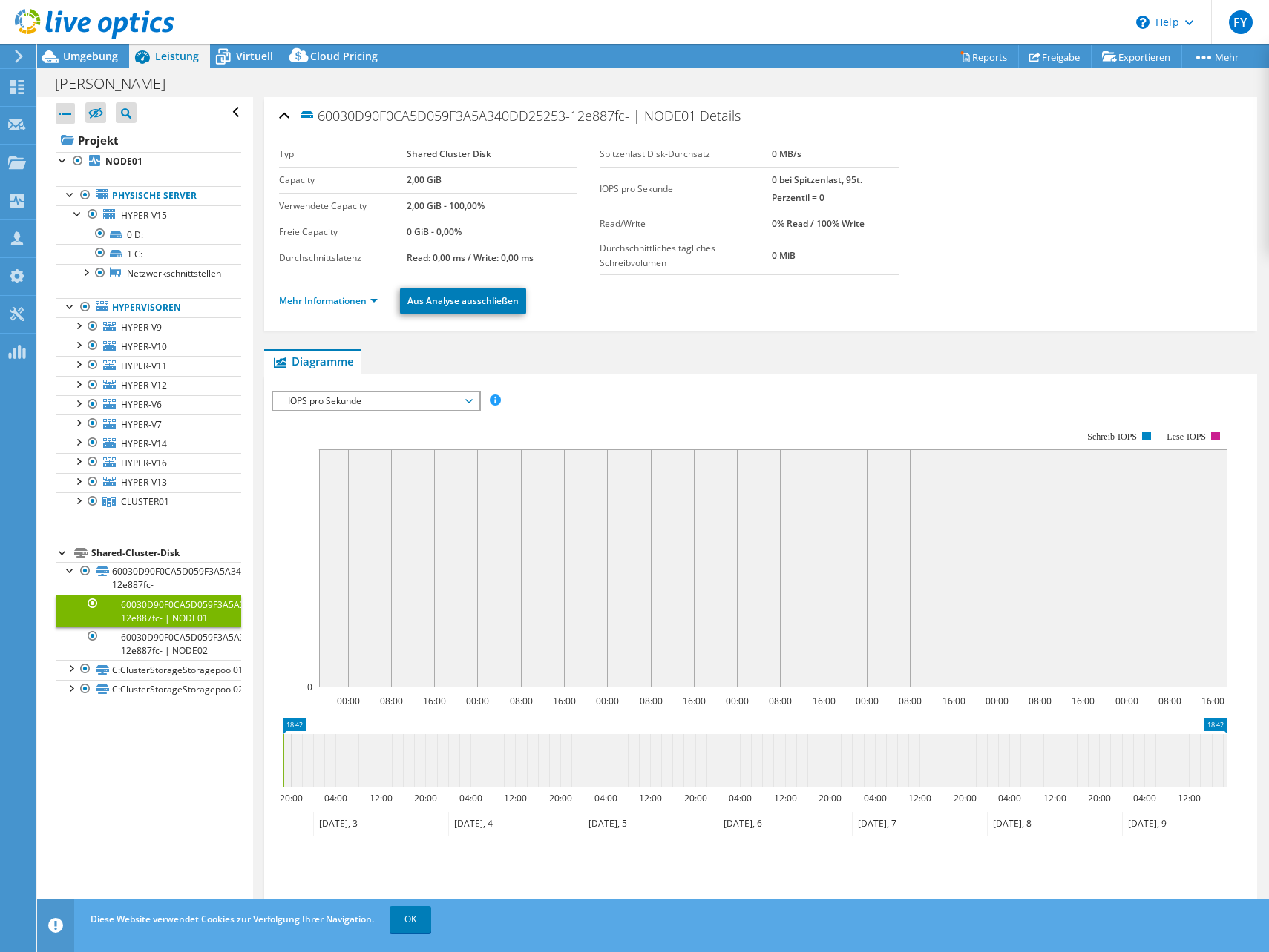
click at [354, 303] on link "Mehr Informationen" at bounding box center [329, 300] width 99 height 13
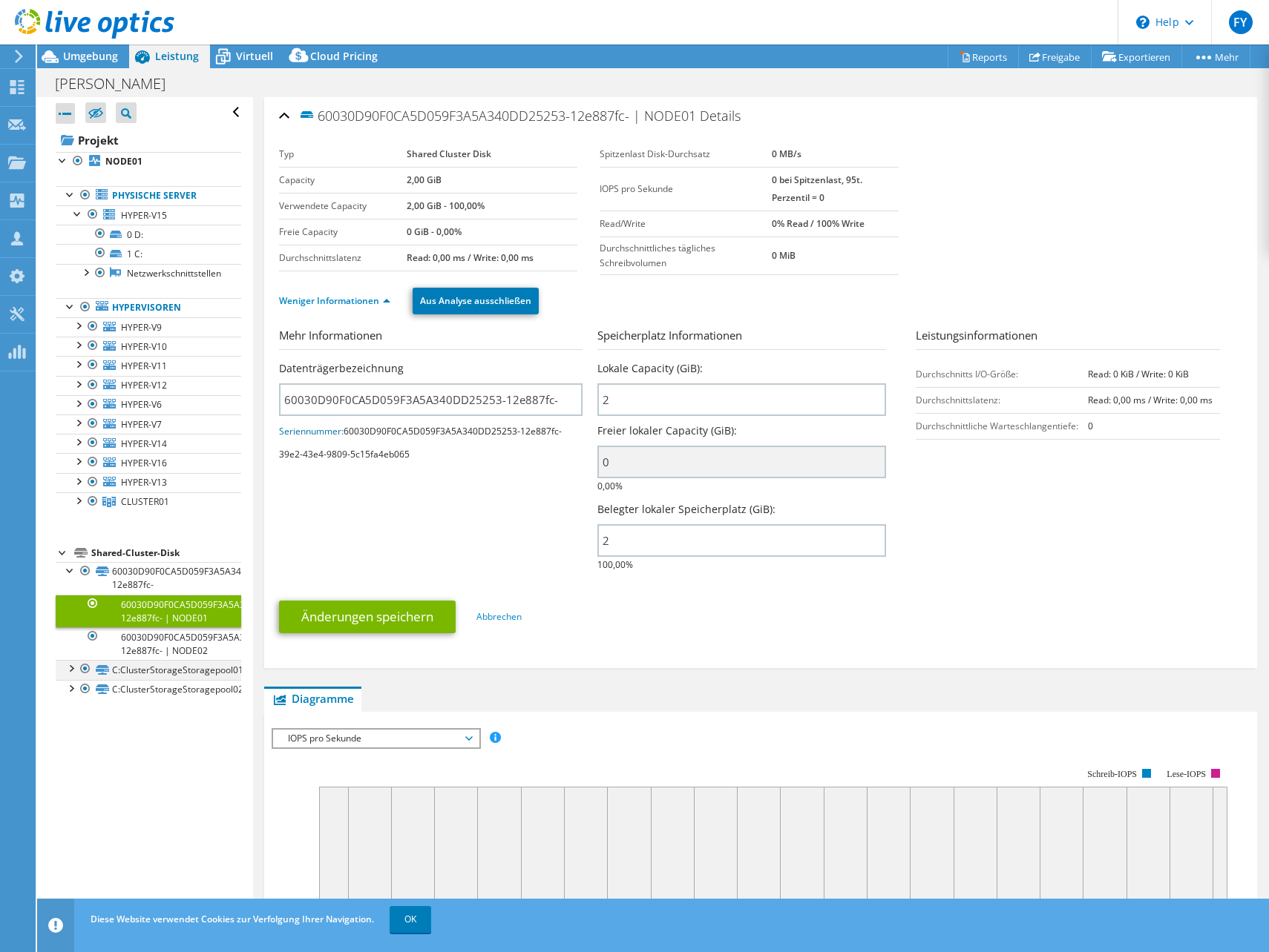
click at [74, 667] on div at bounding box center [70, 668] width 15 height 15
click at [78, 759] on div at bounding box center [85, 754] width 15 height 18
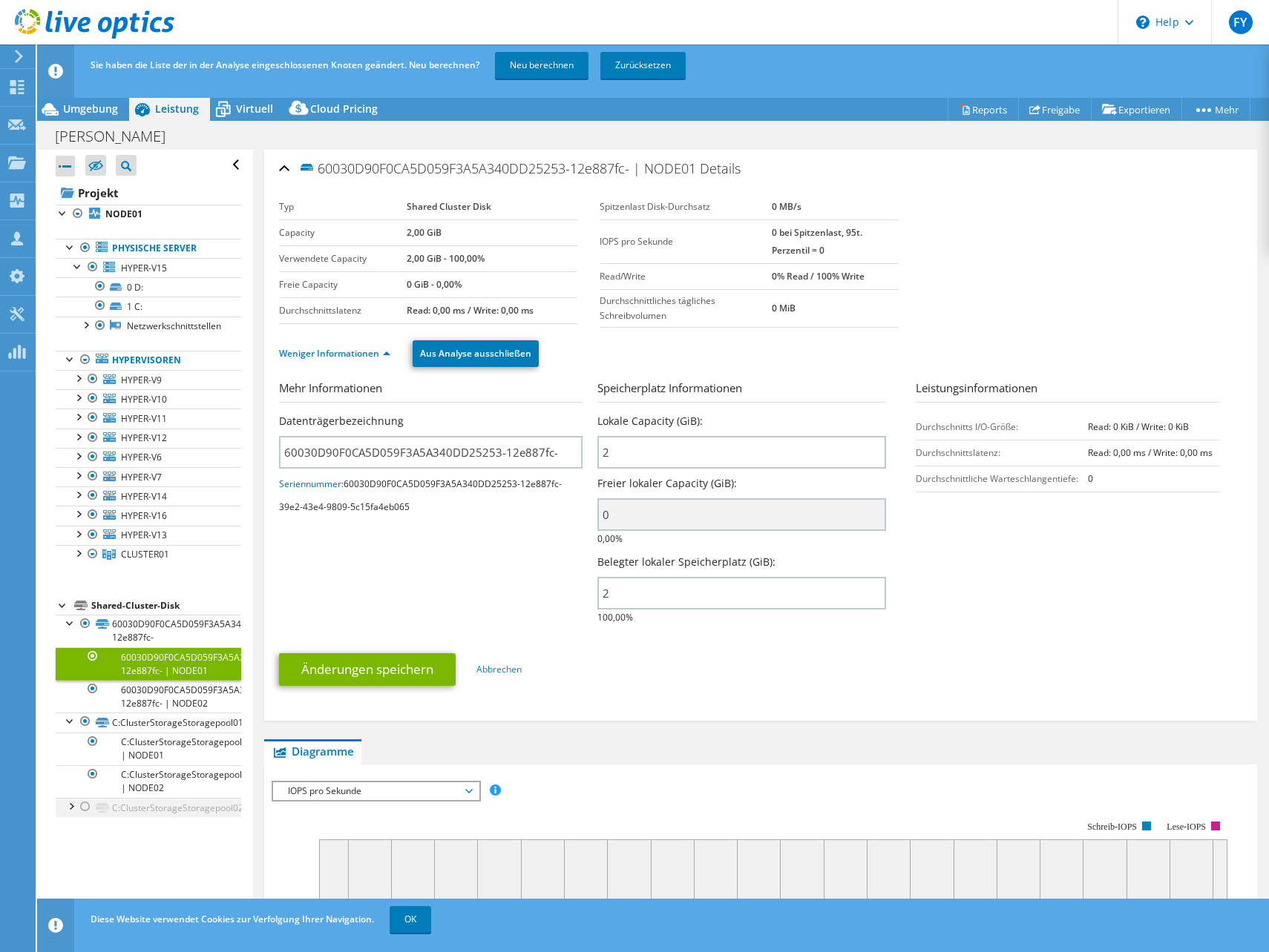
click at [81, 809] on div at bounding box center [85, 807] width 15 height 18
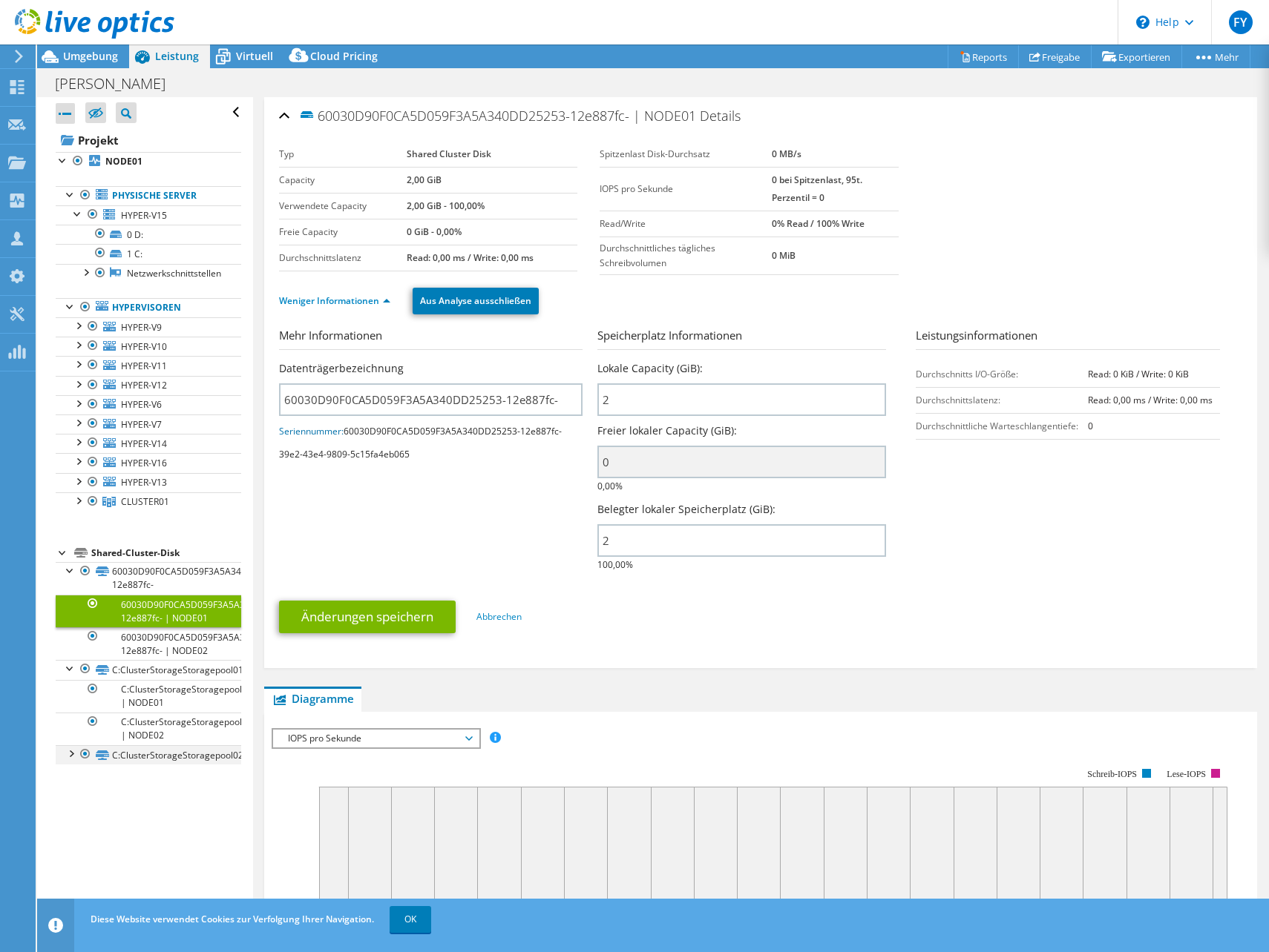
click at [63, 759] on div at bounding box center [70, 753] width 15 height 15
click at [149, 779] on link "C:ClusterStorageStoragepool02 | NODE01" at bounding box center [149, 781] width 185 height 33
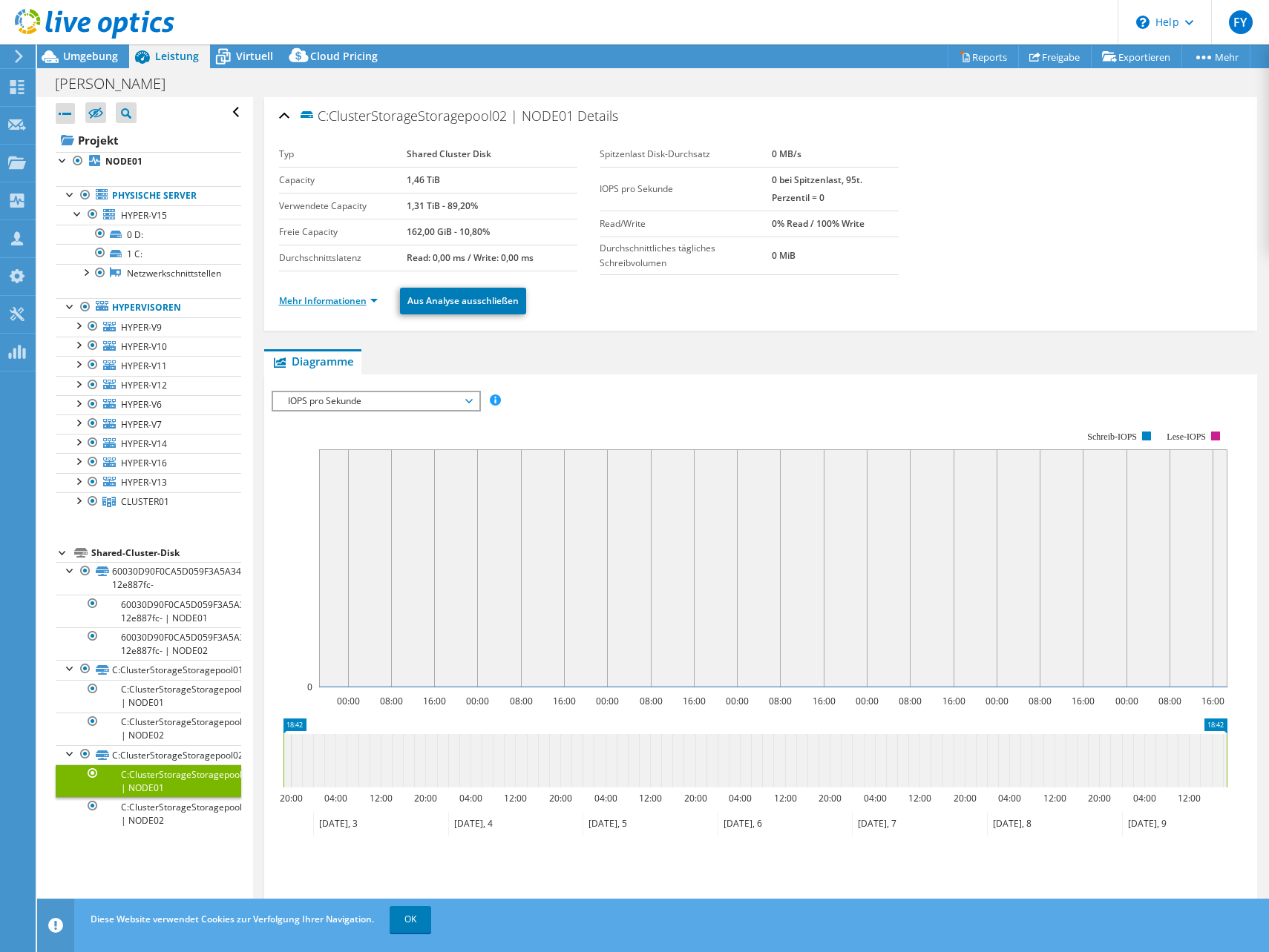
click at [351, 305] on link "Mehr Informationen" at bounding box center [329, 300] width 99 height 13
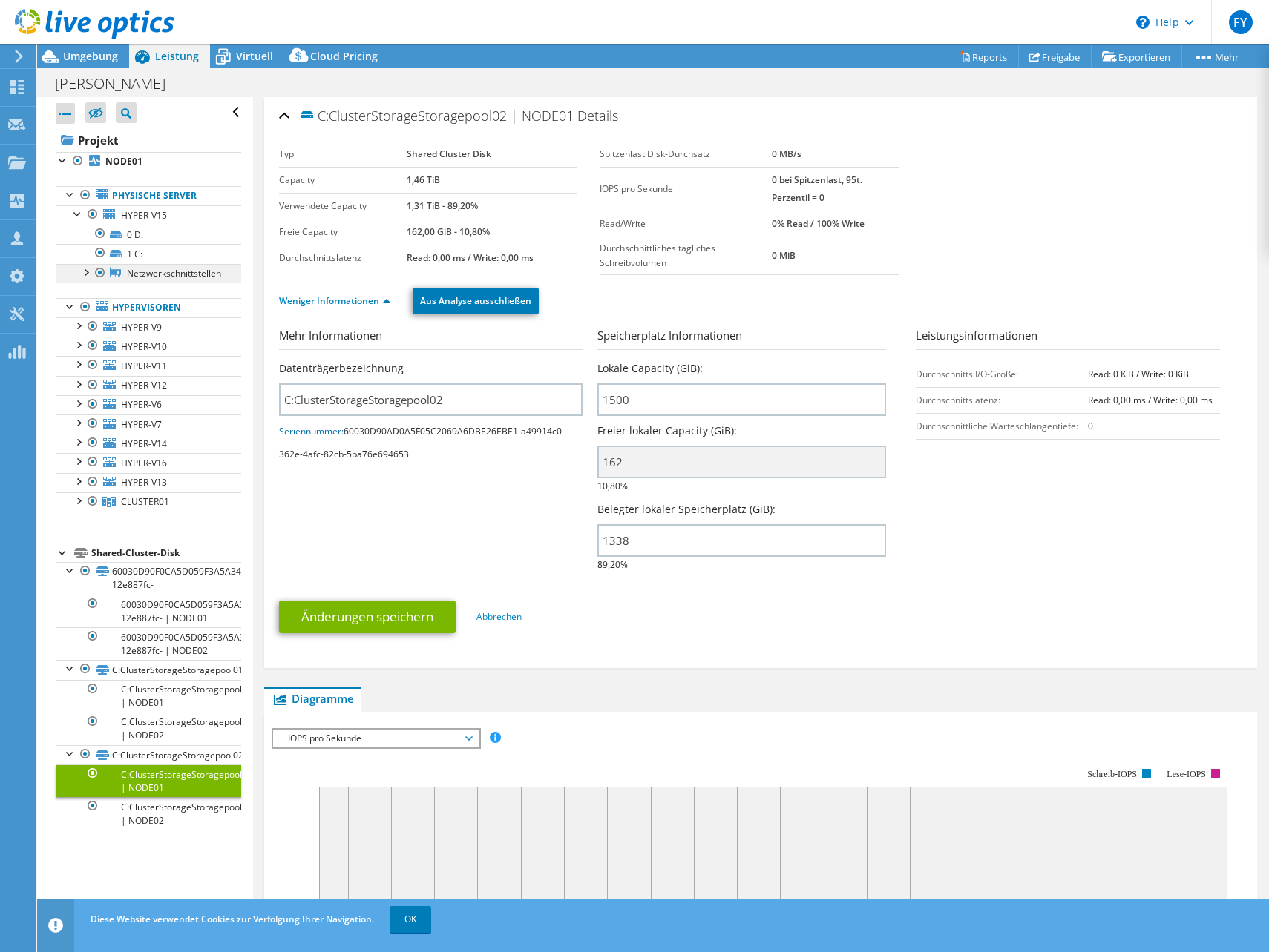
click at [162, 274] on link "Netzwerkschnittstellen" at bounding box center [149, 274] width 185 height 19
click at [125, 277] on link "Netzwerkschnittstellen" at bounding box center [149, 274] width 185 height 19
click at [109, 270] on link "Netzwerkschnittstellen" at bounding box center [149, 274] width 185 height 19
click at [116, 252] on icon at bounding box center [116, 254] width 12 height 7
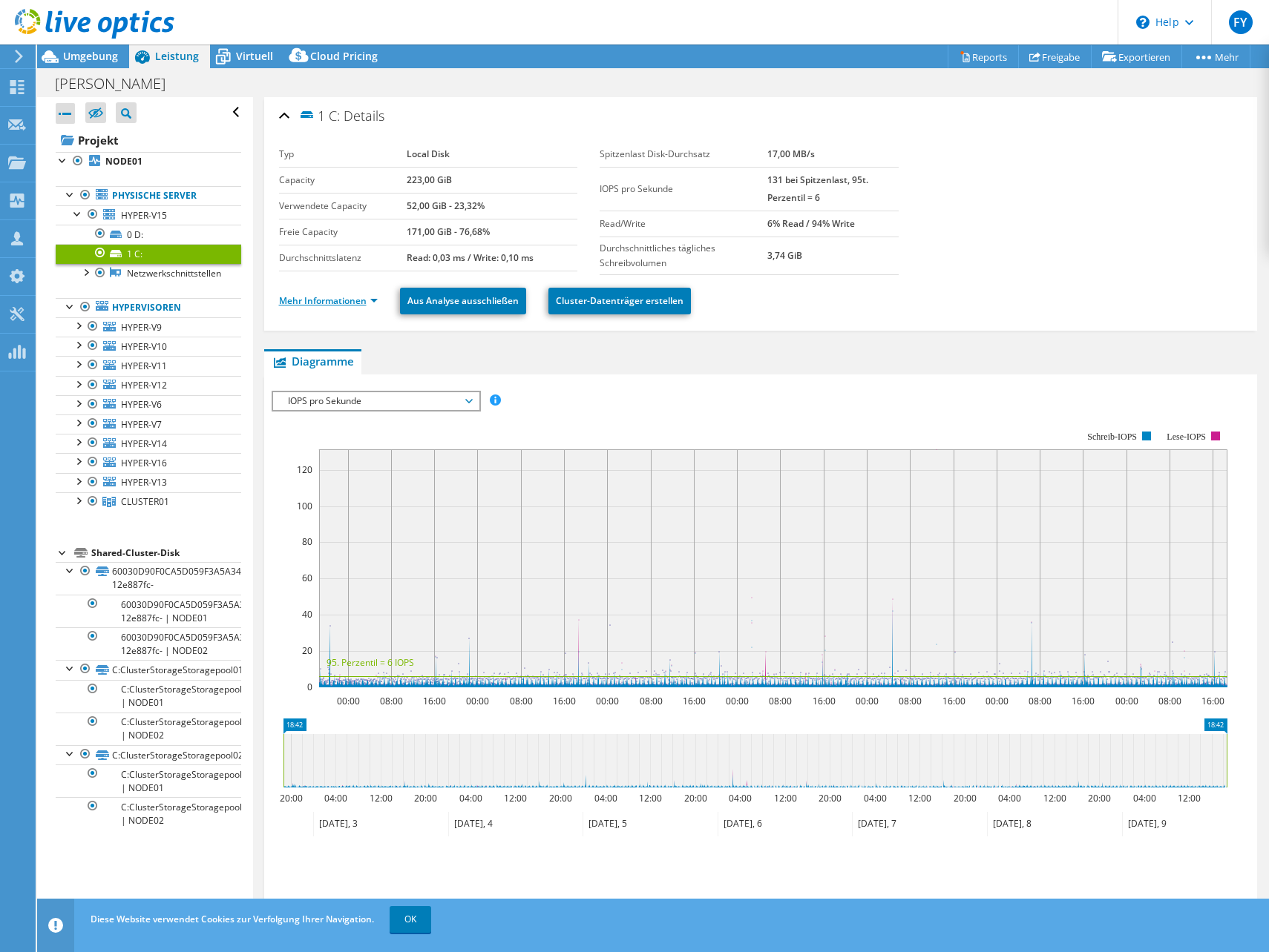
click at [344, 299] on link "Mehr Informationen" at bounding box center [329, 300] width 99 height 13
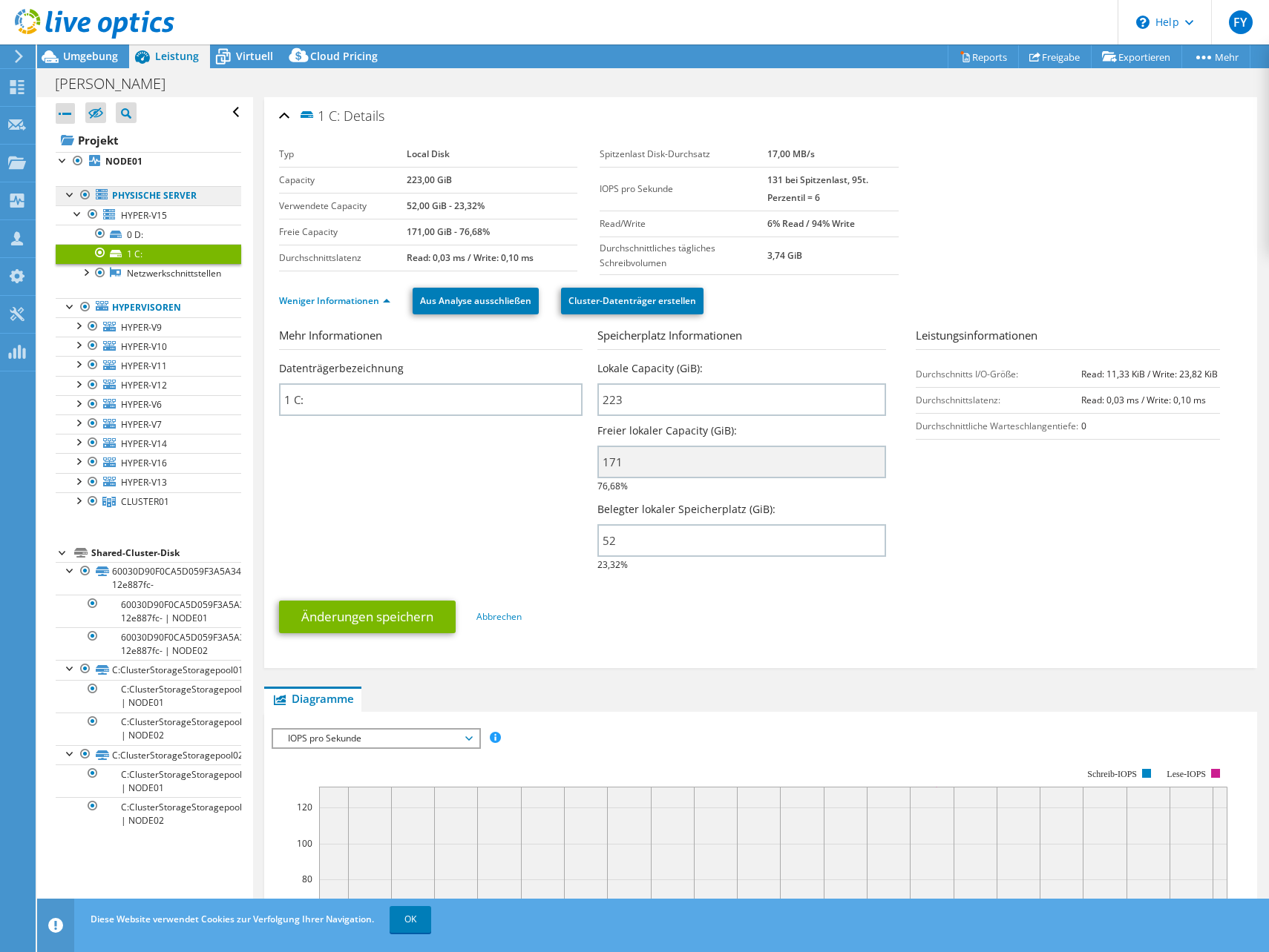
click at [132, 191] on link "Physische Server" at bounding box center [149, 196] width 185 height 19
click at [135, 214] on span "HYPER-V15" at bounding box center [144, 215] width 46 height 13
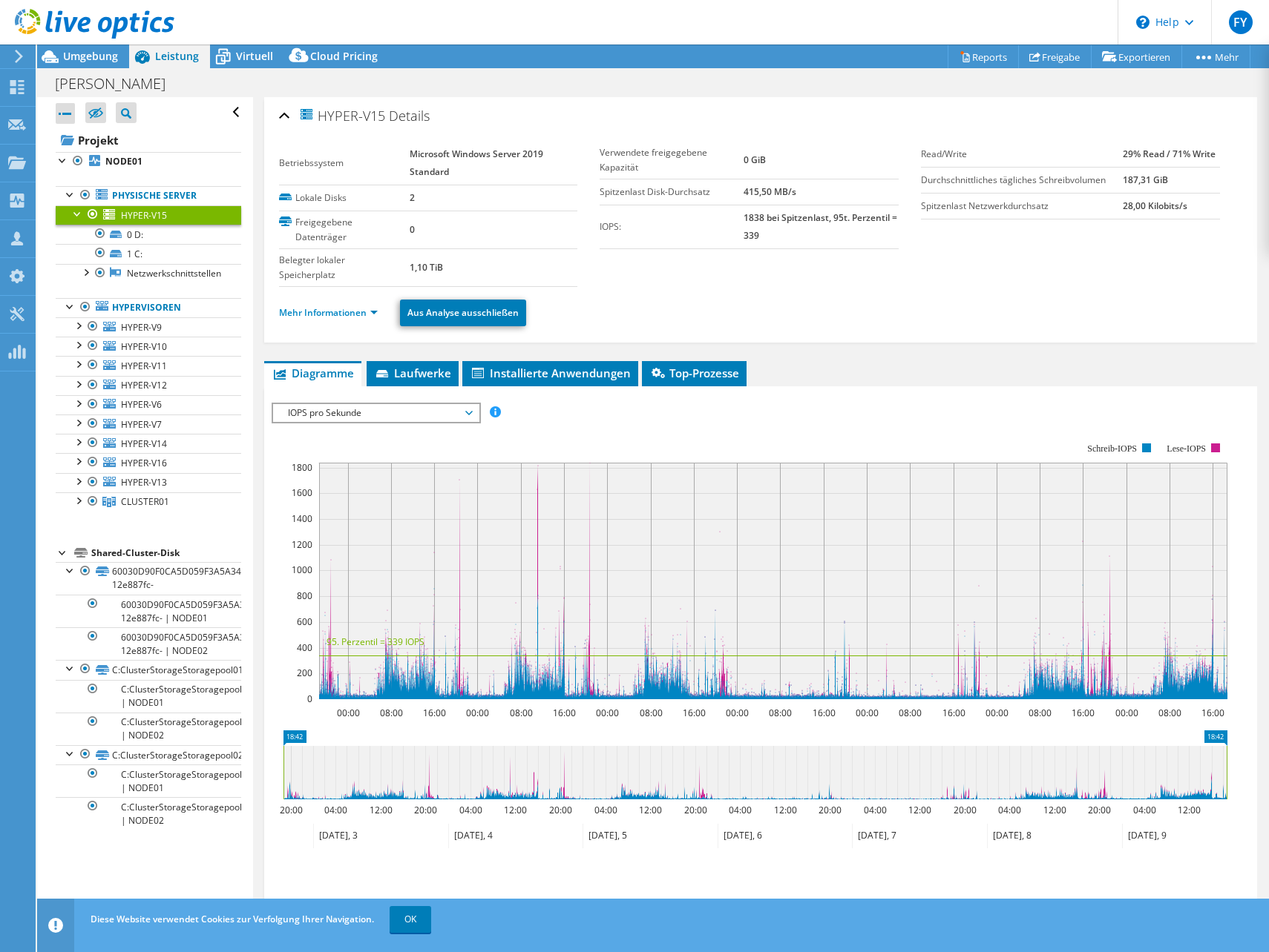
click at [366, 301] on ul "Mehr Informationen Aus Analyse ausschließen" at bounding box center [760, 311] width 963 height 31
click at [438, 367] on span "Laufwerke" at bounding box center [412, 373] width 77 height 15
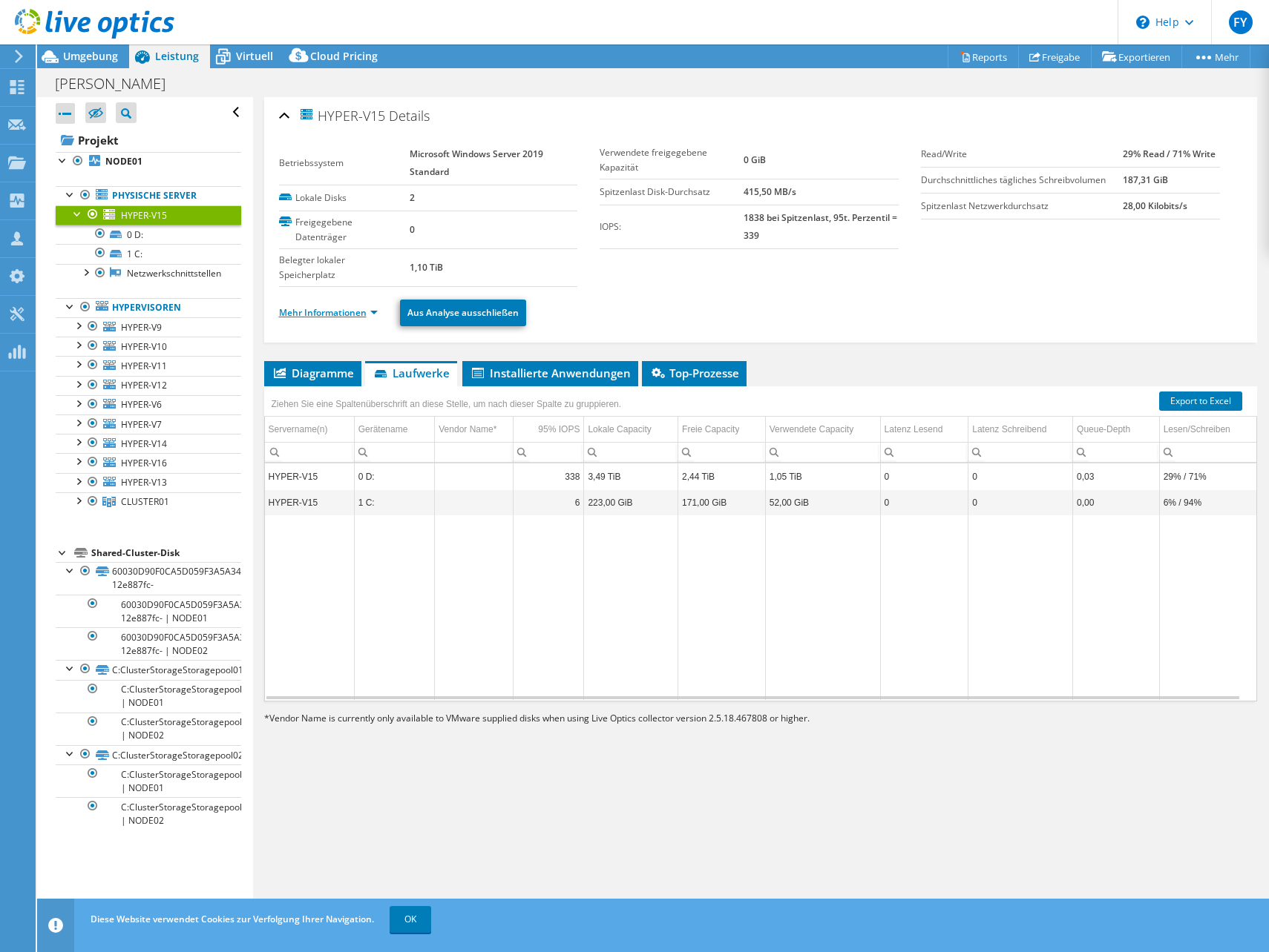
click at [353, 316] on link "Mehr Informationen" at bounding box center [329, 312] width 99 height 13
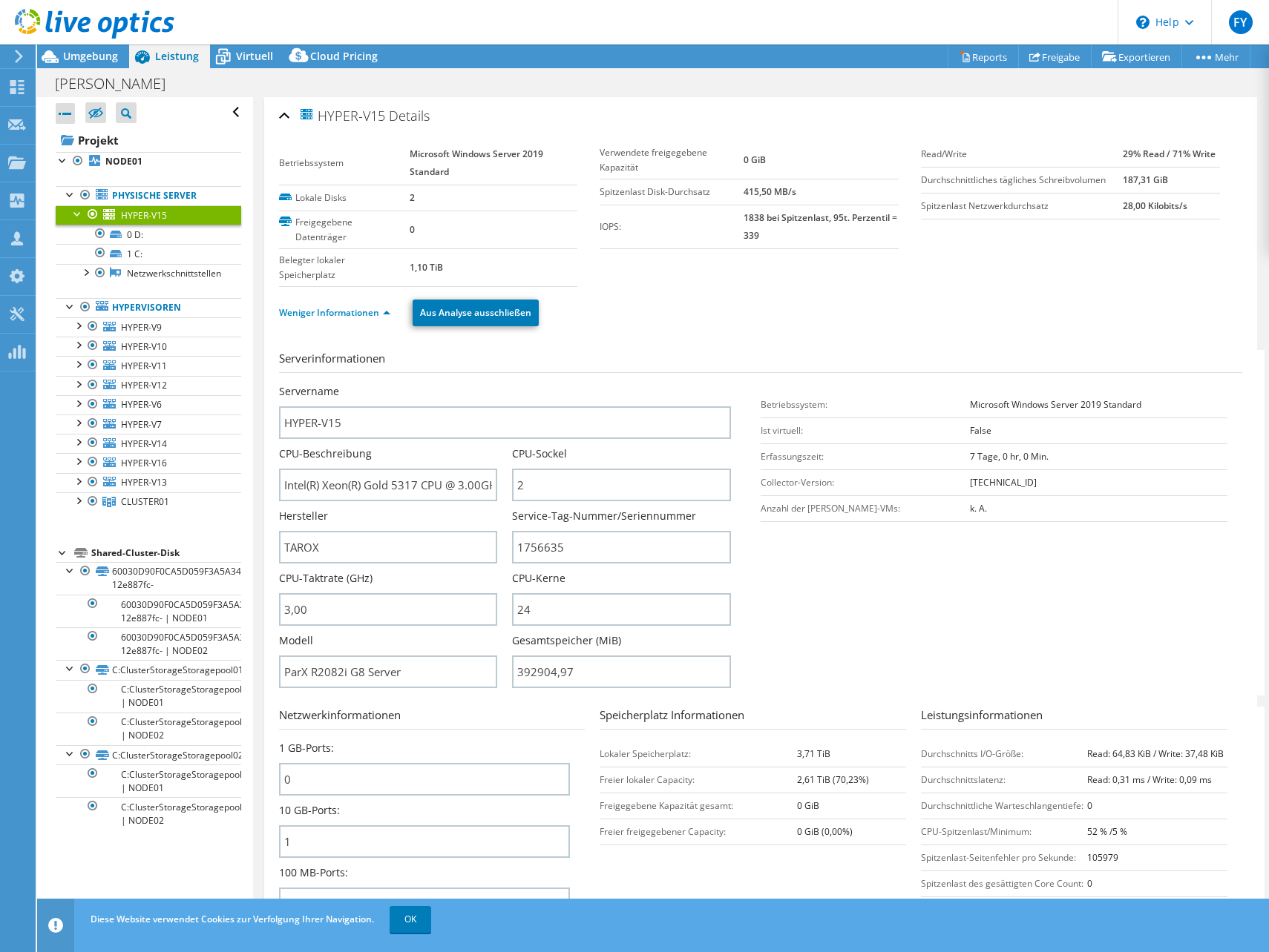
click at [781, 290] on div "Weniger Informationen Aus Analyse ausschließen" at bounding box center [760, 313] width 963 height 52
click at [72, 572] on div at bounding box center [70, 570] width 15 height 15
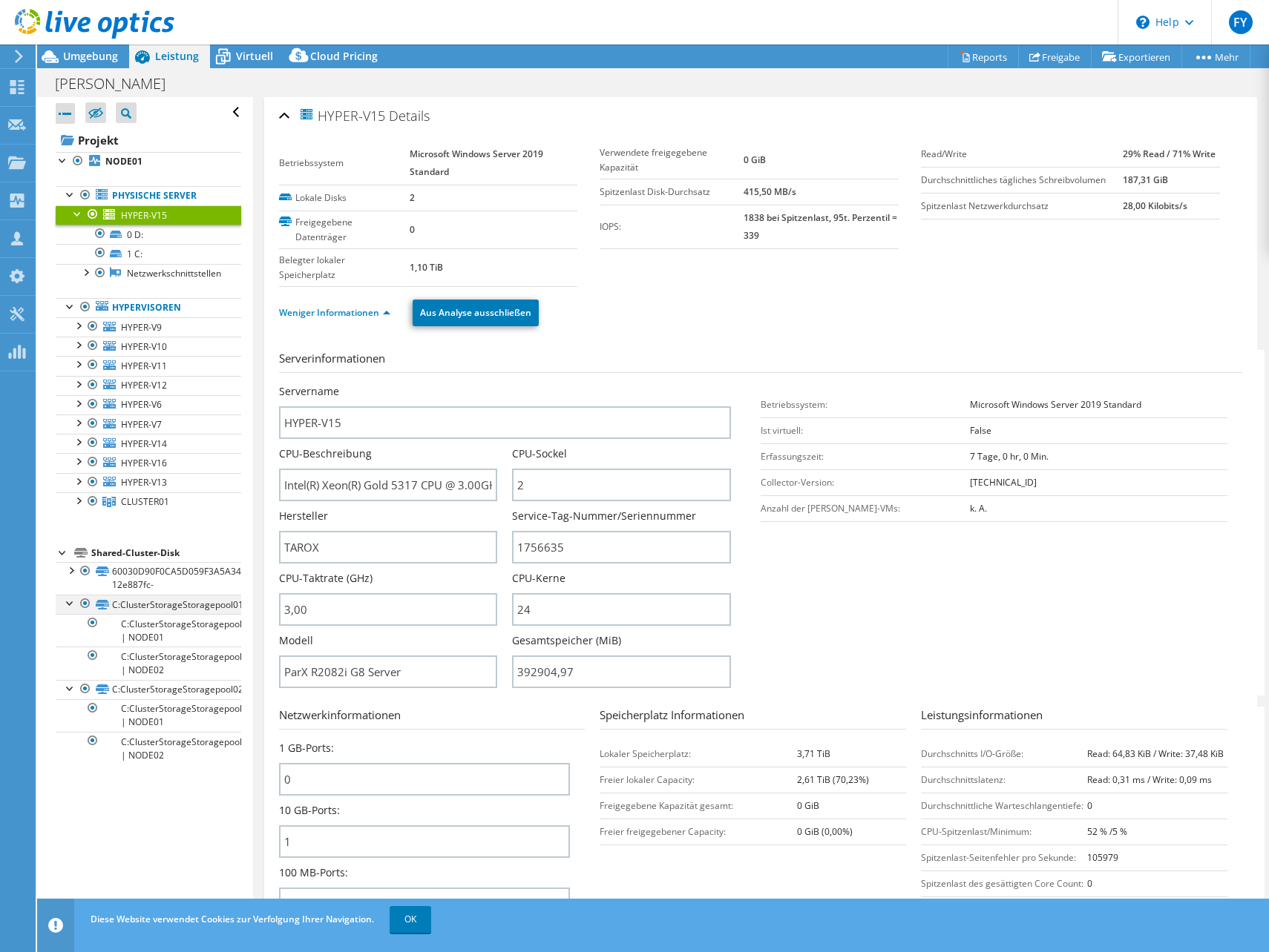
click at [69, 606] on div at bounding box center [70, 603] width 15 height 15
click at [72, 623] on div at bounding box center [70, 621] width 15 height 15
click at [74, 212] on div at bounding box center [78, 213] width 15 height 15
